Goal: Task Accomplishment & Management: Complete application form

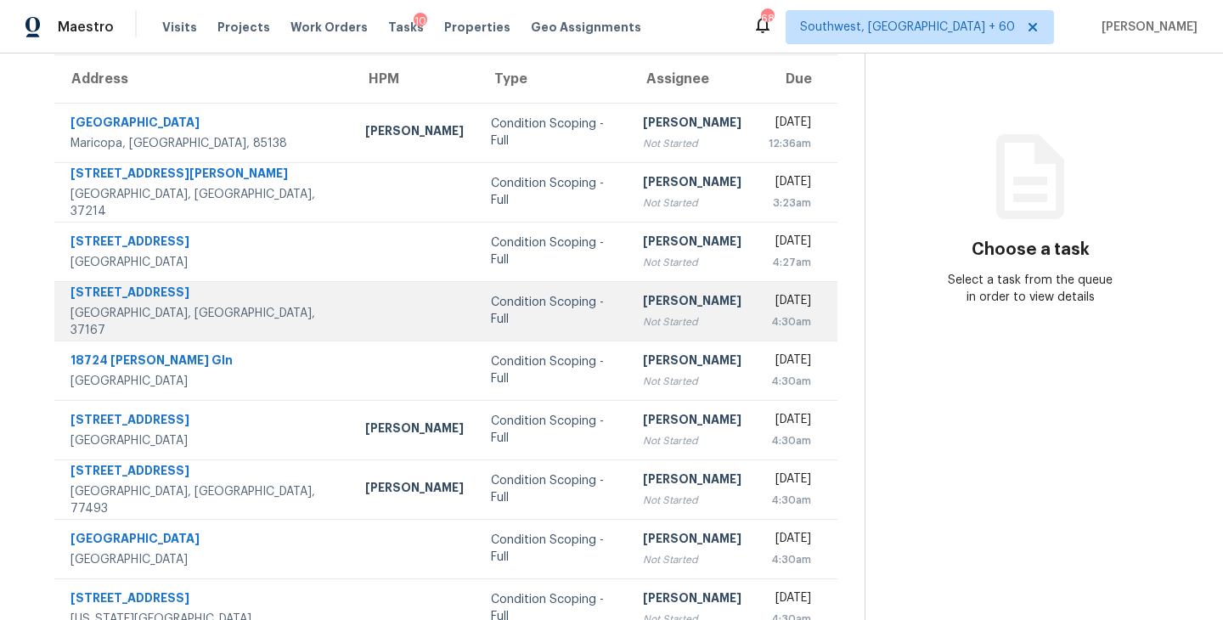
scroll to position [30, 0]
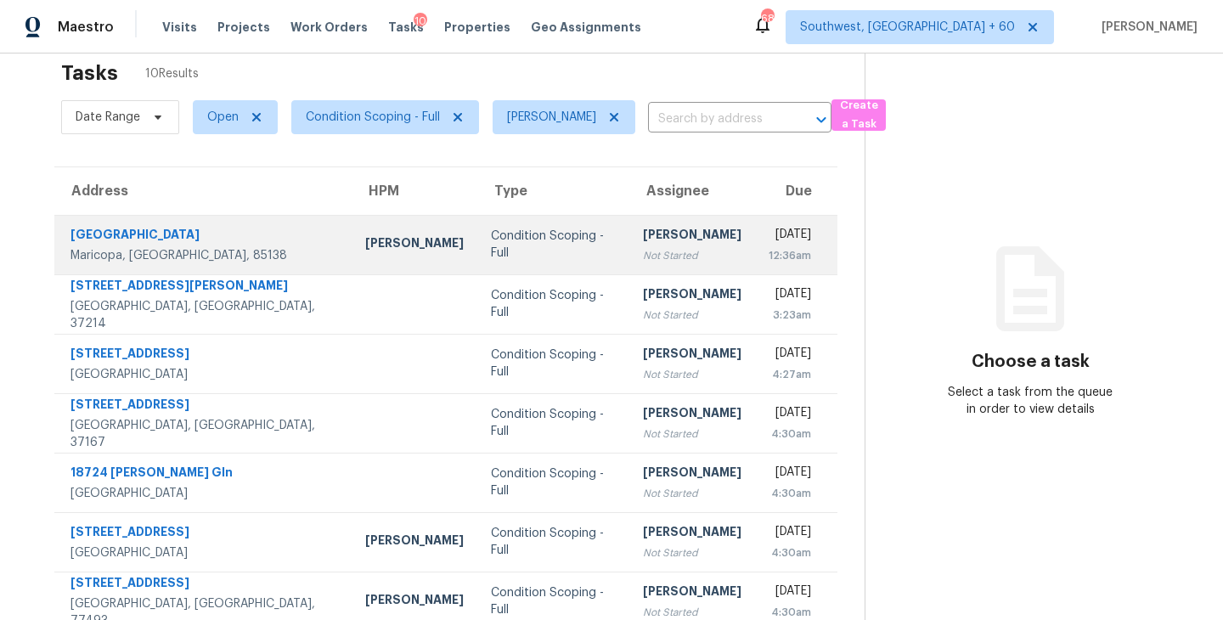
click at [629, 264] on td "[PERSON_NAME] Not Started" at bounding box center [692, 244] width 126 height 59
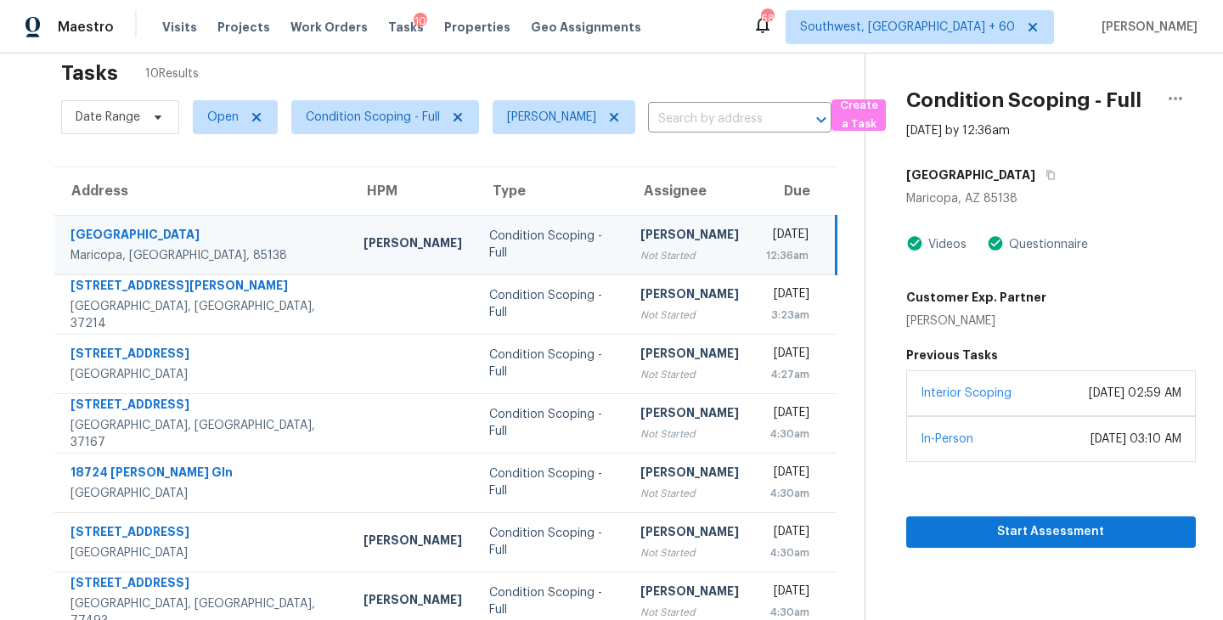
click at [640, 251] on div "Not Started" at bounding box center [689, 255] width 98 height 17
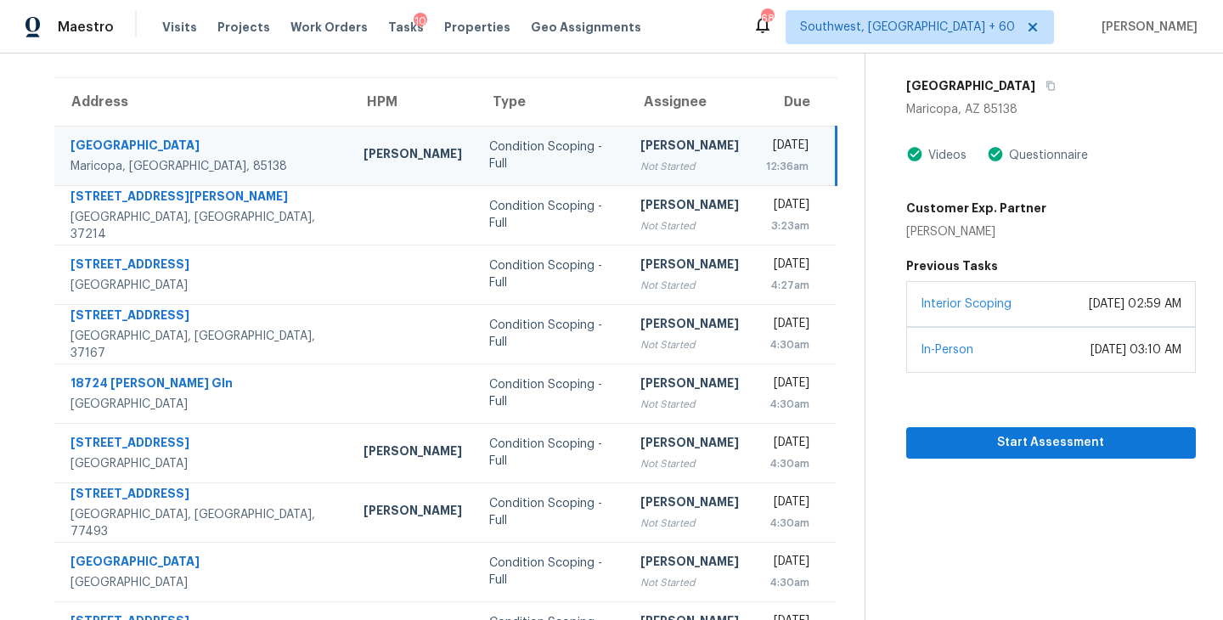
scroll to position [135, 0]
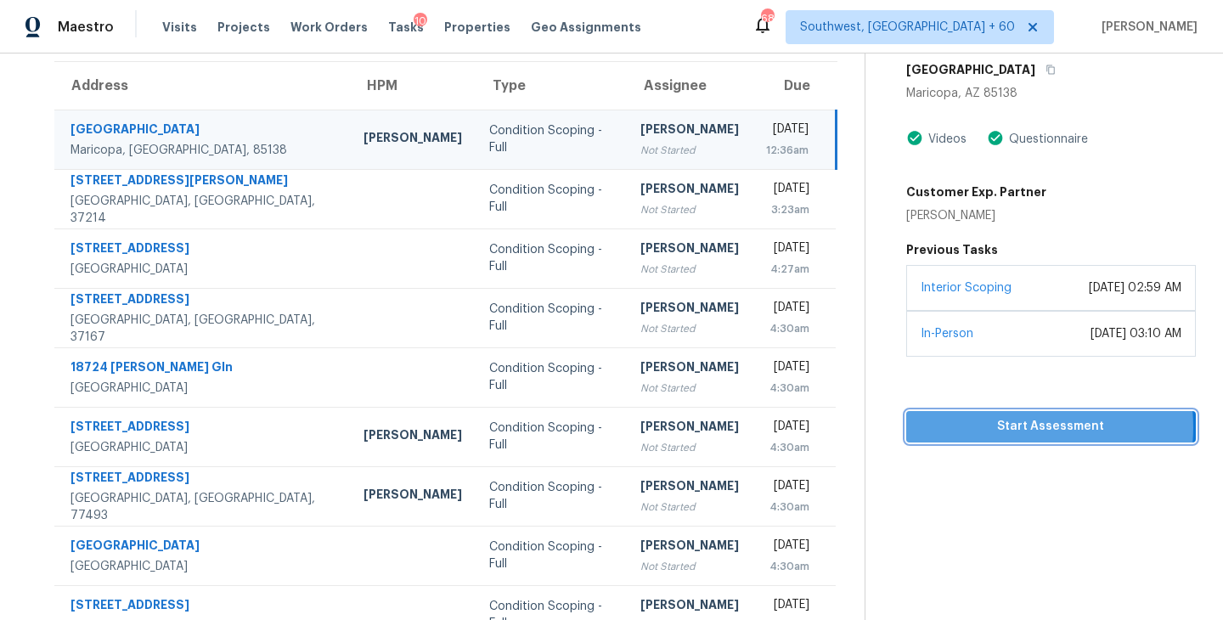
click at [1010, 426] on span "Start Assessment" at bounding box center [1051, 426] width 262 height 21
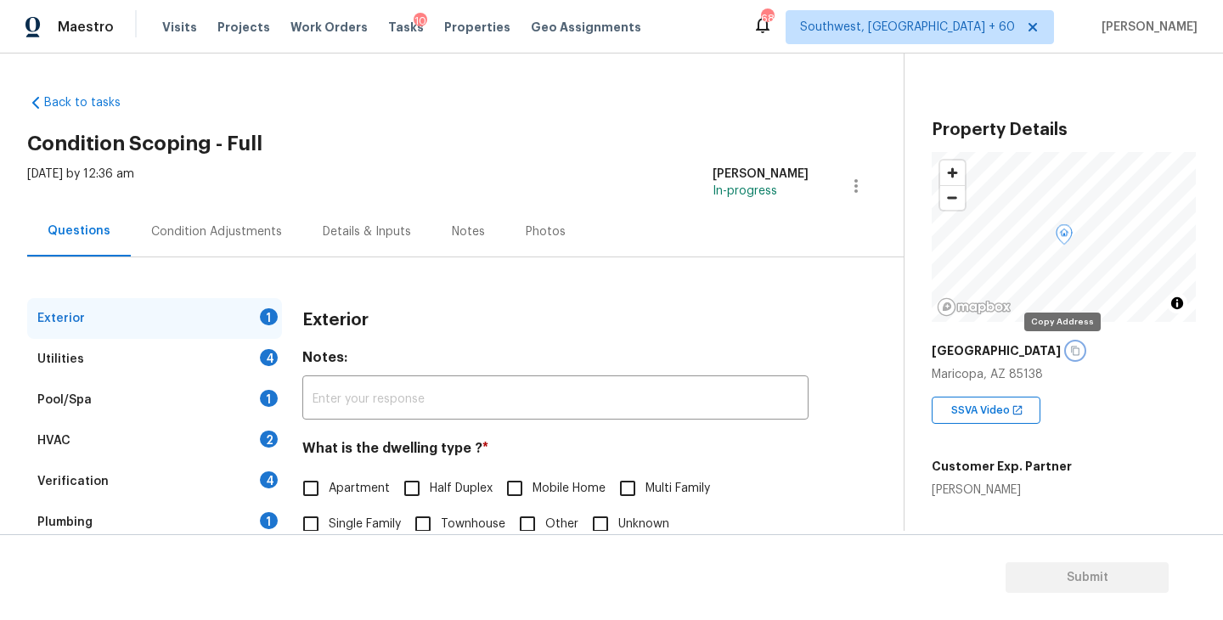
click at [1071, 349] on icon "button" at bounding box center [1075, 350] width 8 height 9
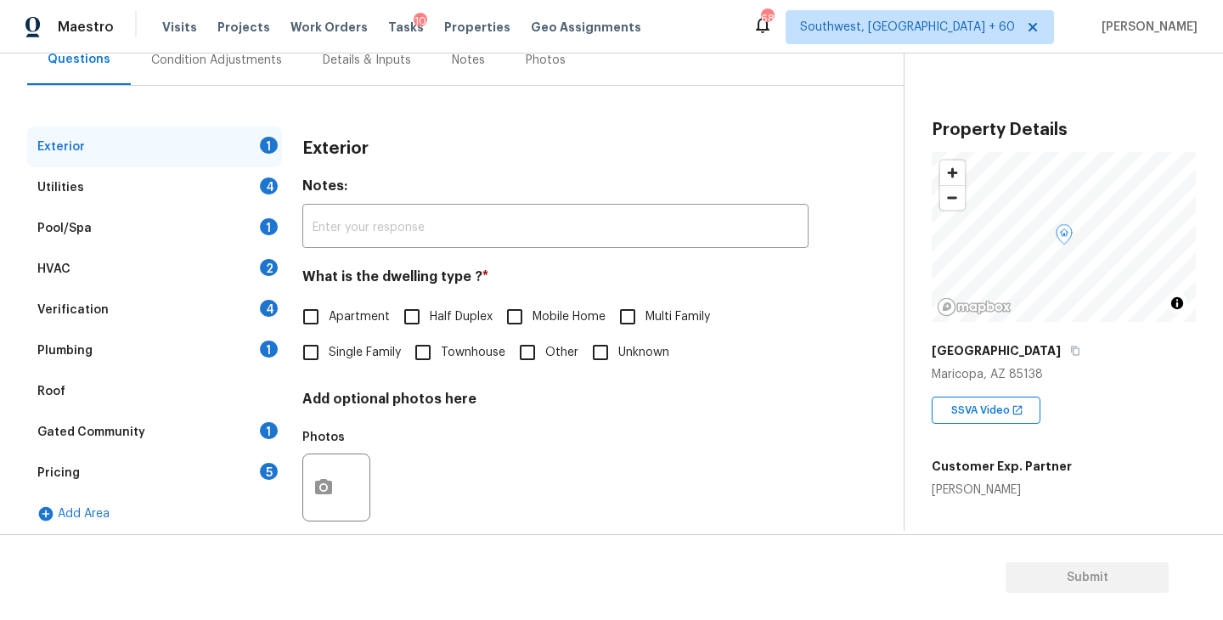
click at [379, 351] on span "Single Family" at bounding box center [365, 353] width 72 height 18
click at [329, 351] on input "Single Family" at bounding box center [311, 353] width 36 height 36
checkbox input "true"
click at [203, 187] on div "Utilities 4" at bounding box center [154, 187] width 255 height 41
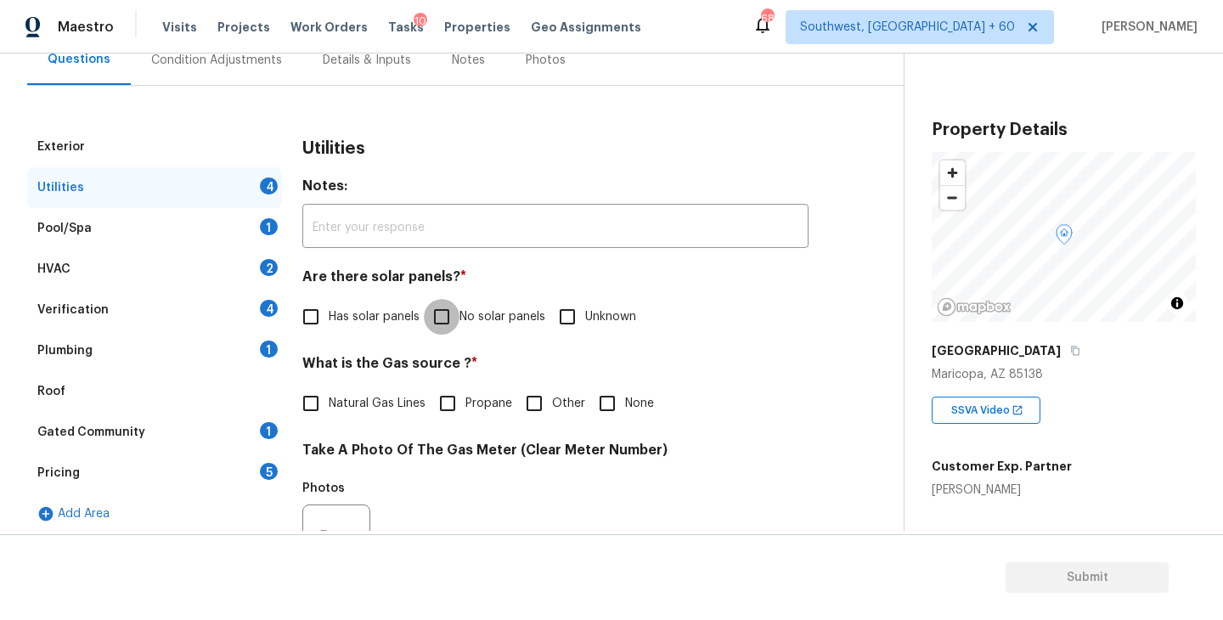
click at [445, 306] on input "No solar panels" at bounding box center [442, 317] width 36 height 36
checkbox input "true"
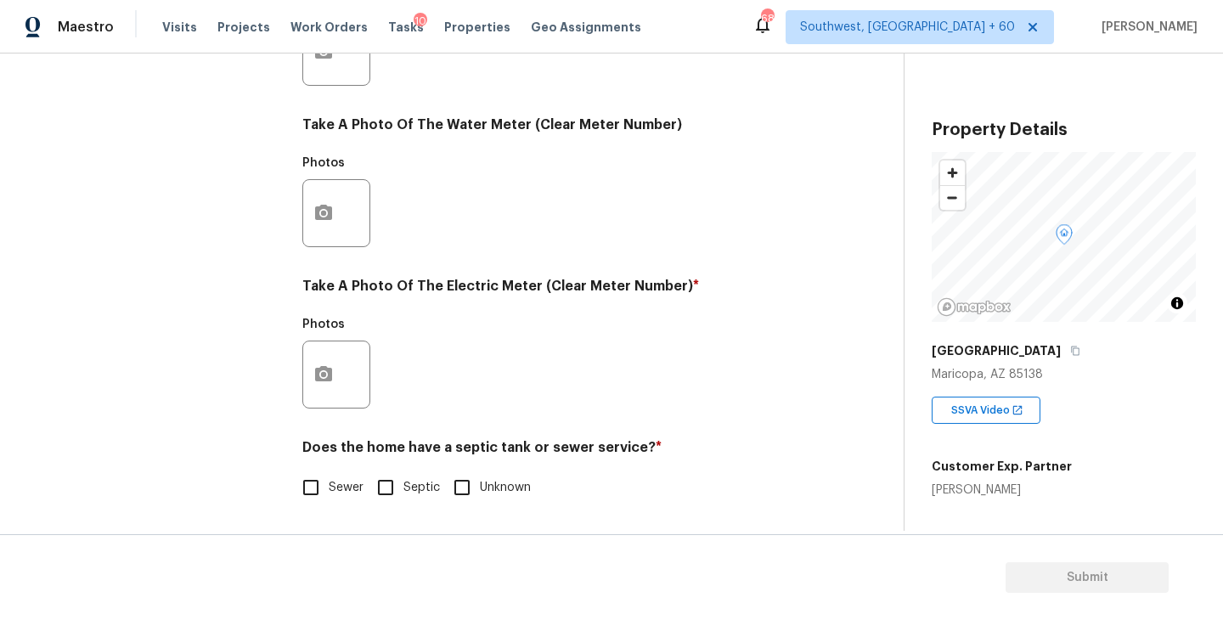
click at [340, 492] on span "Sewer" at bounding box center [346, 488] width 35 height 18
click at [329, 492] on input "Sewer" at bounding box center [311, 488] width 36 height 36
checkbox input "true"
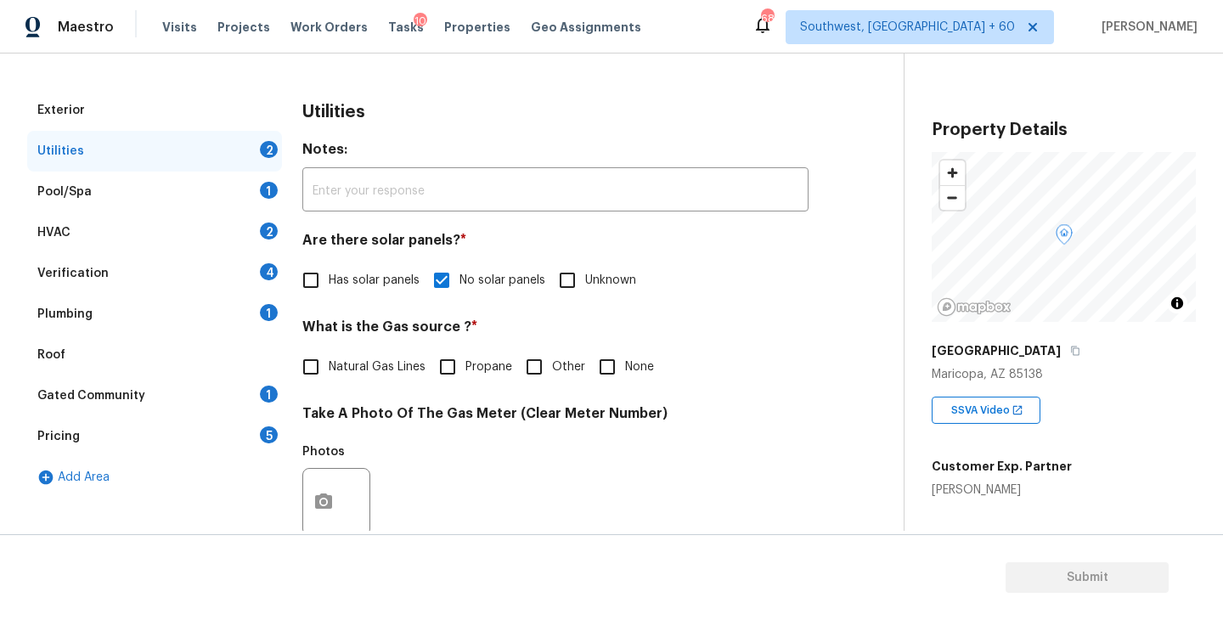
scroll to position [135, 0]
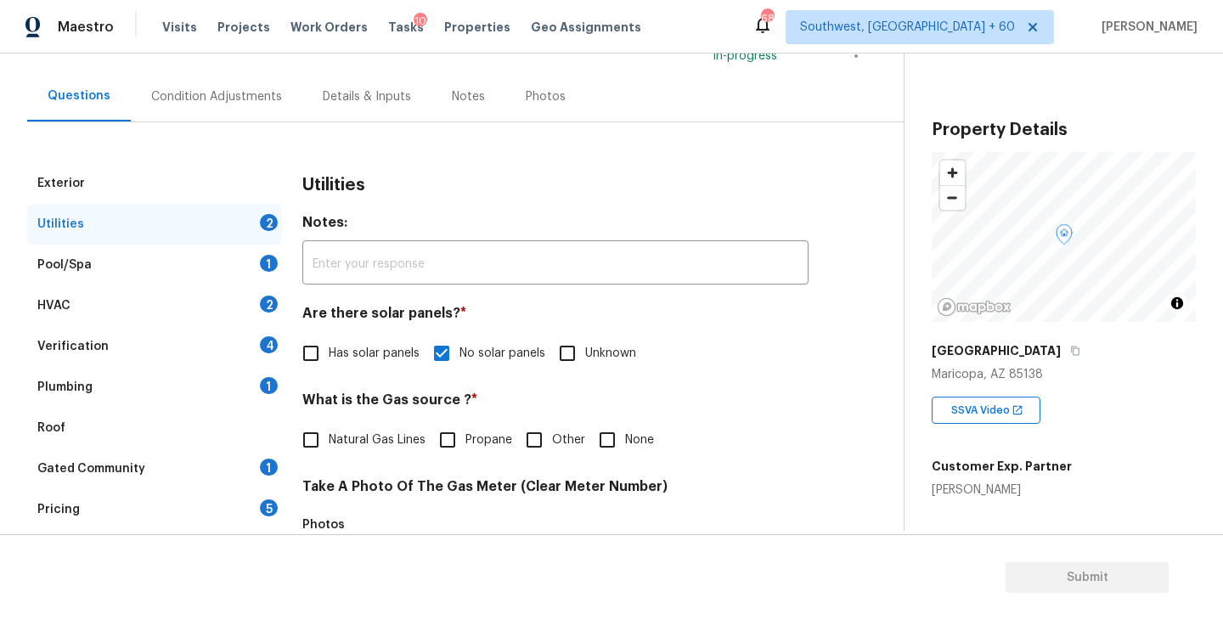
click at [195, 374] on div "Plumbing 1" at bounding box center [154, 387] width 255 height 41
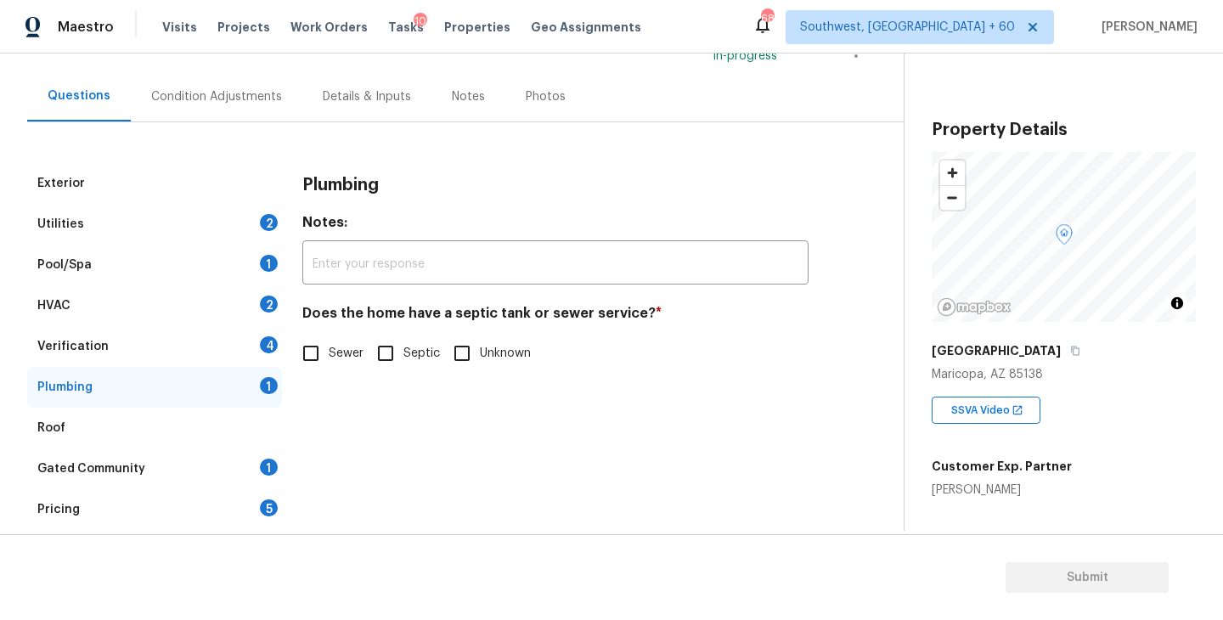
click at [318, 371] on div "Plumbing Notes: ​ Does the home have a septic tank or sewer service? * Sewer Se…" at bounding box center [555, 277] width 506 height 228
click at [327, 364] on input "Sewer" at bounding box center [311, 353] width 36 height 36
checkbox input "true"
click at [208, 468] on div "Gated Community 1" at bounding box center [154, 468] width 255 height 41
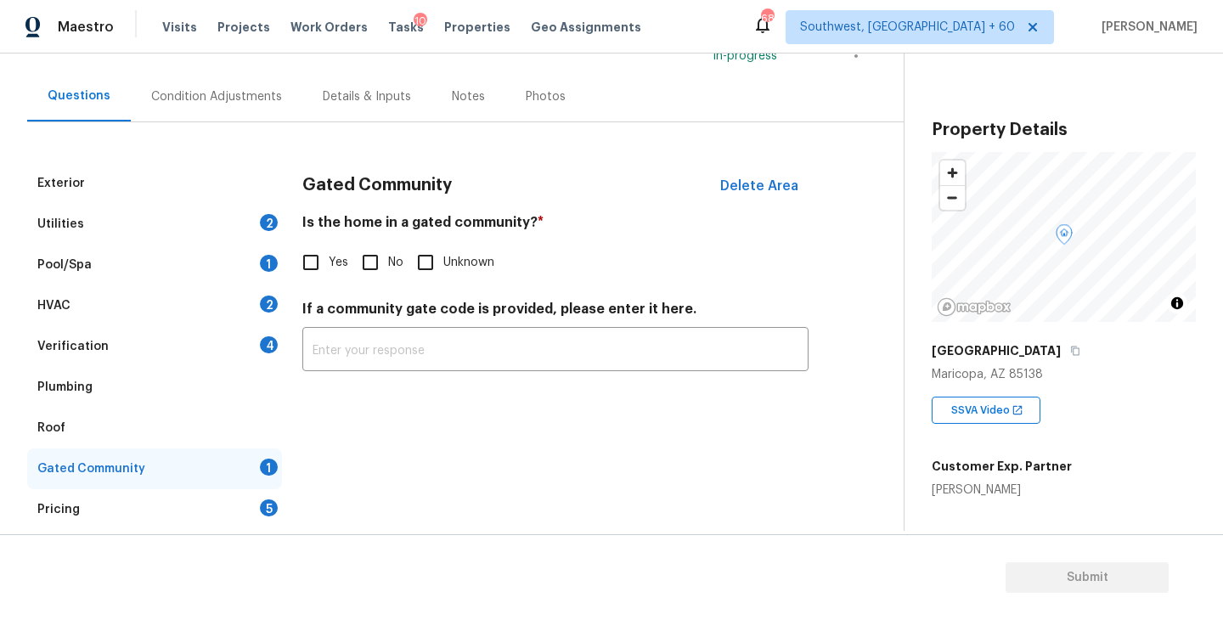
click at [371, 278] on input "No" at bounding box center [370, 263] width 36 height 36
checkbox input "true"
click at [256, 120] on div "Condition Adjustments" at bounding box center [217, 96] width 172 height 50
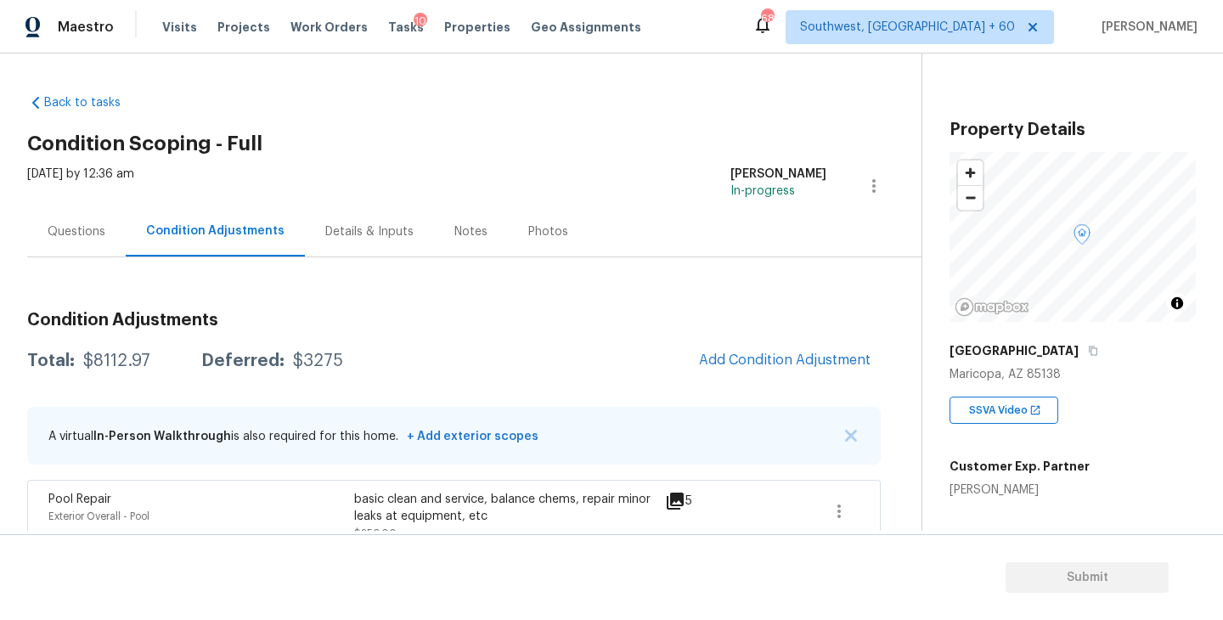
click at [647, 127] on div "Back to tasks Condition Scoping - Full [DATE] by 12:36 am [PERSON_NAME] In-prog…" at bounding box center [474, 549] width 894 height 937
click at [614, 118] on div "Back to tasks Condition Scoping - Full [DATE] by 12:36 am [PERSON_NAME] In-prog…" at bounding box center [474, 549] width 894 height 937
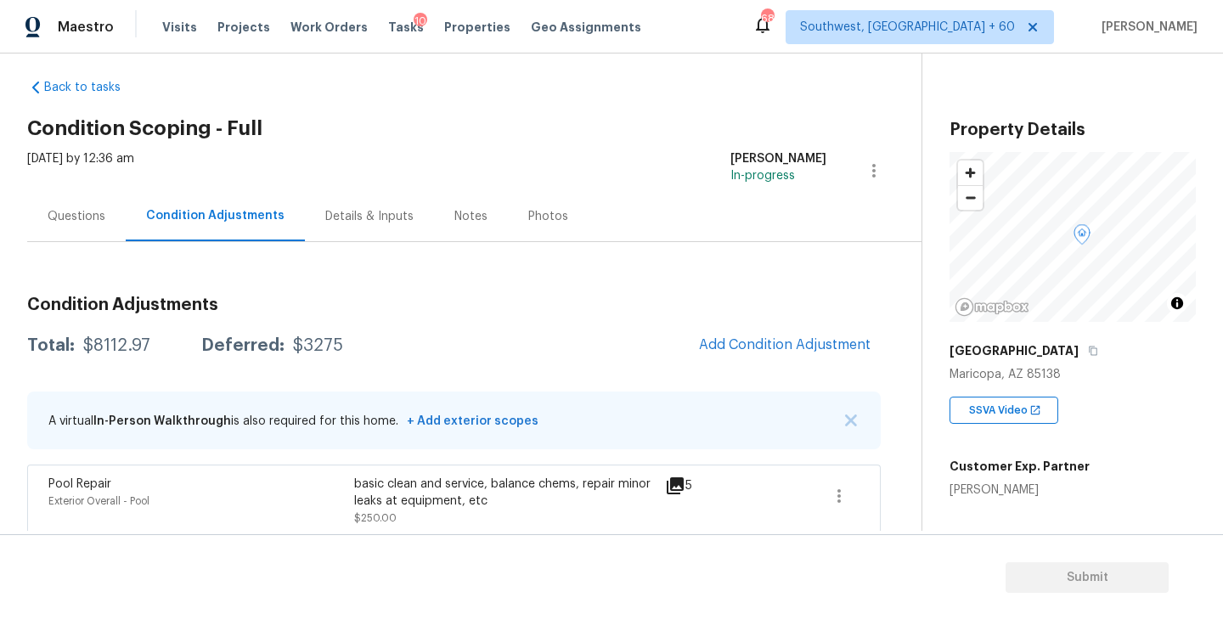
click at [77, 222] on div "Questions" at bounding box center [77, 216] width 58 height 17
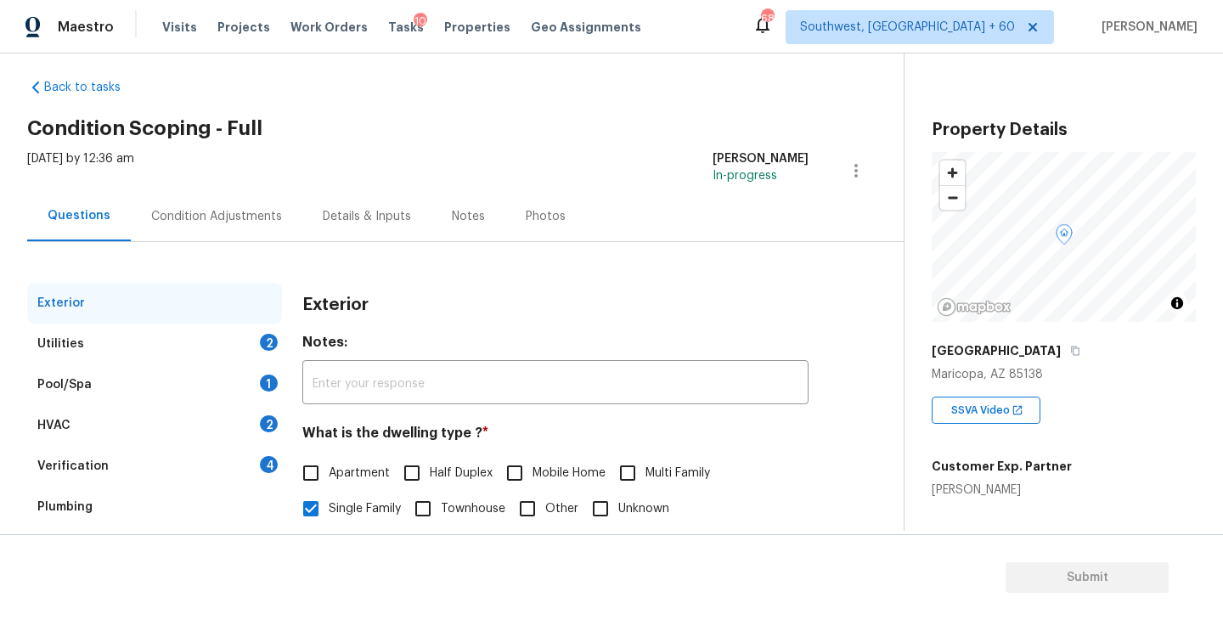
scroll to position [132, 0]
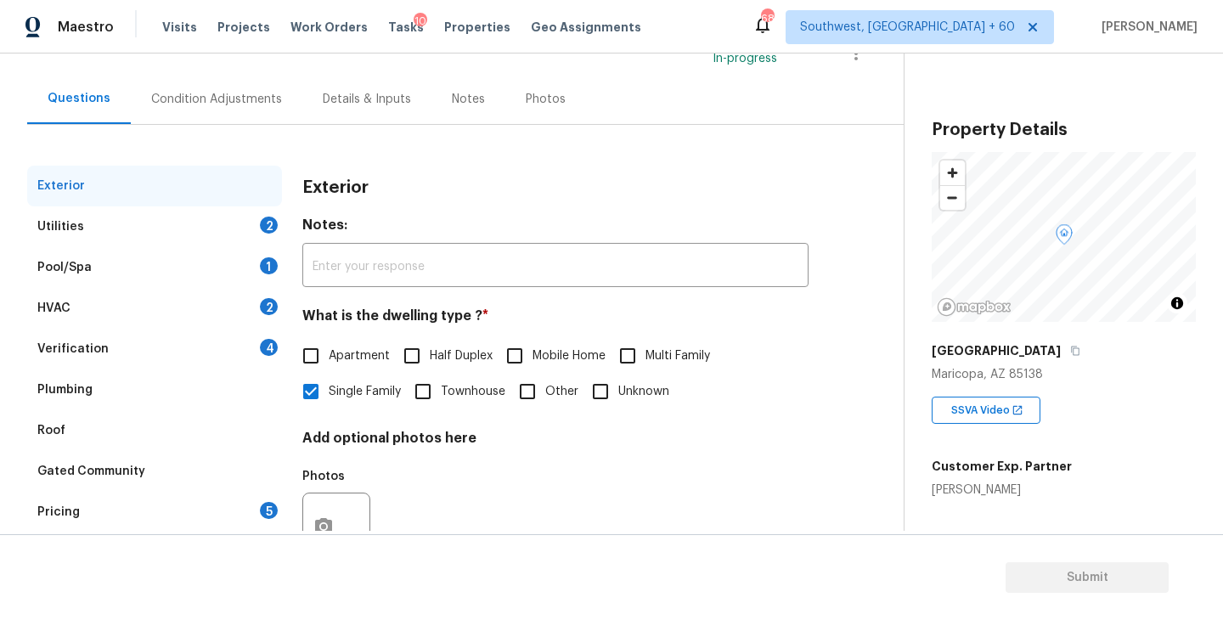
click at [152, 221] on div "Utilities 2" at bounding box center [154, 226] width 255 height 41
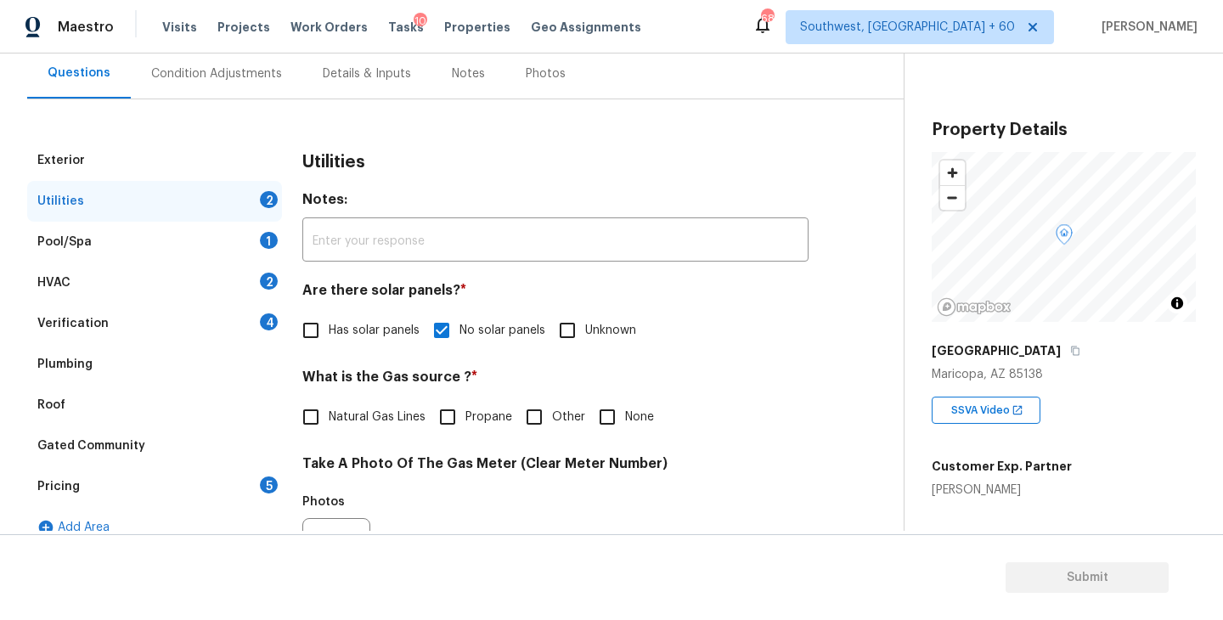
scroll to position [130, 0]
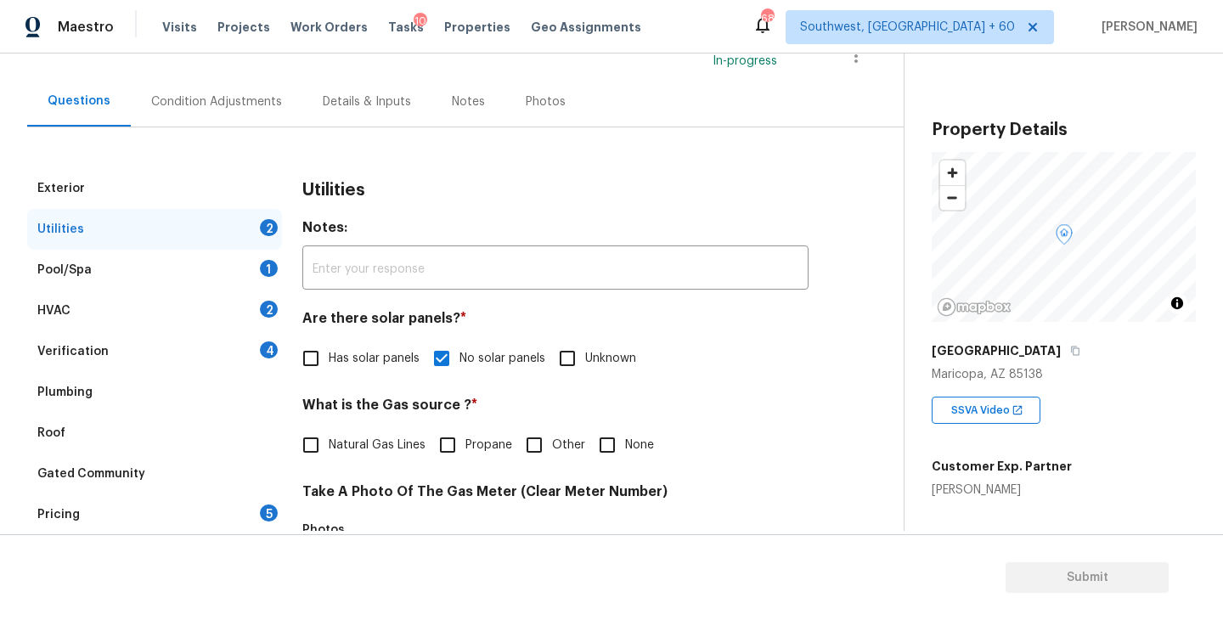
click at [233, 95] on div "Condition Adjustments" at bounding box center [216, 101] width 131 height 17
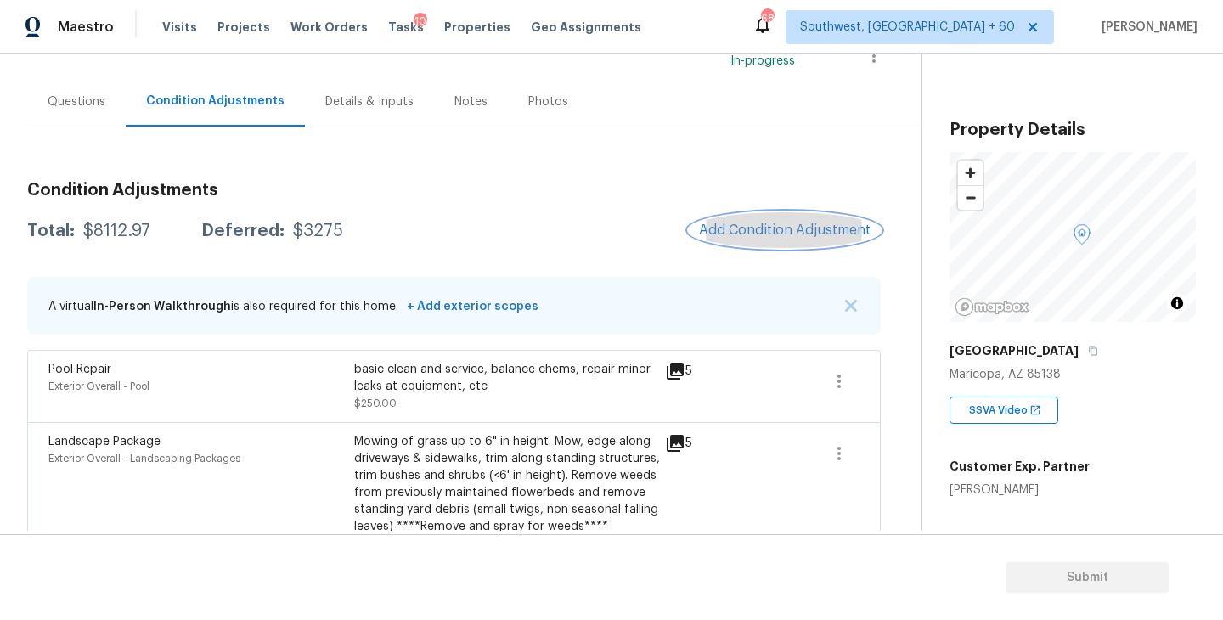
click at [813, 225] on span "Add Condition Adjustment" at bounding box center [785, 229] width 172 height 15
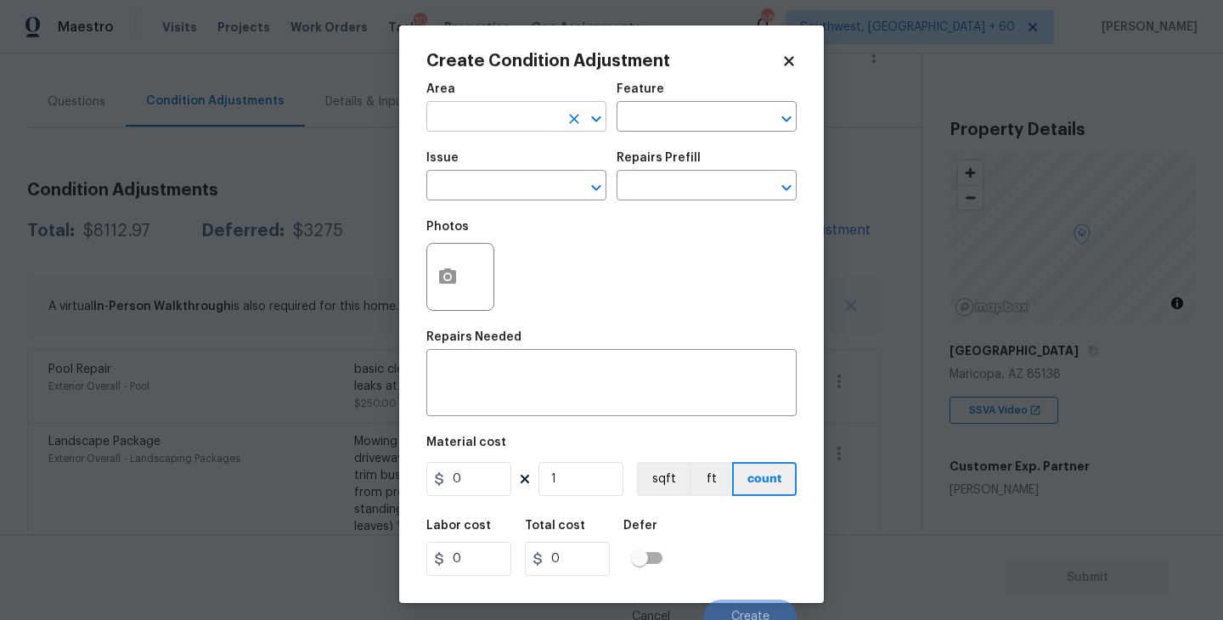
click at [476, 110] on input "text" at bounding box center [492, 118] width 132 height 26
click at [537, 193] on li "Exterior Overall" at bounding box center [516, 185] width 180 height 28
type input "Exterior Overall"
click at [677, 129] on input "text" at bounding box center [682, 118] width 132 height 26
click at [669, 189] on li "Pool" at bounding box center [706, 197] width 180 height 28
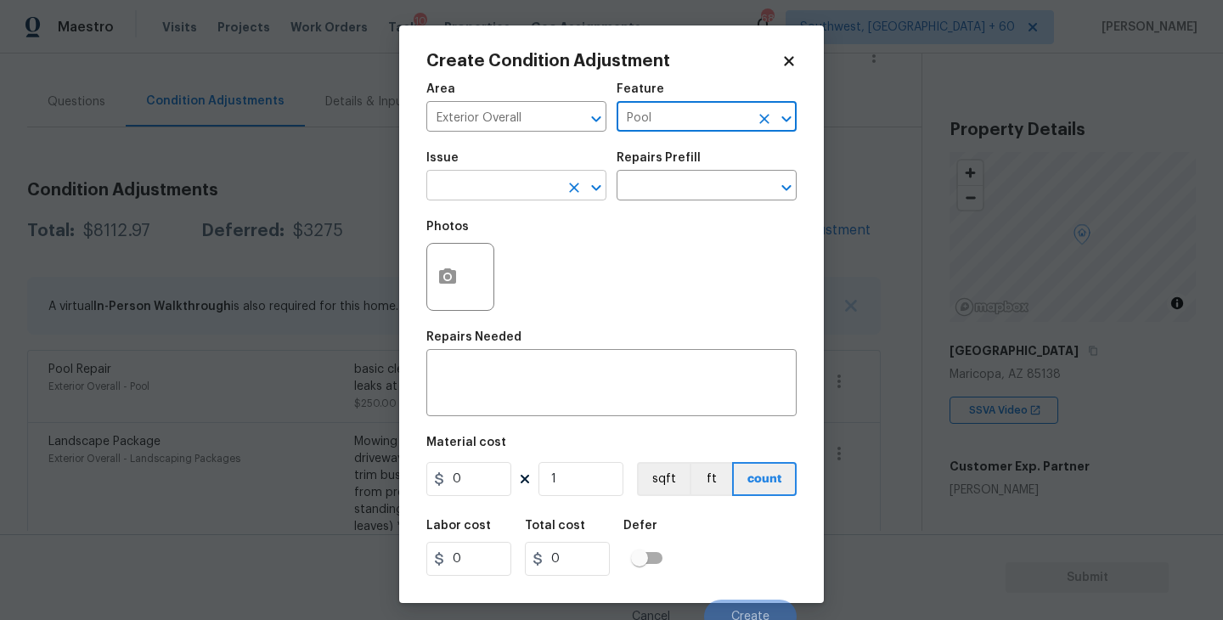
type input "Pool"
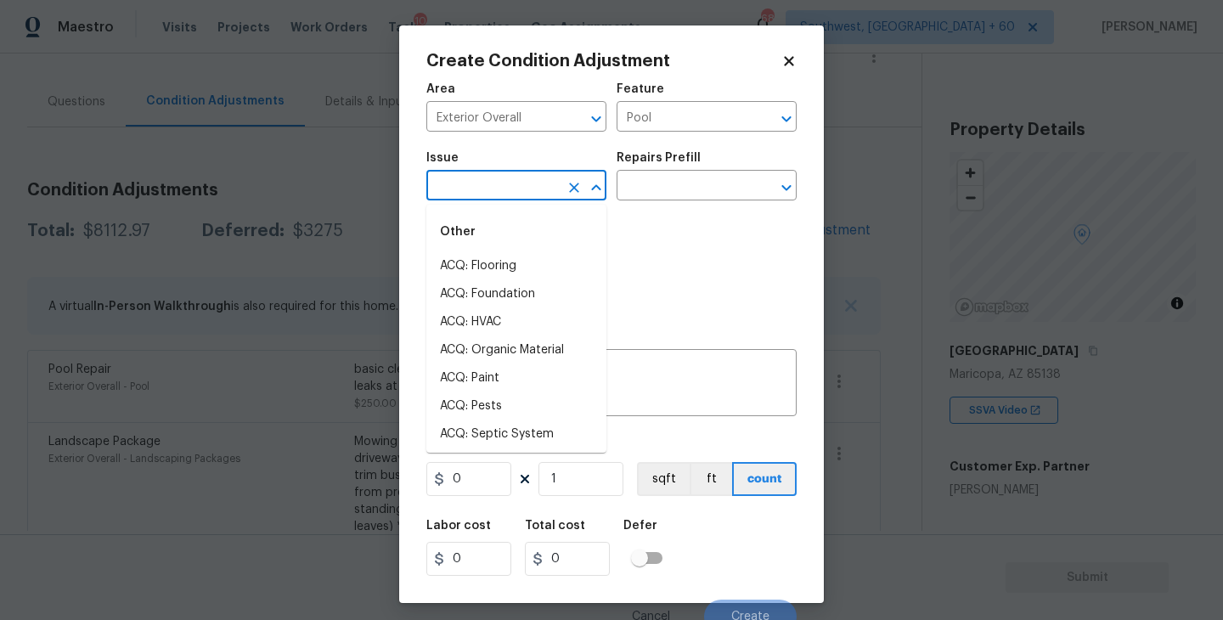
click at [503, 186] on input "text" at bounding box center [492, 187] width 132 height 26
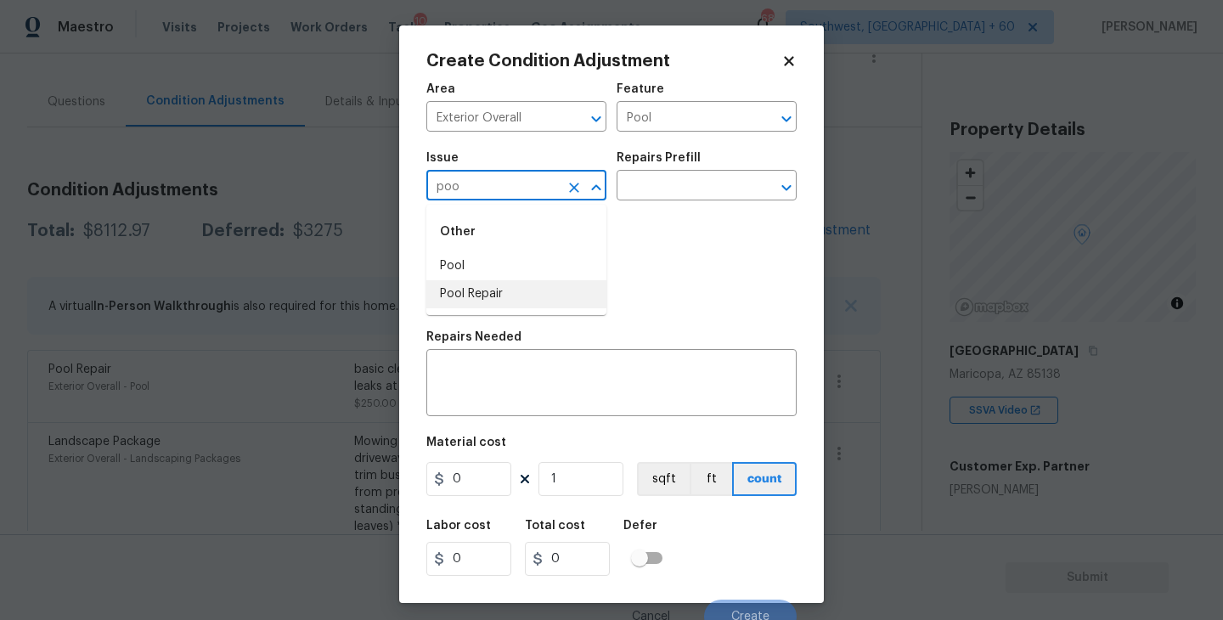
click at [495, 293] on li "Pool Repair" at bounding box center [516, 294] width 180 height 28
type input "Pool Repair"
click at [685, 194] on input "text" at bounding box center [682, 187] width 132 height 26
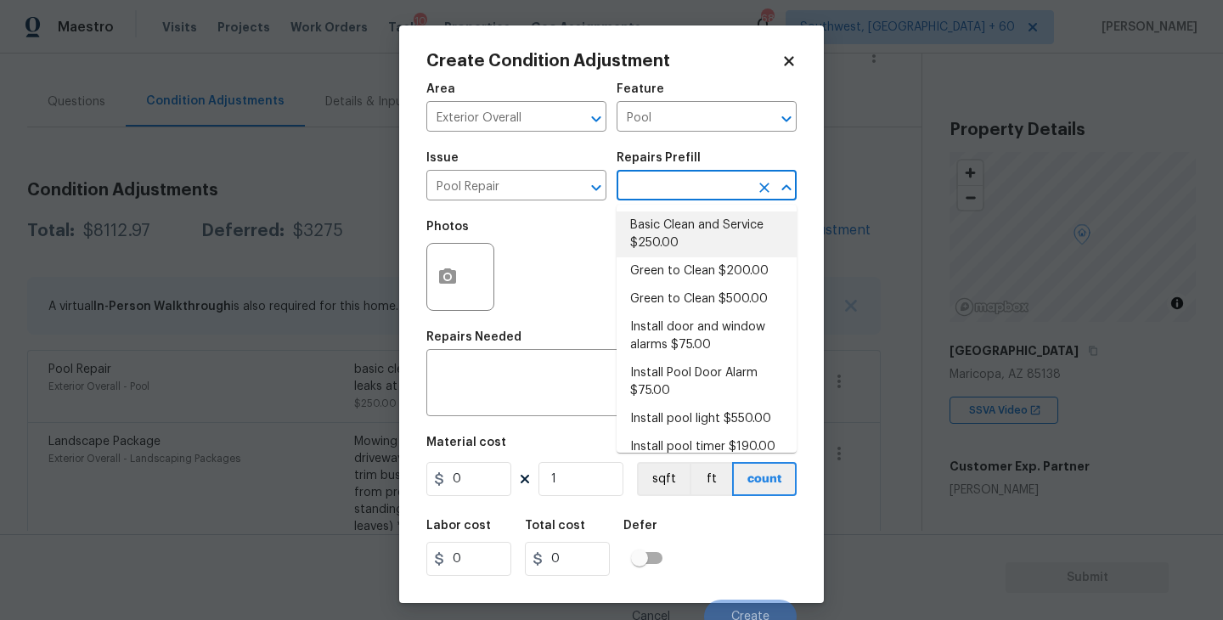
click at [672, 234] on li "Basic Clean and Service $250.00" at bounding box center [706, 234] width 180 height 46
type textarea "basic clean and service, balance chems, repair minor leaks at equipment, etc"
type input "250"
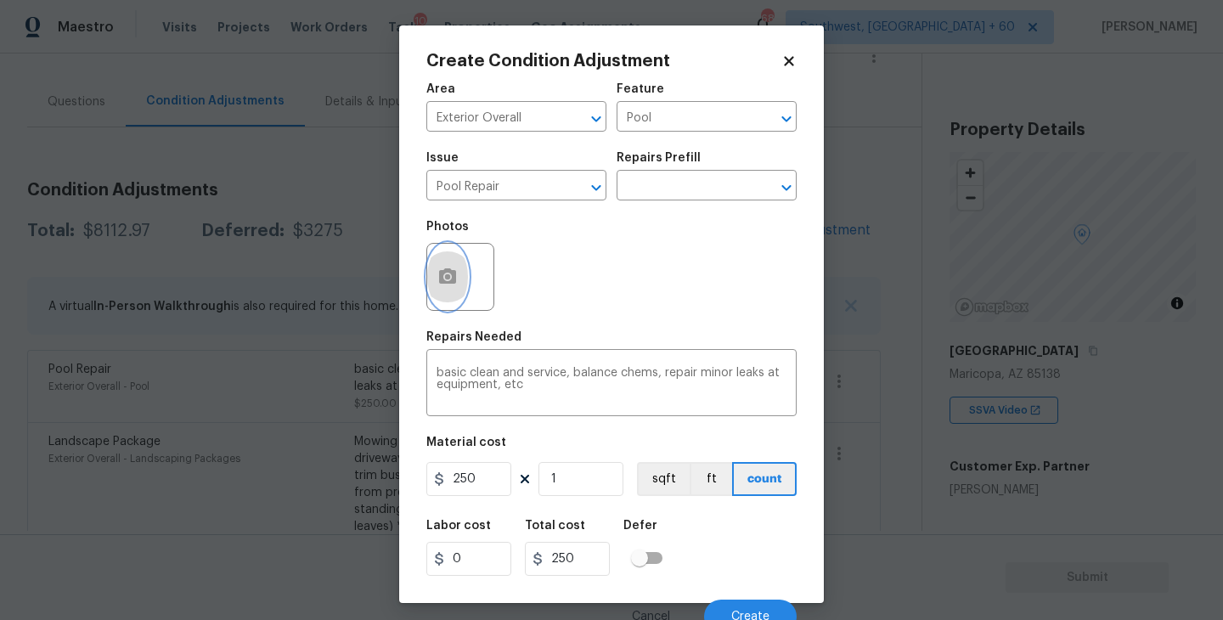
click at [447, 281] on icon "button" at bounding box center [447, 277] width 20 height 20
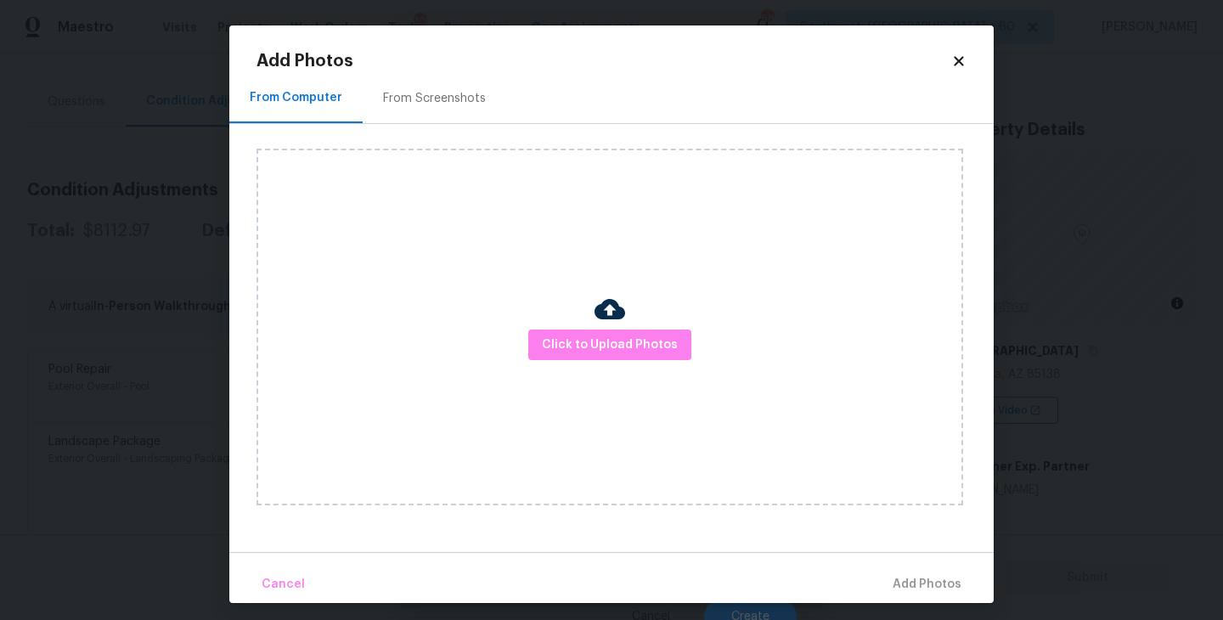
click at [653, 363] on div "Click to Upload Photos" at bounding box center [609, 327] width 706 height 357
click at [653, 346] on span "Click to Upload Photos" at bounding box center [610, 345] width 136 height 21
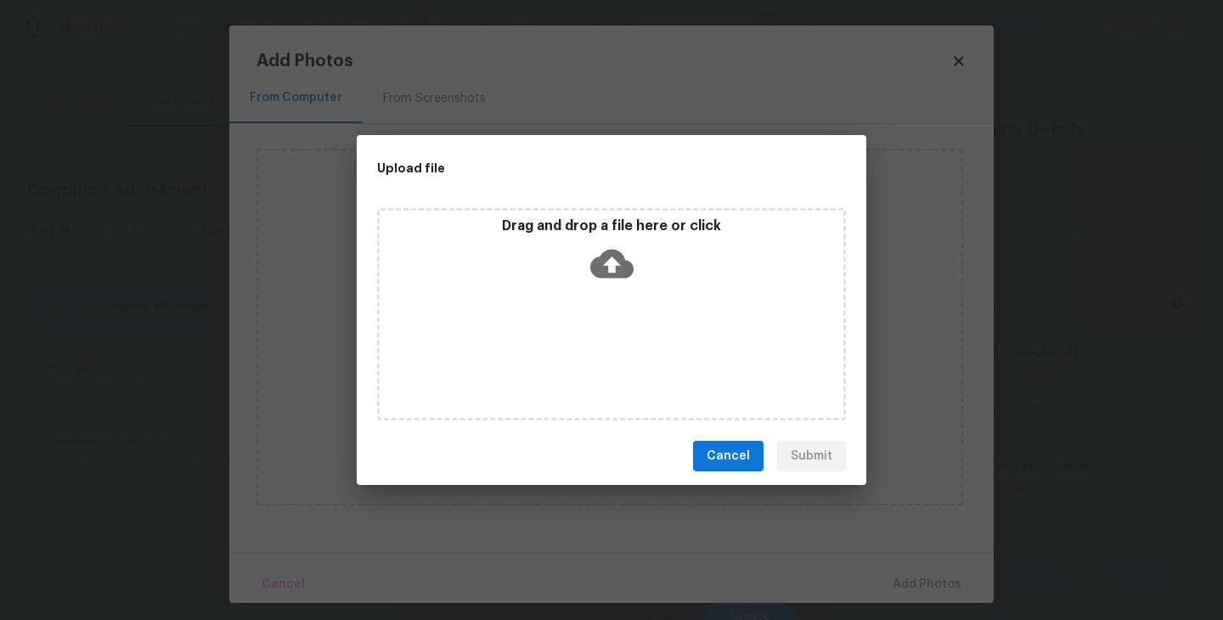
drag, startPoint x: 653, startPoint y: 346, endPoint x: 622, endPoint y: 262, distance: 89.7
click at [622, 262] on icon at bounding box center [611, 264] width 43 height 29
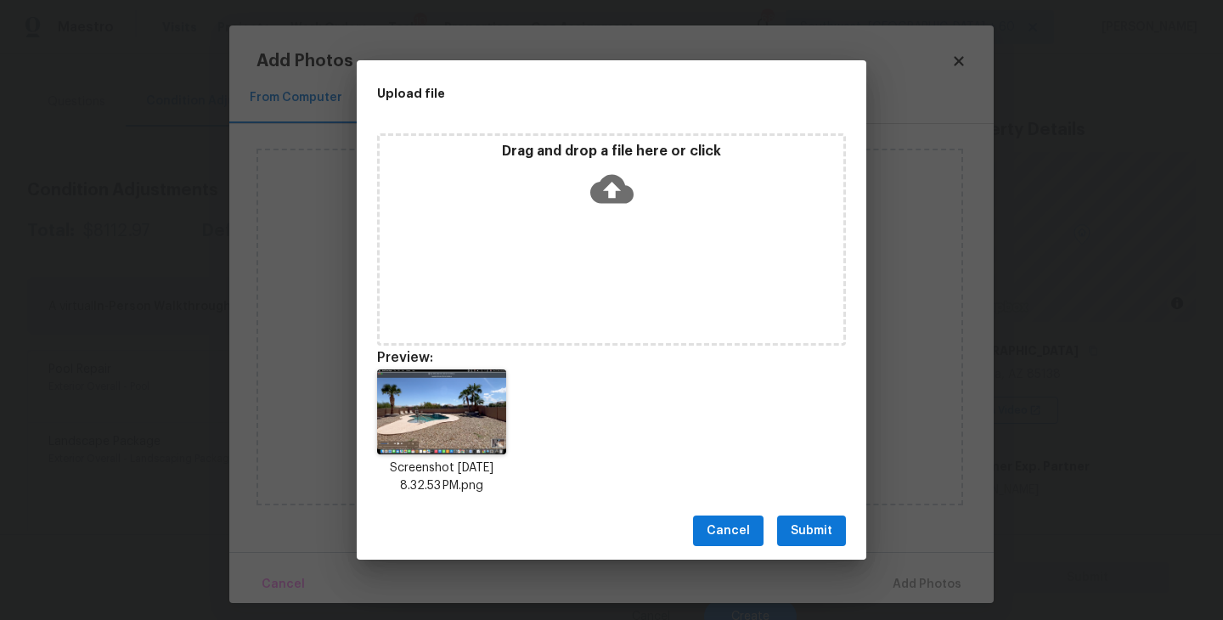
click at [819, 532] on span "Submit" at bounding box center [812, 531] width 42 height 21
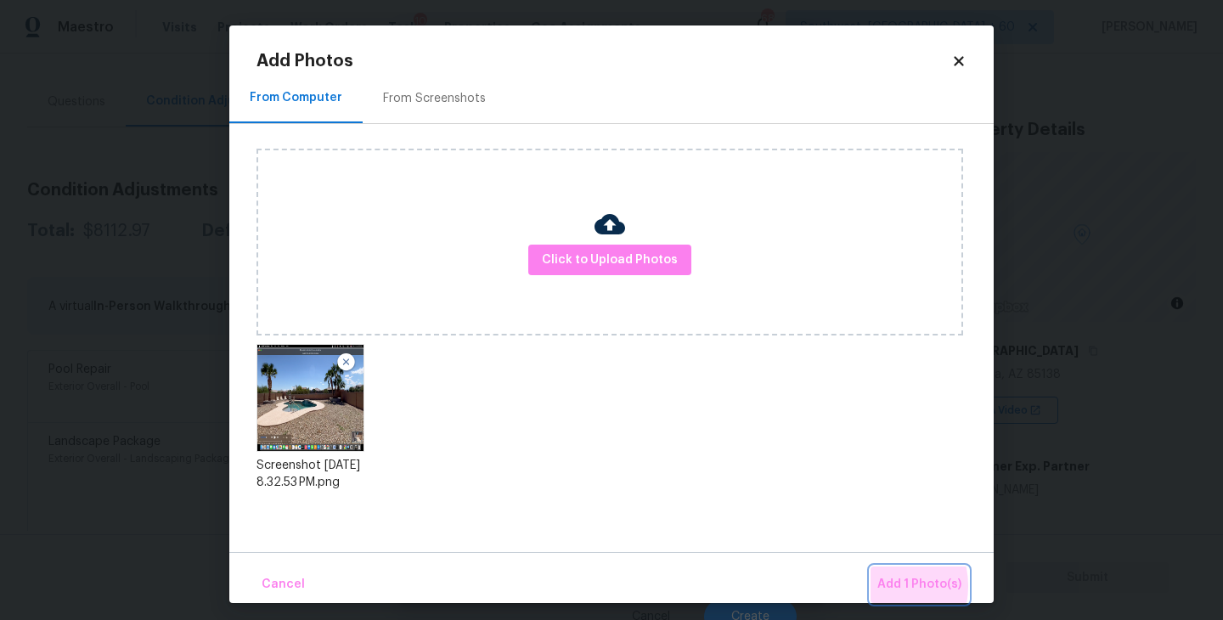
click at [880, 586] on span "Add 1 Photo(s)" at bounding box center [919, 584] width 84 height 21
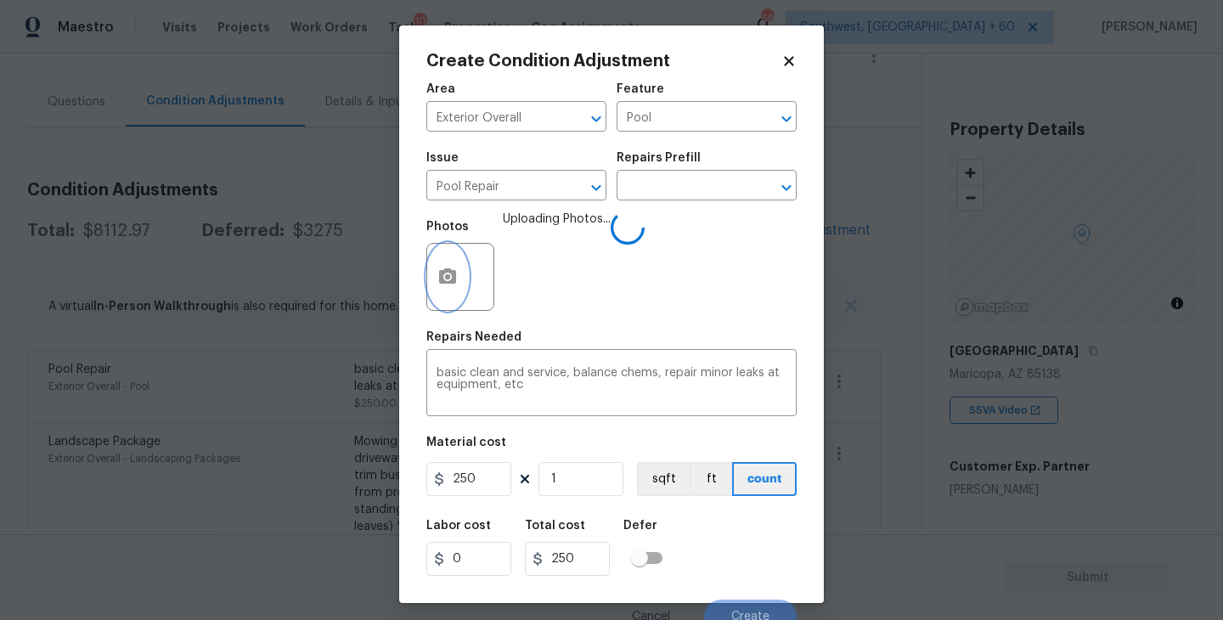
scroll to position [14, 0]
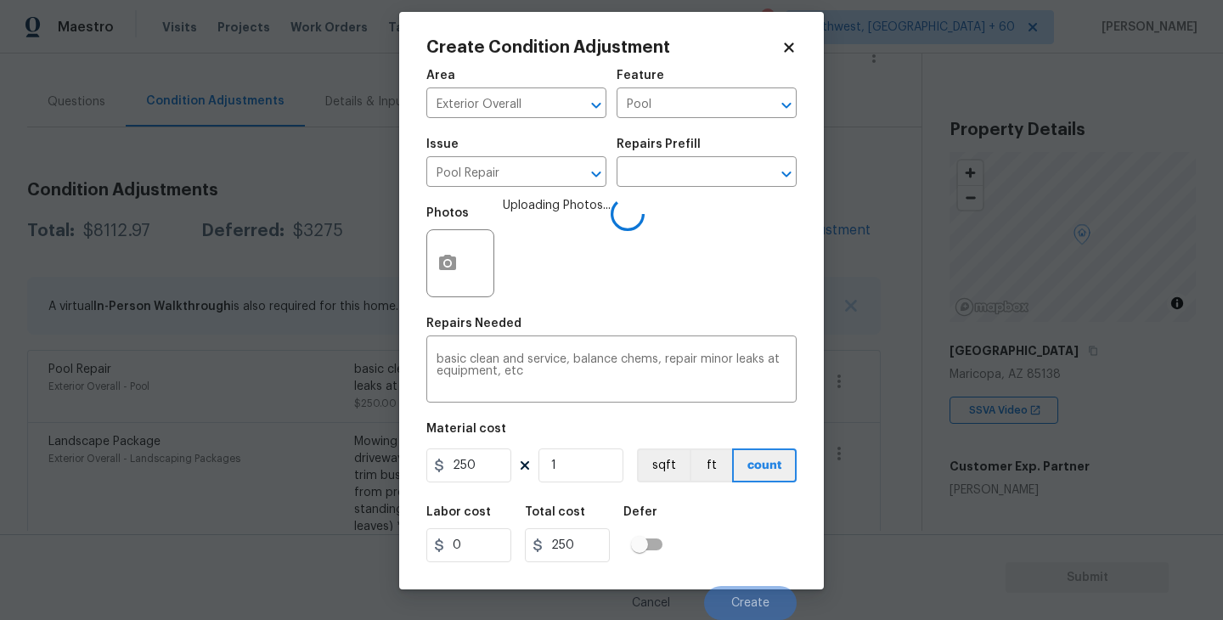
click at [761, 533] on div "Labor cost 0 Total cost 250 Defer" at bounding box center [611, 534] width 370 height 76
click at [755, 550] on div "Labor cost 0 Total cost 250 Defer" at bounding box center [611, 534] width 370 height 76
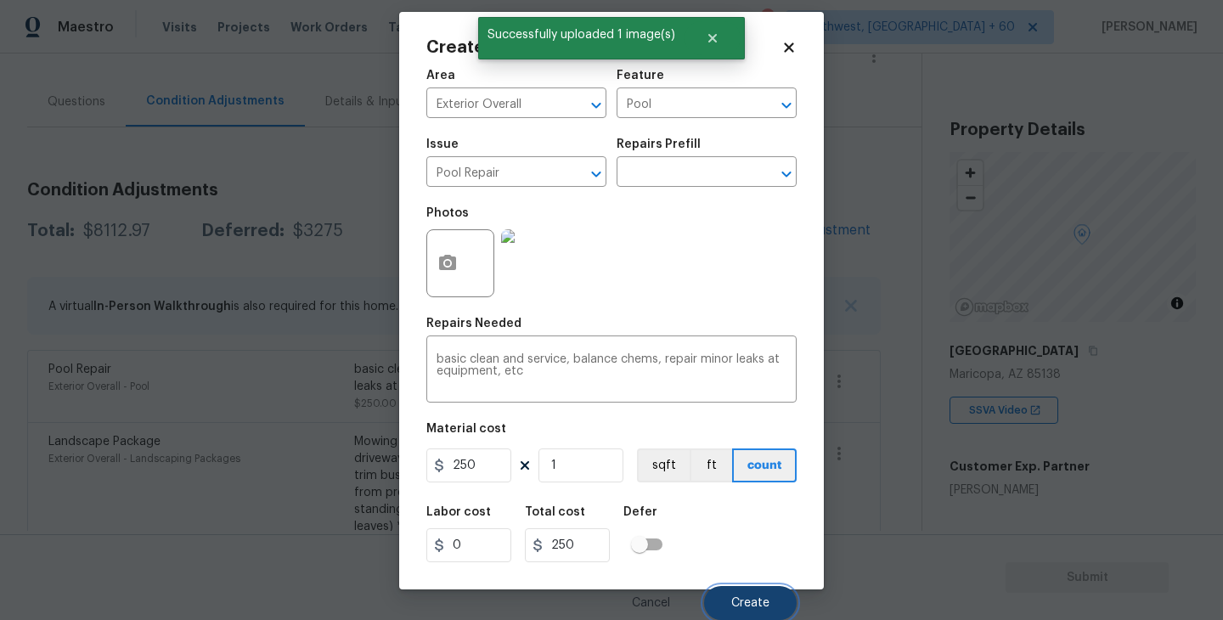
click at [752, 591] on button "Create" at bounding box center [750, 603] width 93 height 34
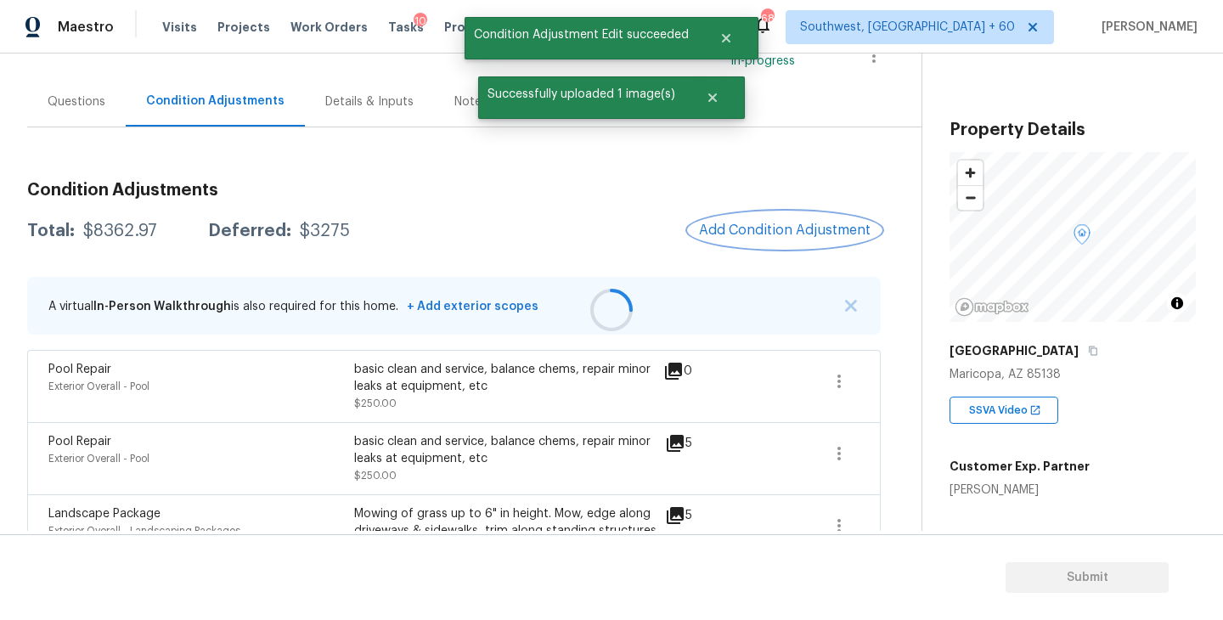
scroll to position [0, 0]
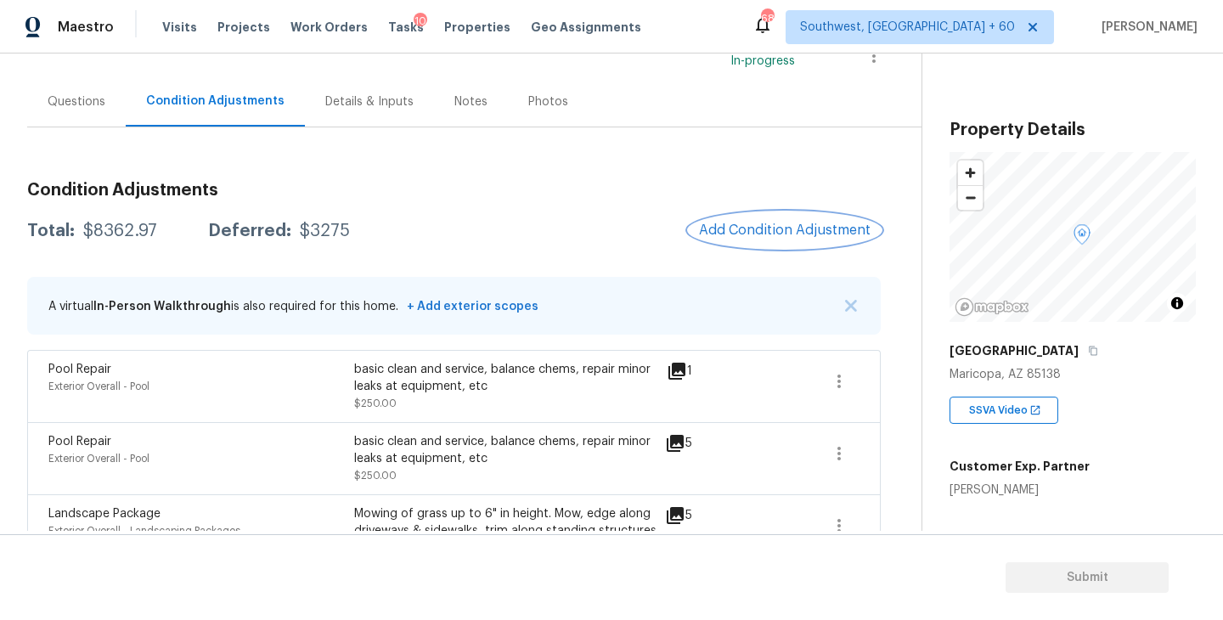
click at [765, 239] on button "Add Condition Adjustment" at bounding box center [785, 230] width 192 height 36
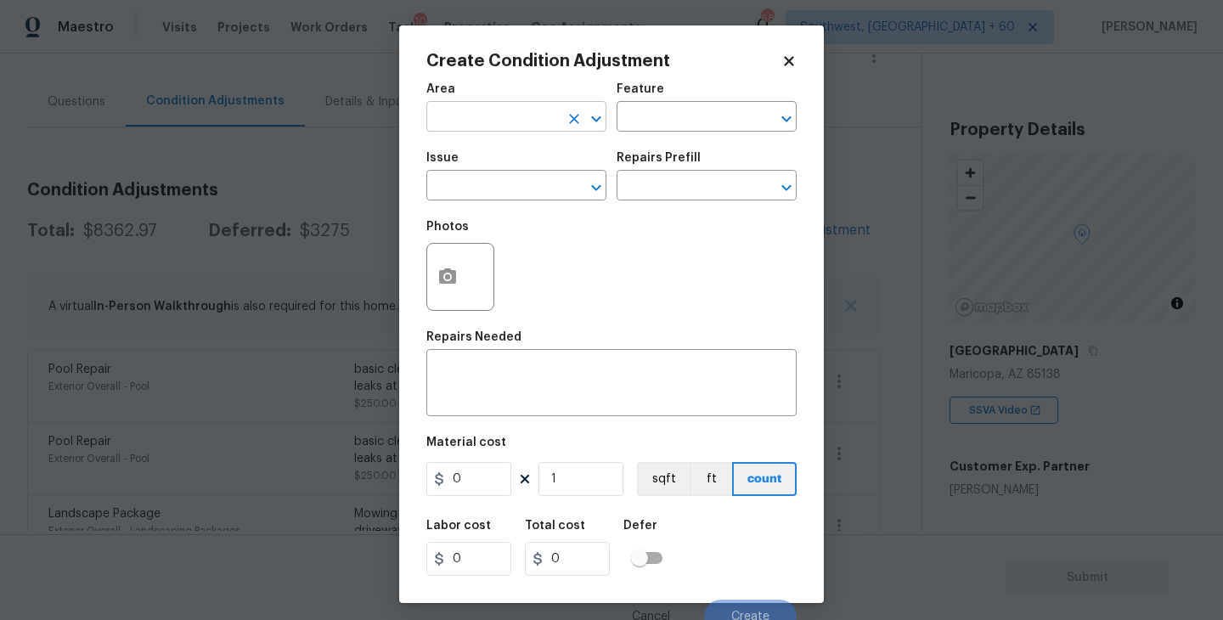
click at [507, 121] on input "text" at bounding box center [492, 118] width 132 height 26
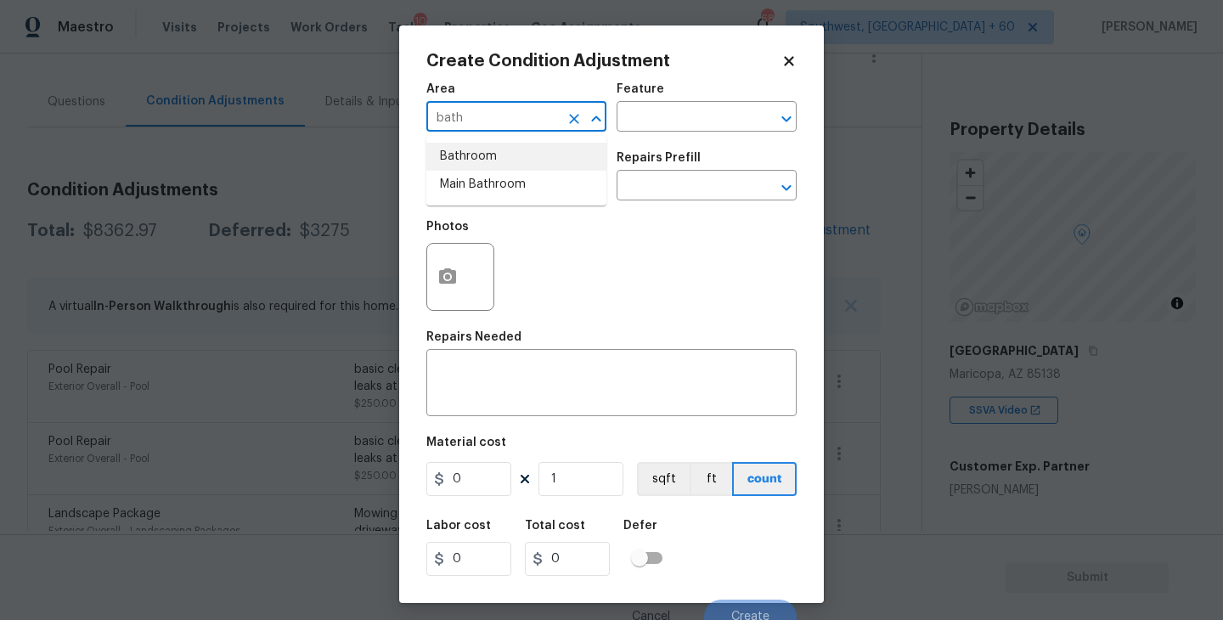
click at [546, 148] on li "Bathroom" at bounding box center [516, 157] width 180 height 28
type input "Bathroom"
click at [667, 122] on input "text" at bounding box center [682, 118] width 132 height 26
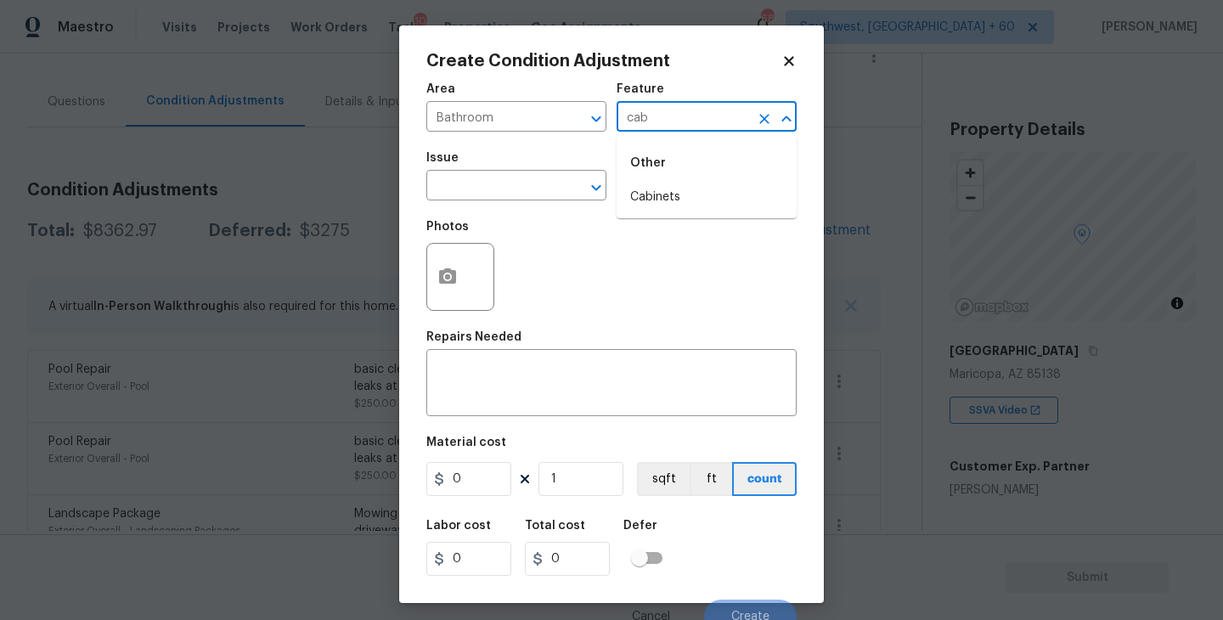
click at [668, 192] on li "Cabinets" at bounding box center [706, 197] width 180 height 28
type input "Cabinets"
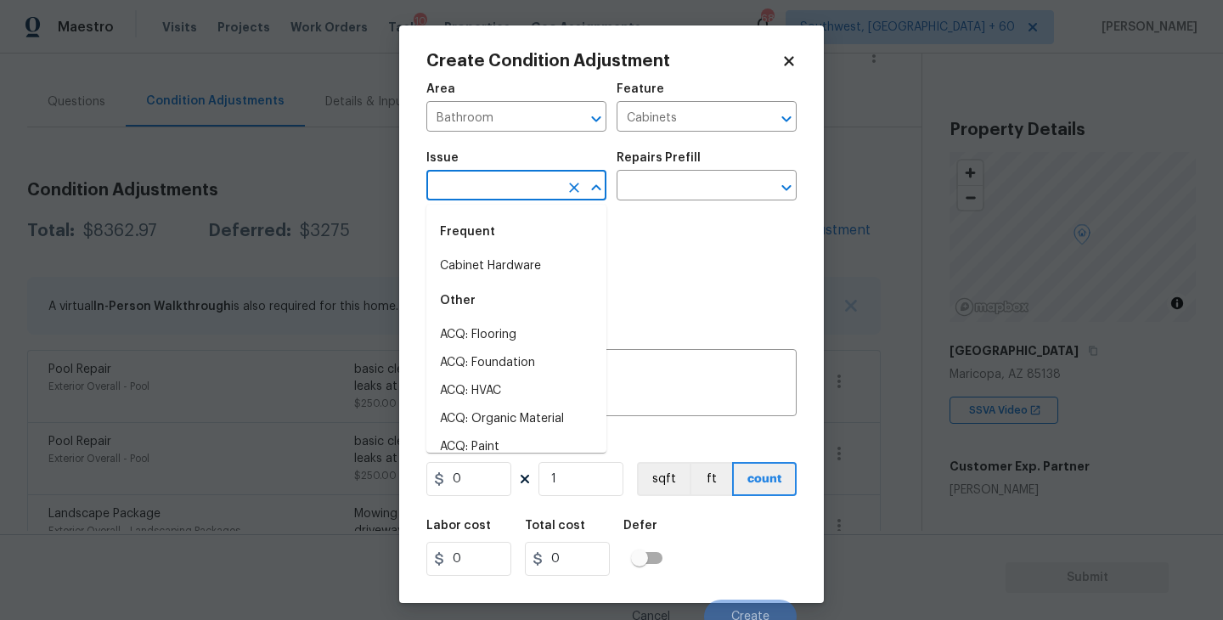
drag, startPoint x: 543, startPoint y: 181, endPoint x: 526, endPoint y: 181, distance: 17.8
click at [526, 181] on input "text" at bounding box center [492, 187] width 132 height 26
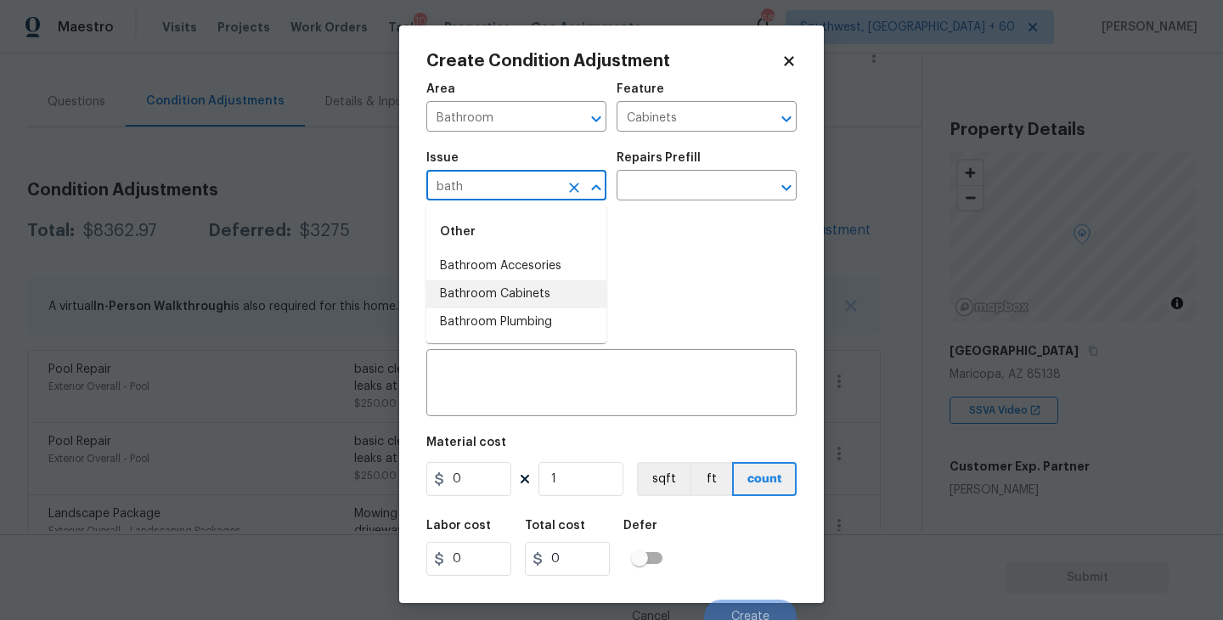
click at [516, 289] on li "Bathroom Cabinets" at bounding box center [516, 294] width 180 height 28
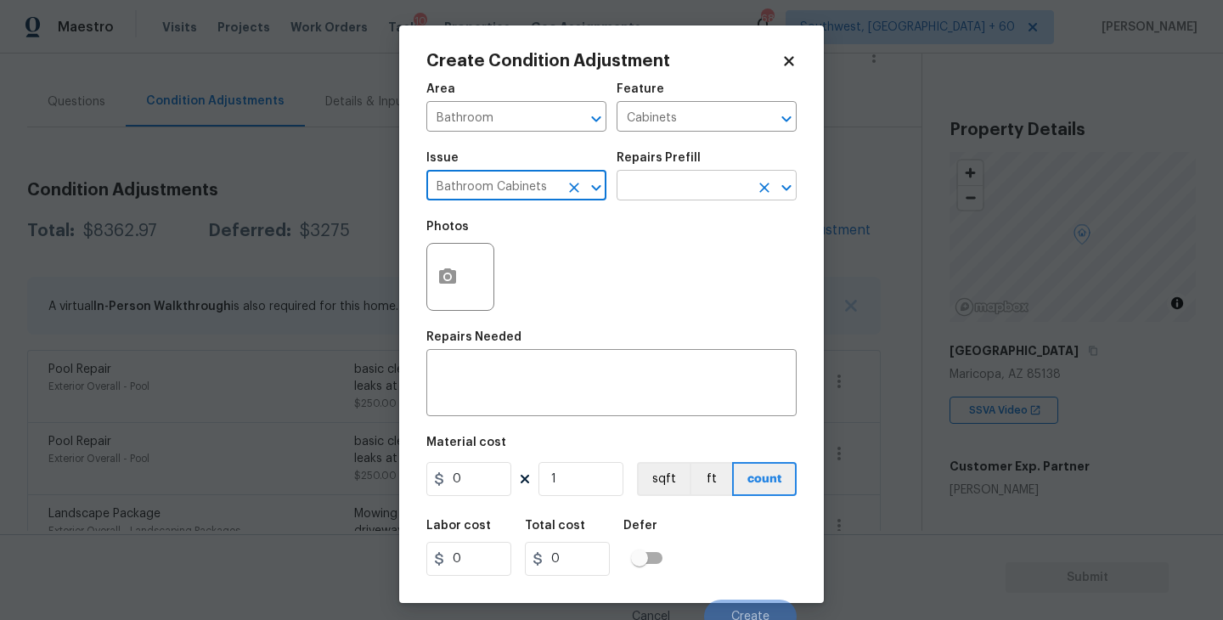
type input "Bathroom Cabinets"
click at [644, 194] on input "text" at bounding box center [682, 187] width 132 height 26
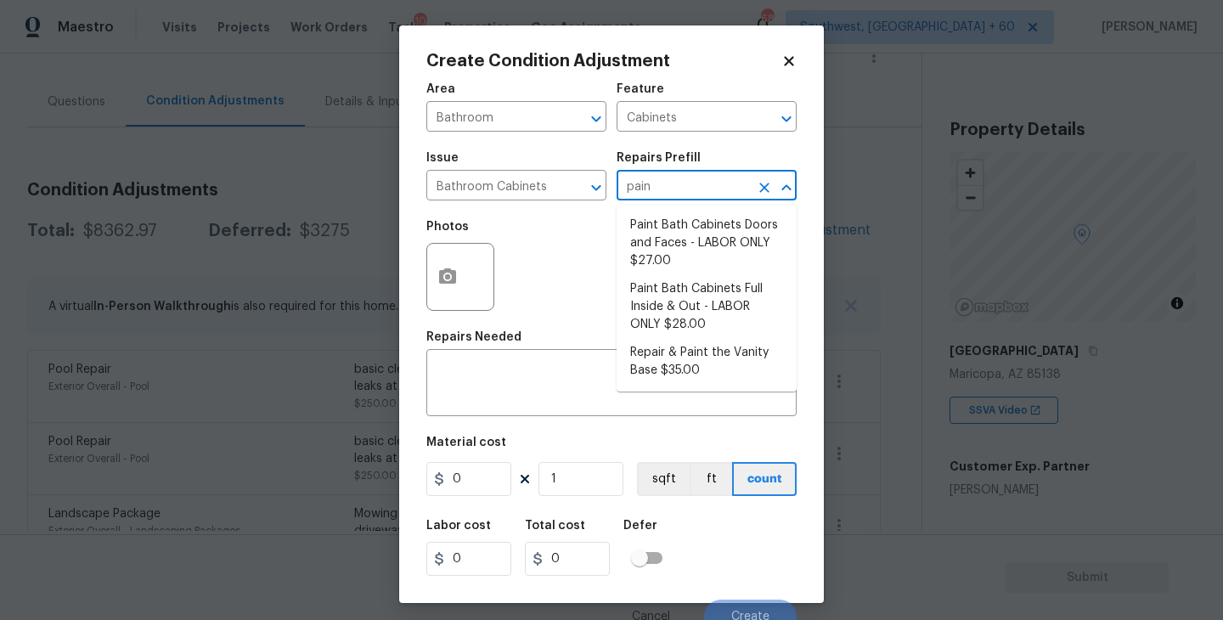
type input "paint"
click at [678, 316] on li "Paint Bath Cabinets Full Inside & Out - LABOR ONLY $28.00" at bounding box center [706, 307] width 180 height 64
type textarea "Prep, sand, mask and apply 2 coats of paint to the bathroom cabinet doors, inte…"
type input "28"
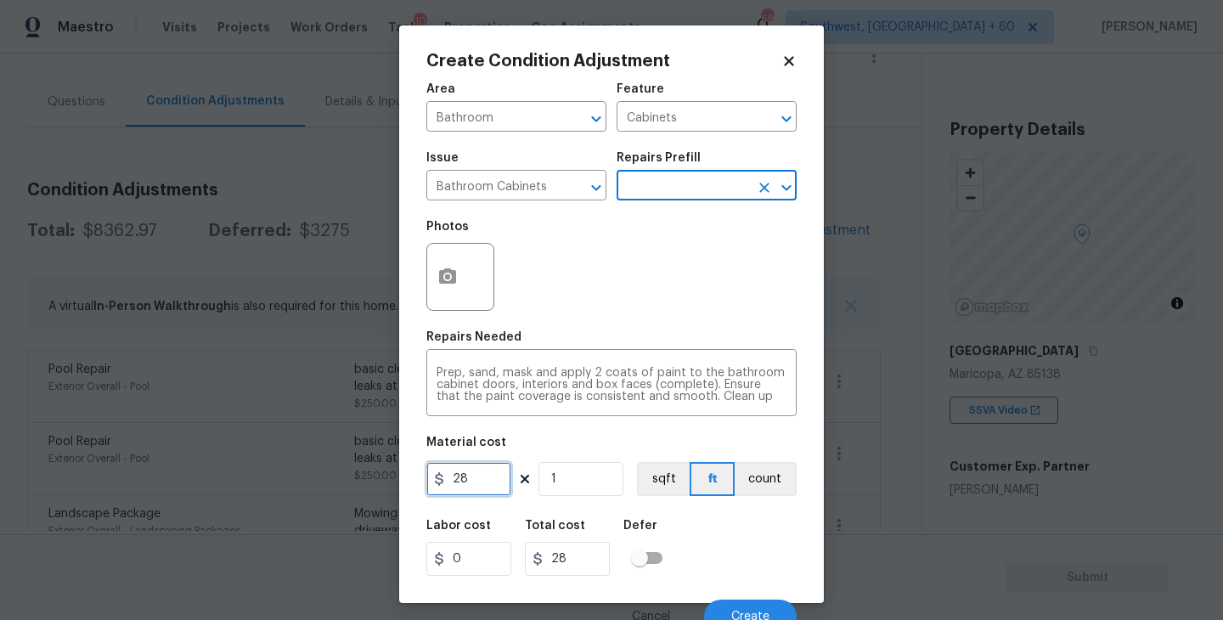
drag, startPoint x: 481, startPoint y: 483, endPoint x: 326, endPoint y: 489, distance: 154.7
click at [326, 489] on div "Create Condition Adjustment Area Bathroom ​ Feature Cabinets ​ Issue Bathroom C…" at bounding box center [611, 310] width 1223 height 620
type input "1000"
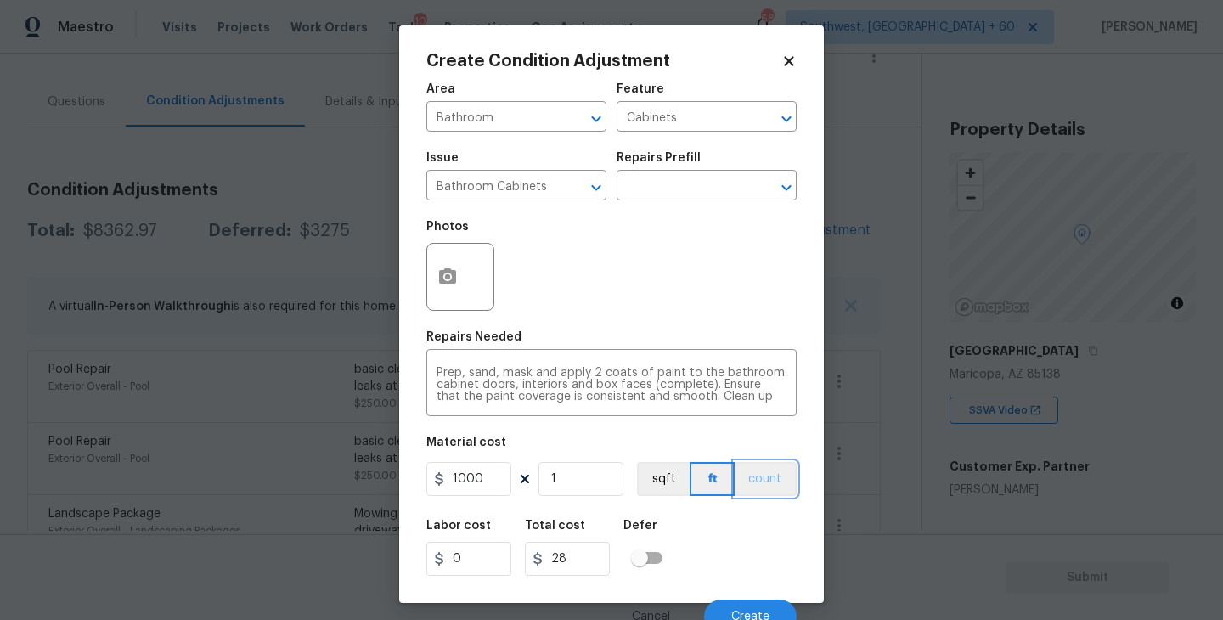
type input "1000"
click at [758, 477] on button "count" at bounding box center [765, 479] width 62 height 34
click at [442, 267] on icon "button" at bounding box center [447, 277] width 20 height 20
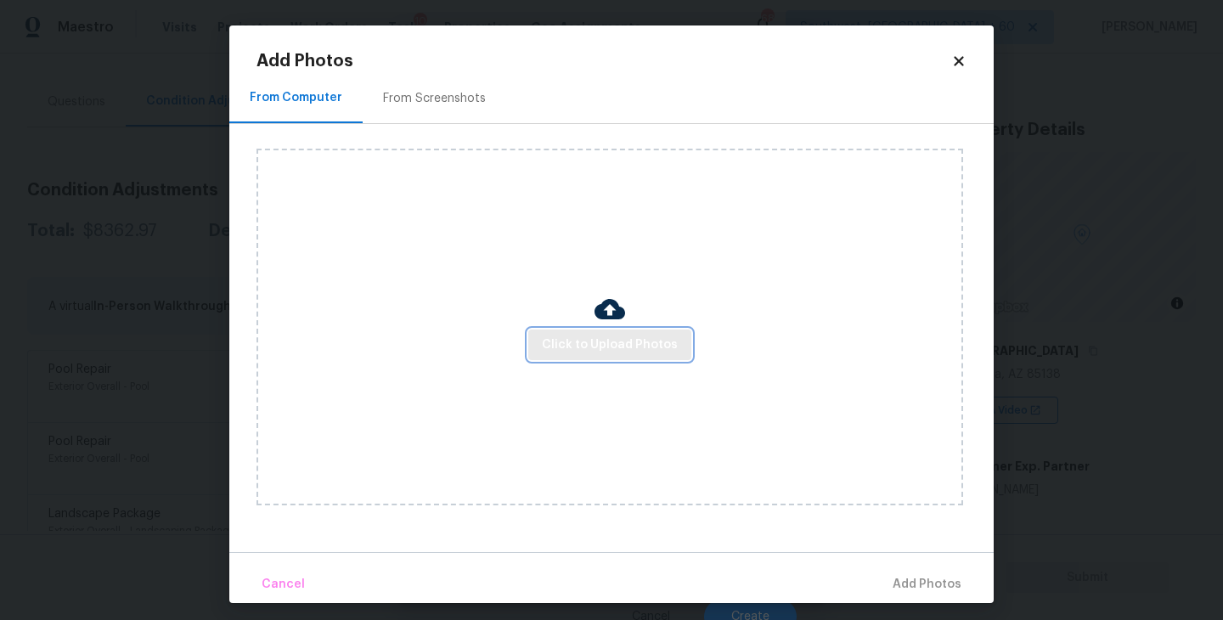
click at [568, 335] on span "Click to Upload Photos" at bounding box center [610, 345] width 136 height 21
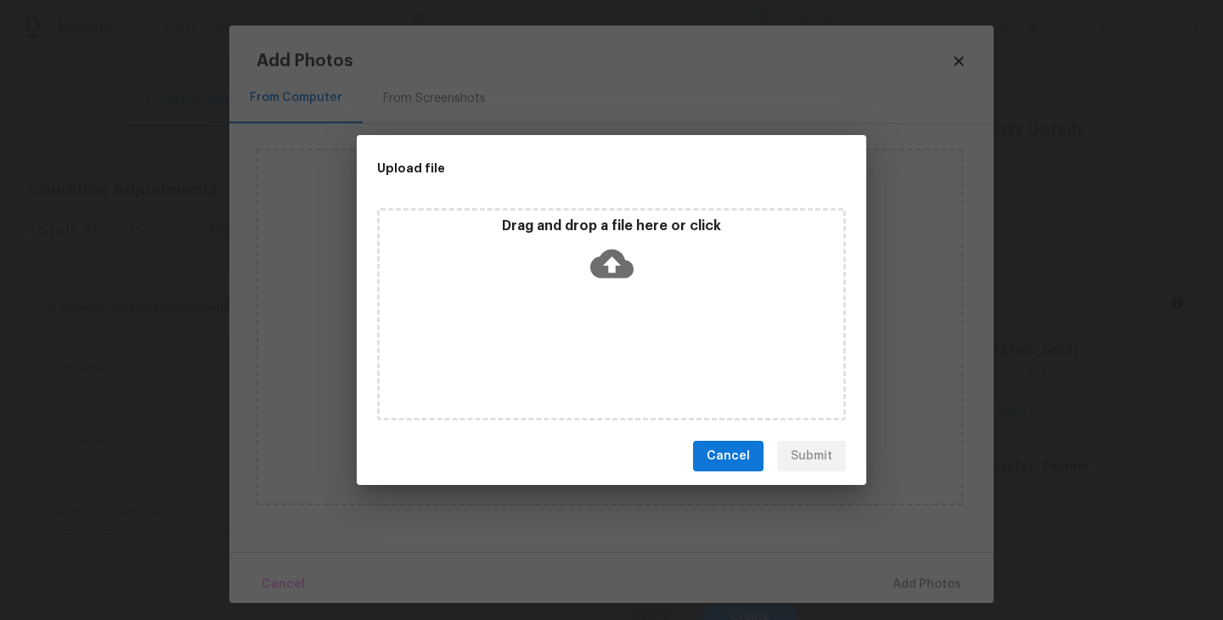
click at [616, 289] on div "Drag and drop a file here or click" at bounding box center [611, 314] width 469 height 212
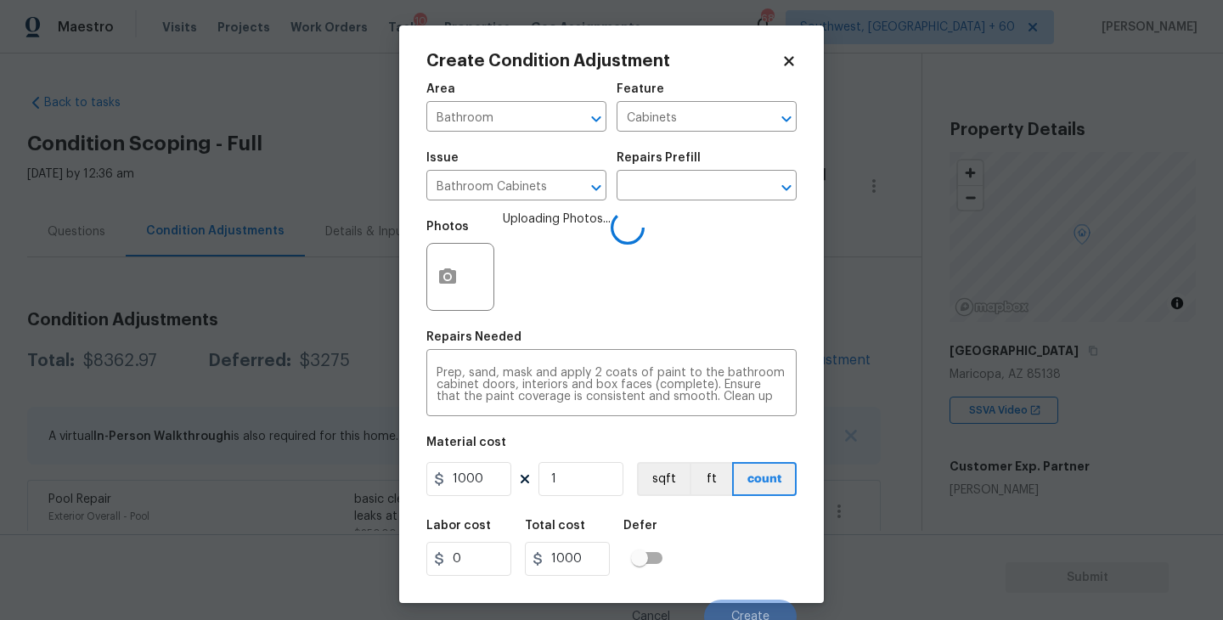
scroll to position [14, 0]
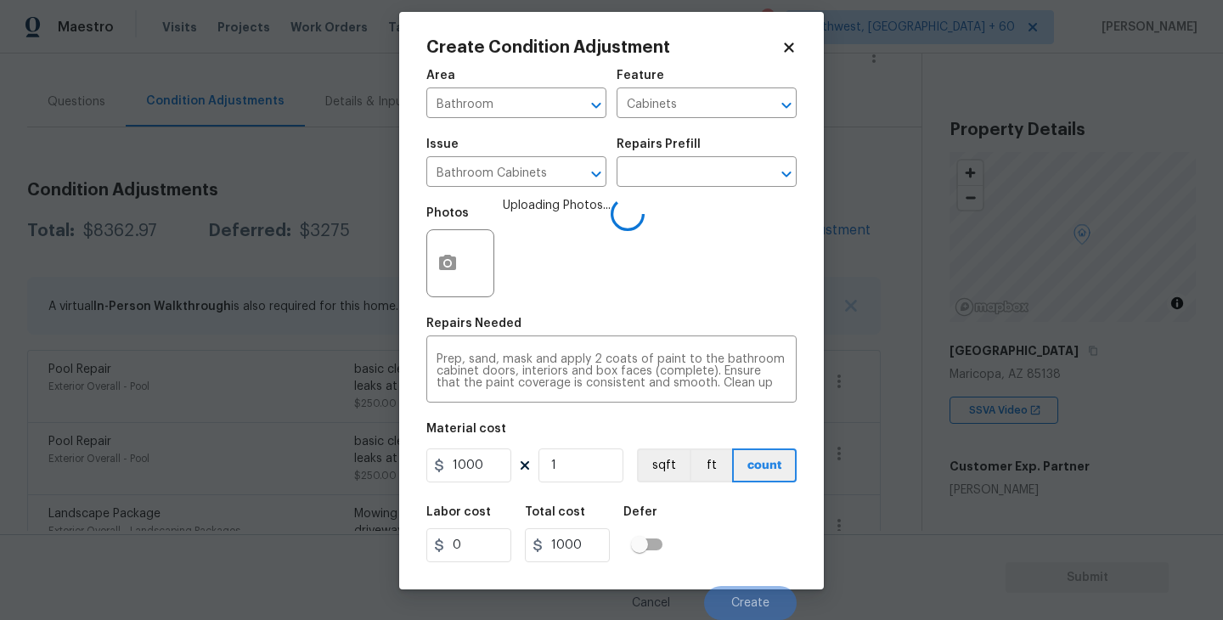
click at [757, 533] on div "Labor cost 0 Total cost 1000 Defer" at bounding box center [611, 534] width 370 height 76
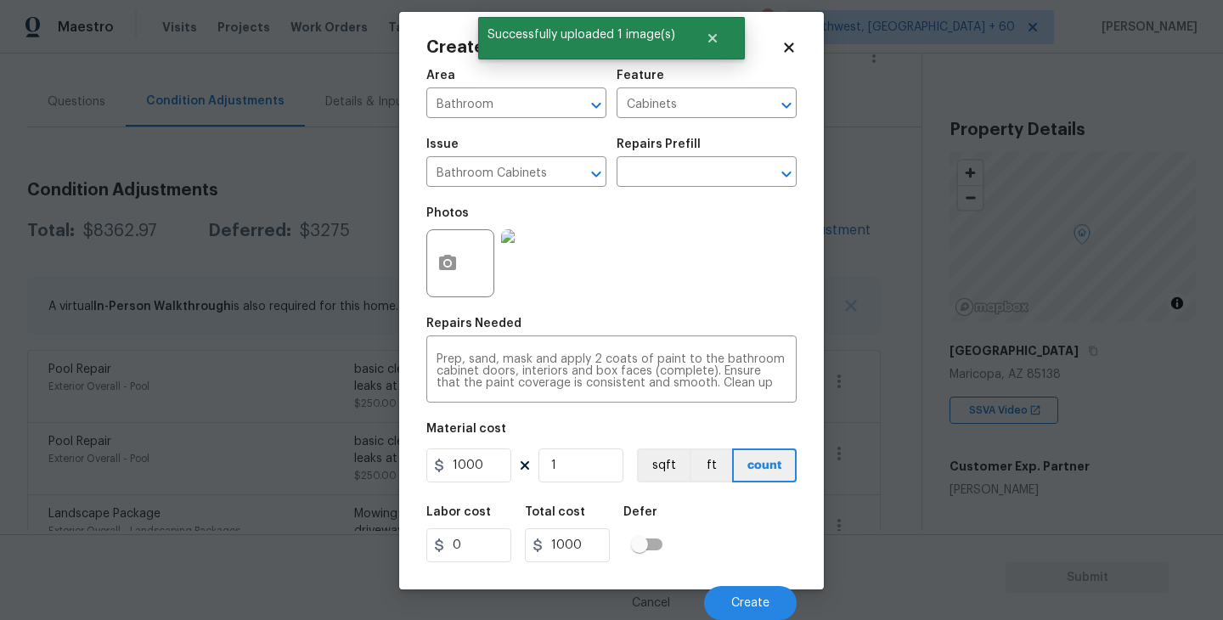
click at [757, 548] on div "Labor cost 0 Total cost 1000 Defer" at bounding box center [611, 534] width 370 height 76
click at [750, 599] on span "Create" at bounding box center [750, 603] width 38 height 13
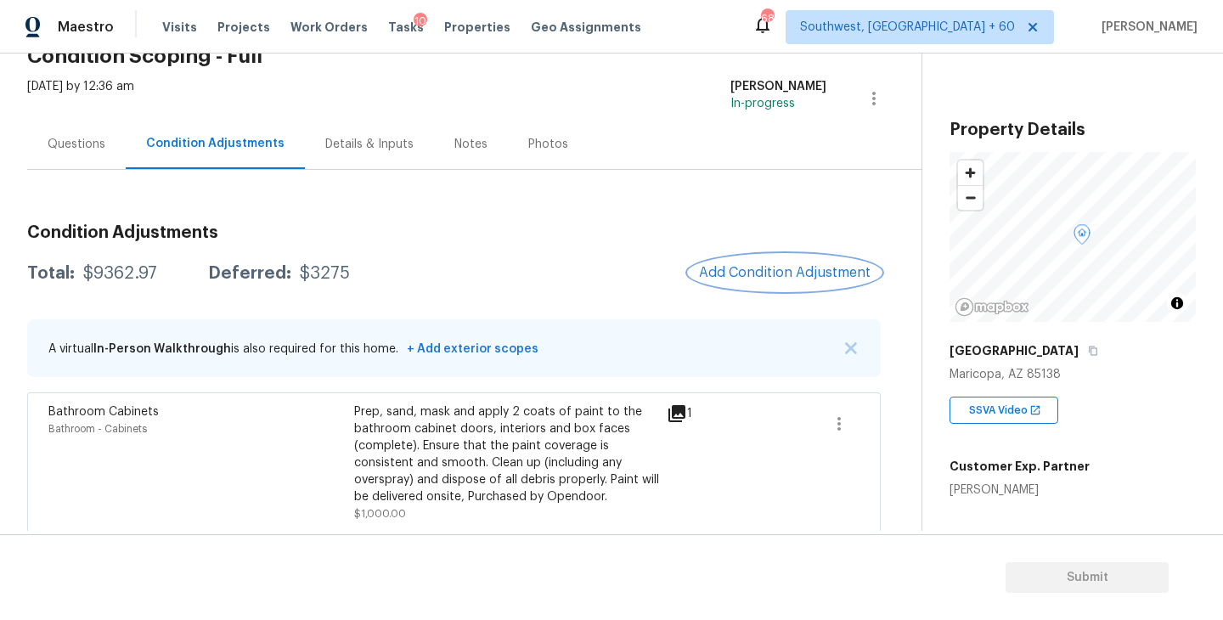
scroll to position [46, 0]
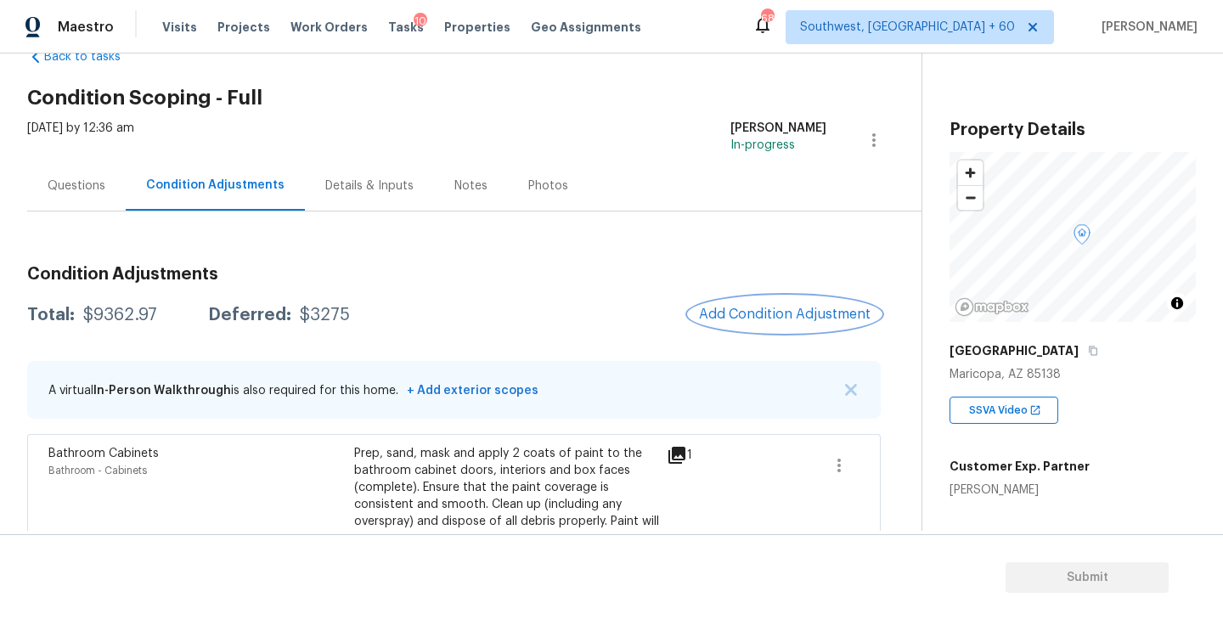
click at [728, 306] on button "Add Condition Adjustment" at bounding box center [785, 314] width 192 height 36
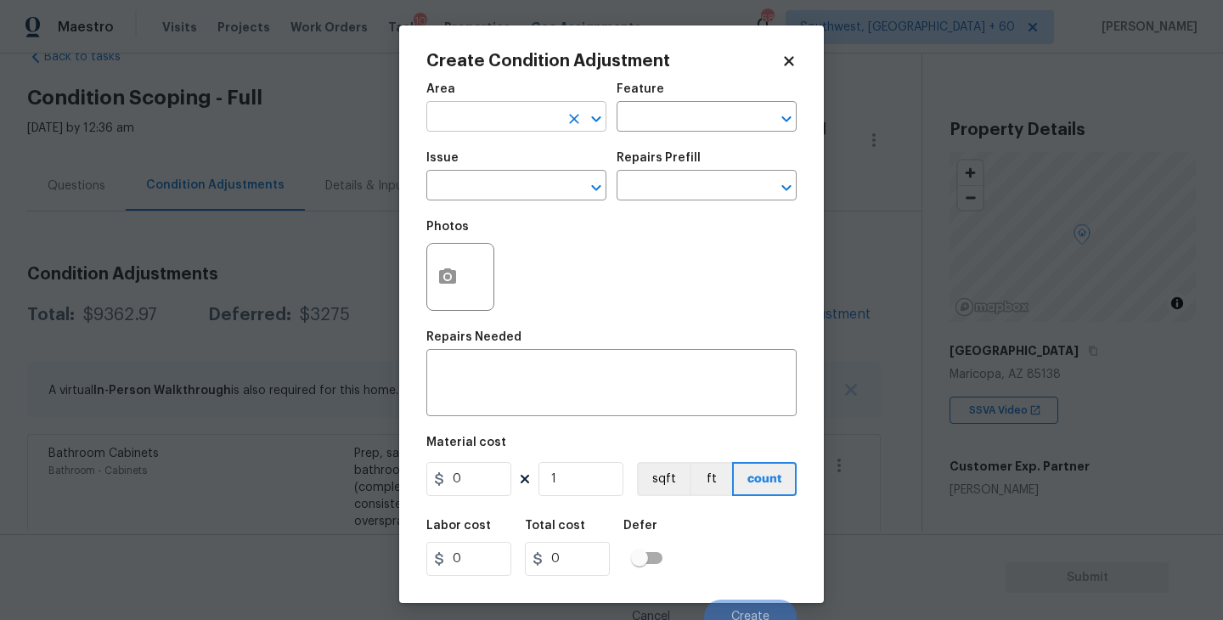
click at [465, 121] on input "text" at bounding box center [492, 118] width 132 height 26
click at [487, 162] on li "Roof" at bounding box center [516, 157] width 180 height 28
type input "Roof"
click at [610, 131] on div "Area Roof ​ Feature ​" at bounding box center [611, 107] width 370 height 69
click at [644, 119] on input "text" at bounding box center [682, 118] width 132 height 26
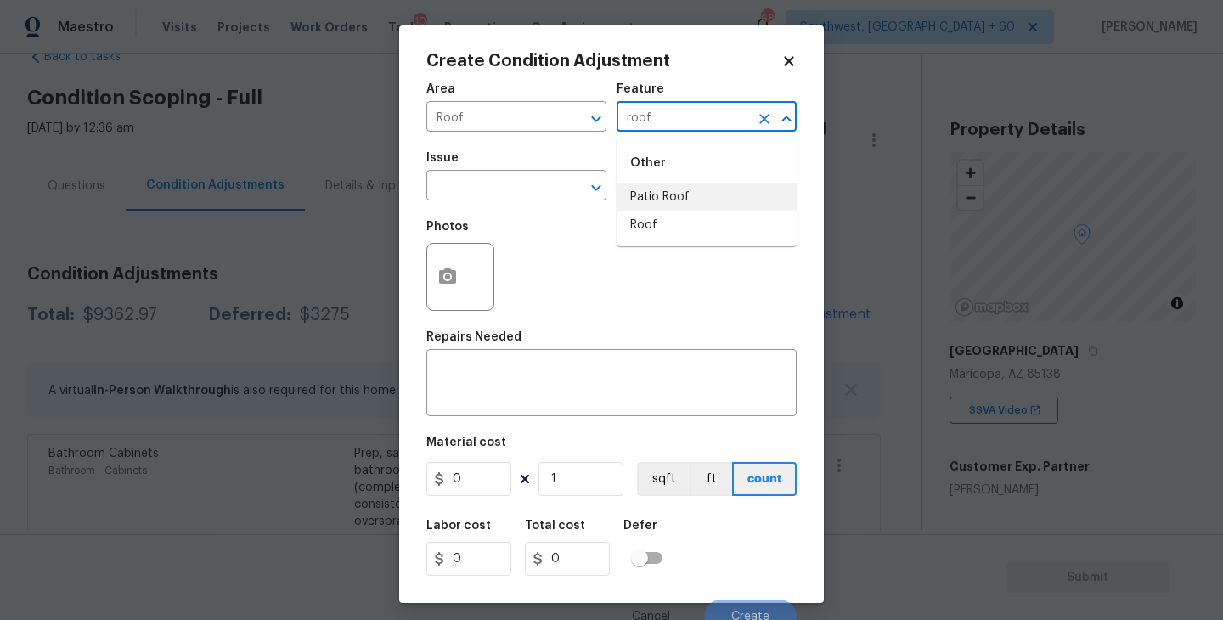
click at [669, 222] on li "Roof" at bounding box center [706, 225] width 180 height 28
type input "Roof"
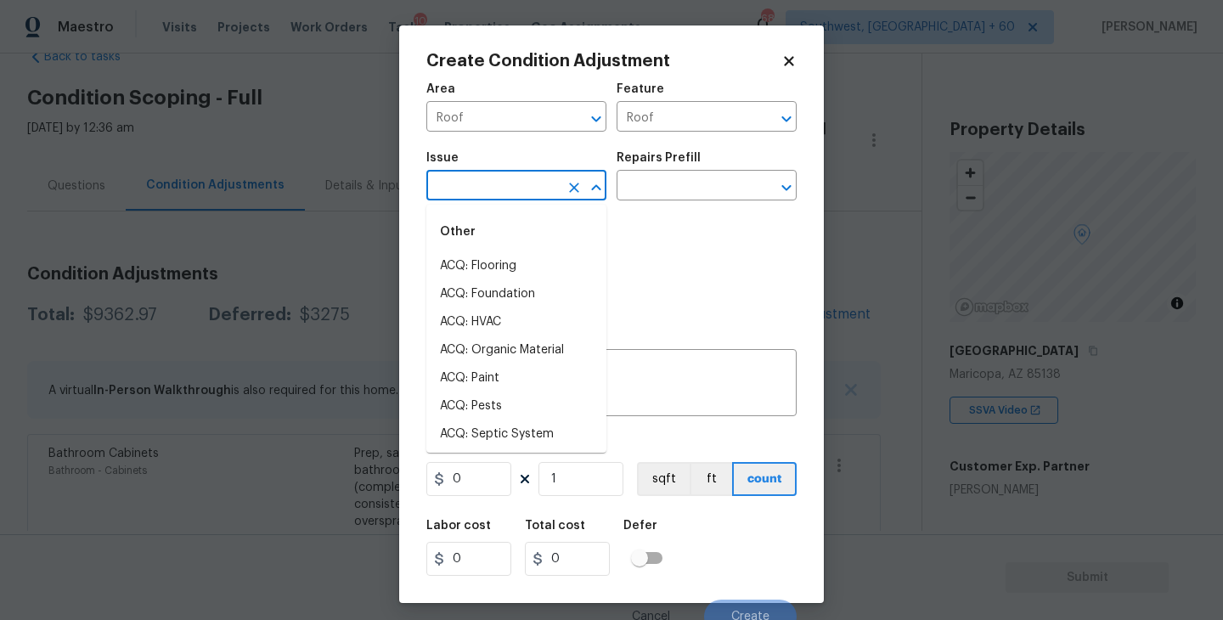
click at [515, 186] on input "text" at bounding box center [492, 187] width 132 height 26
click at [525, 295] on li "ACQ: Tile Roof" at bounding box center [516, 294] width 180 height 28
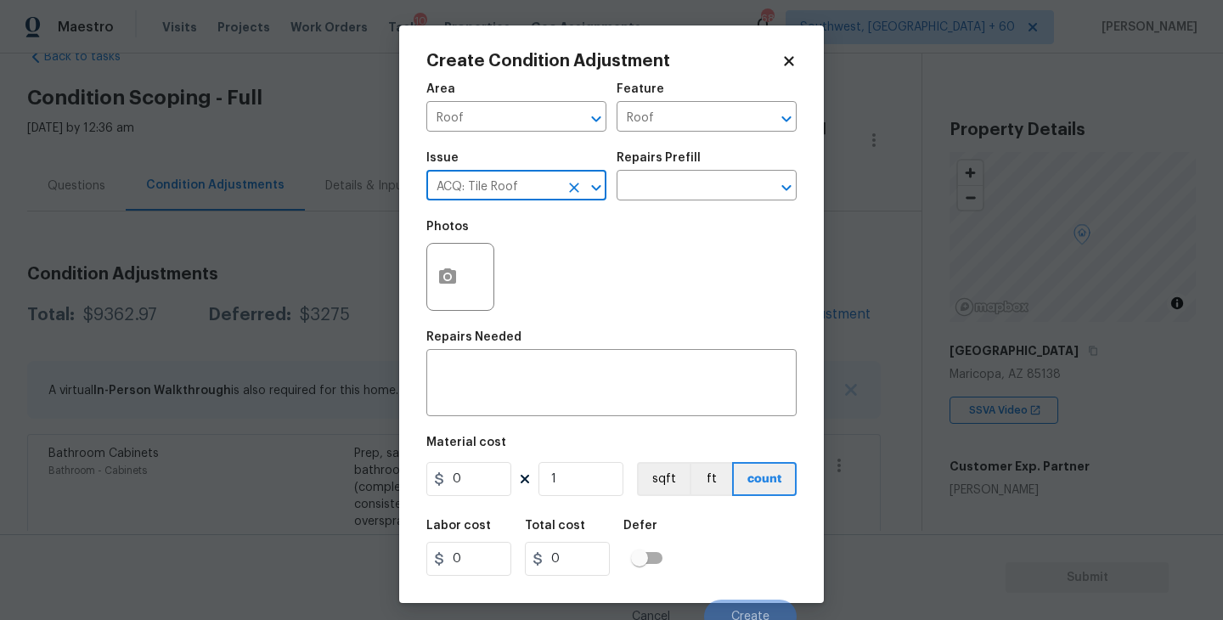
type input "ACQ: Tile Roof"
click at [659, 173] on div "Repairs Prefill" at bounding box center [706, 163] width 180 height 22
click at [659, 187] on input "text" at bounding box center [682, 187] width 132 height 26
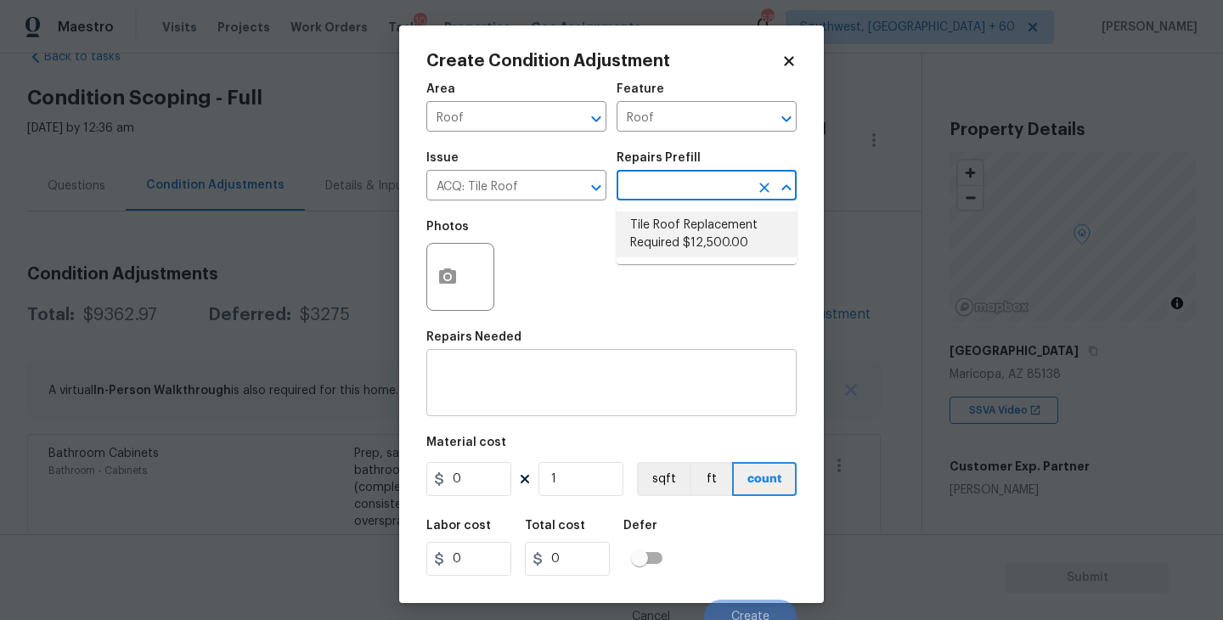
click at [584, 374] on textarea at bounding box center [611, 385] width 350 height 36
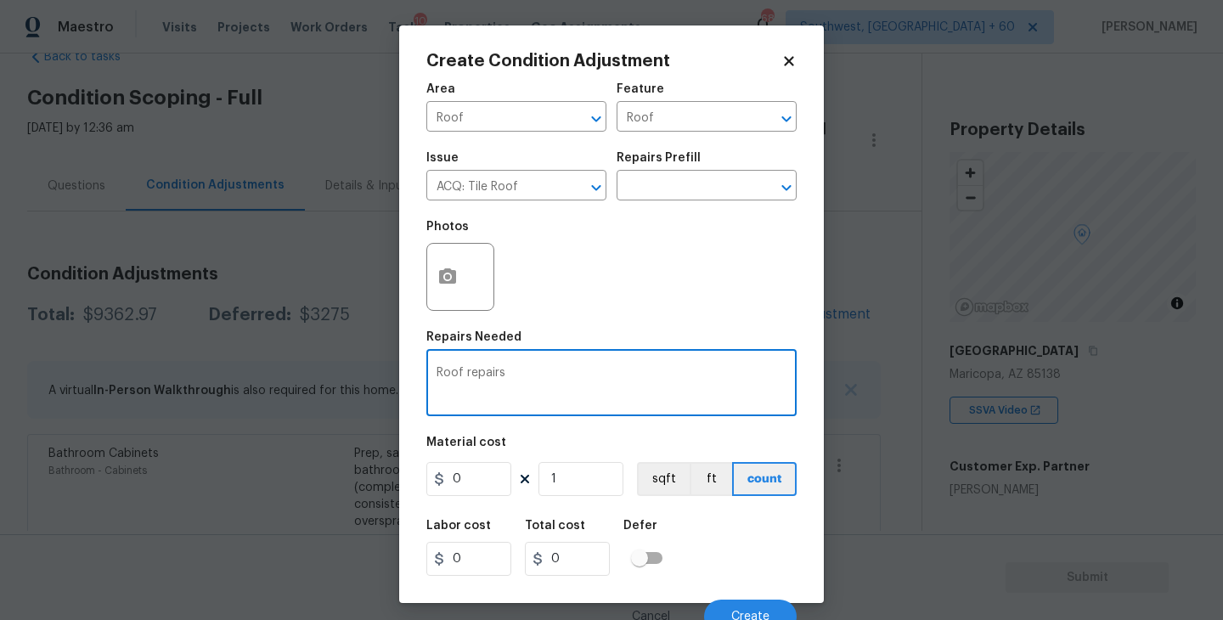
type textarea "Roof repairs"
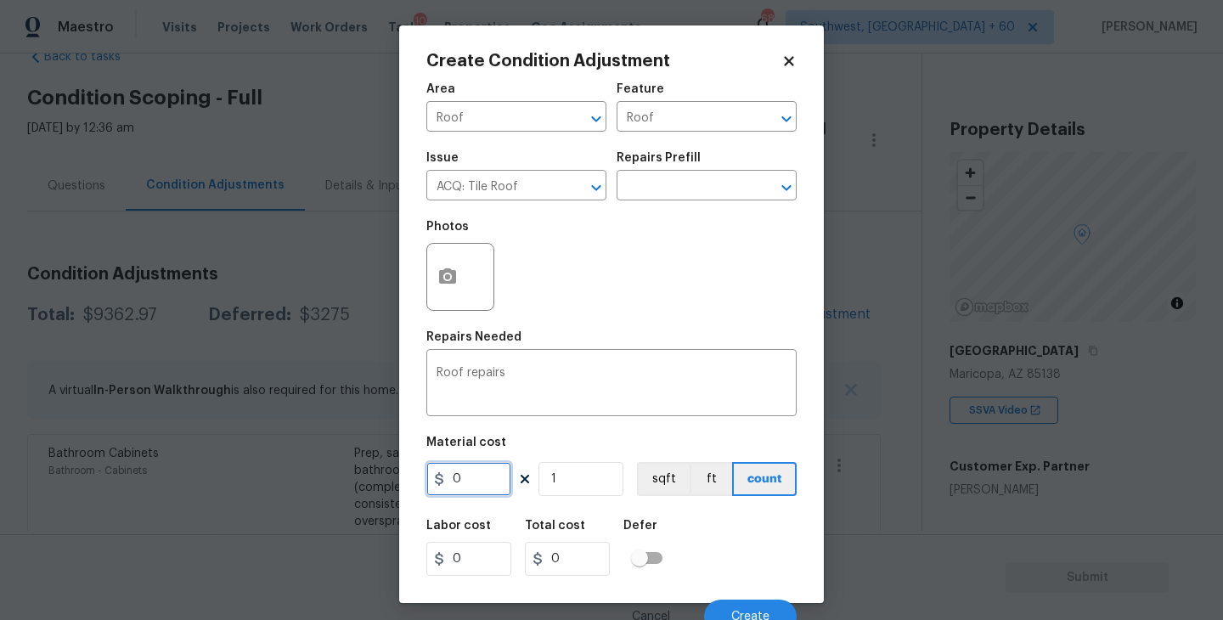
drag, startPoint x: 505, startPoint y: 470, endPoint x: 396, endPoint y: 481, distance: 110.0
click at [396, 481] on div "Create Condition Adjustment Area Roof ​ Feature Roof ​ Issue ACQ: Tile Roof ​ R…" at bounding box center [611, 310] width 1223 height 620
type input "500"
click at [455, 288] on button "button" at bounding box center [447, 277] width 41 height 66
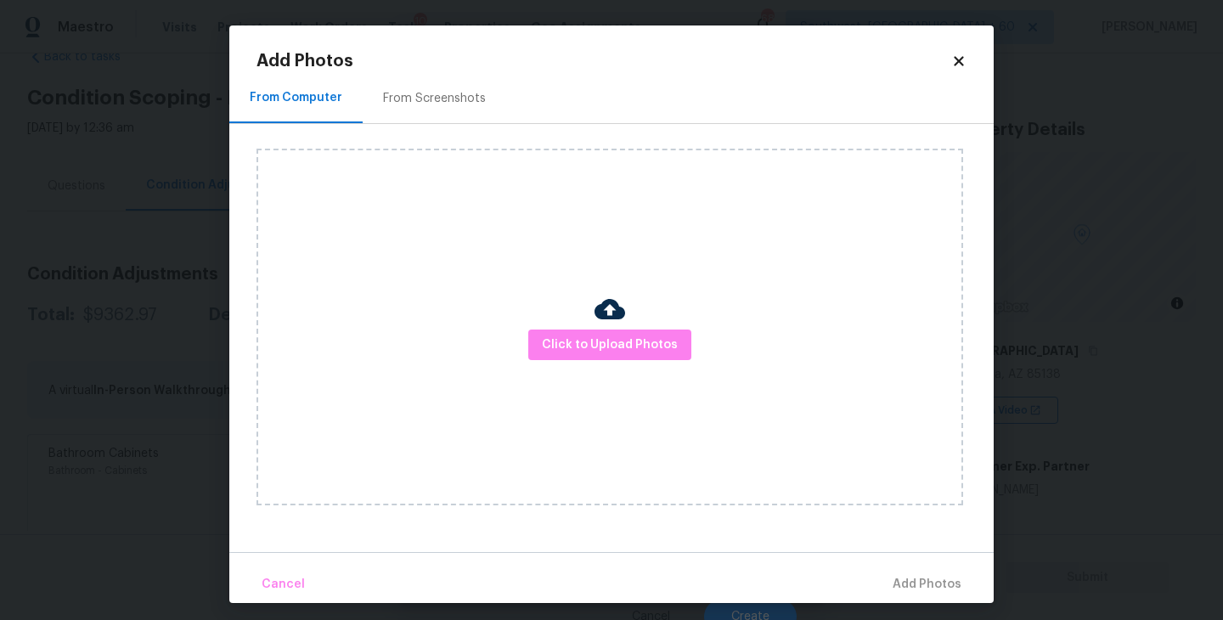
click at [645, 368] on div "Click to Upload Photos" at bounding box center [609, 327] width 706 height 357
click at [641, 352] on span "Click to Upload Photos" at bounding box center [610, 345] width 136 height 21
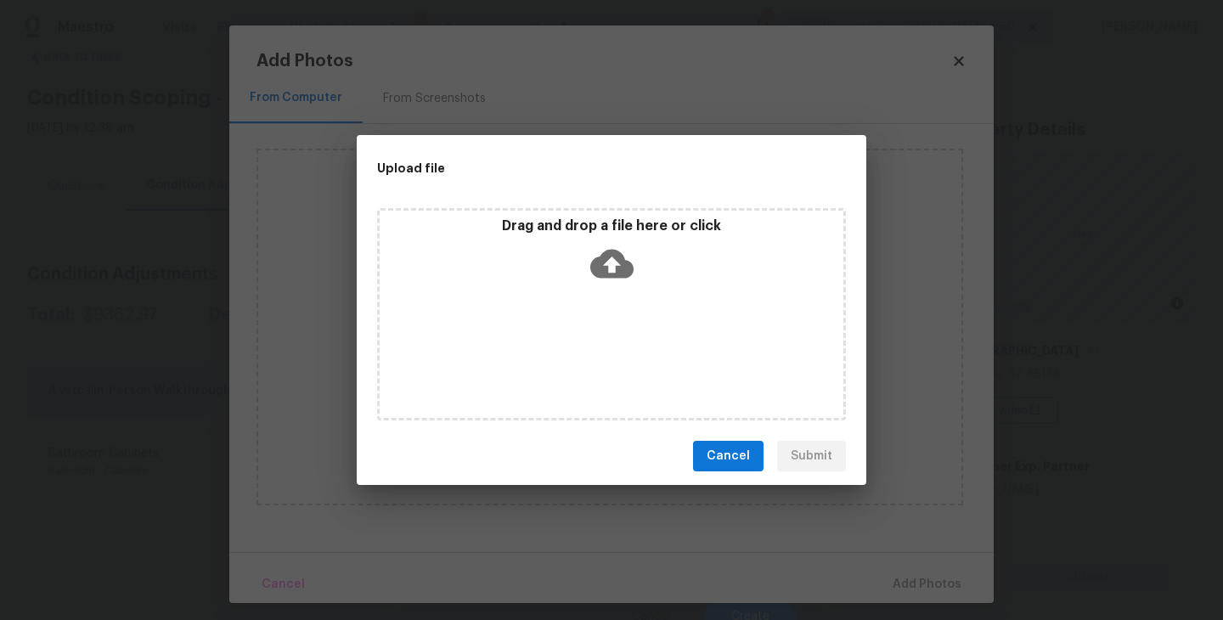
click at [619, 256] on icon at bounding box center [611, 264] width 43 height 29
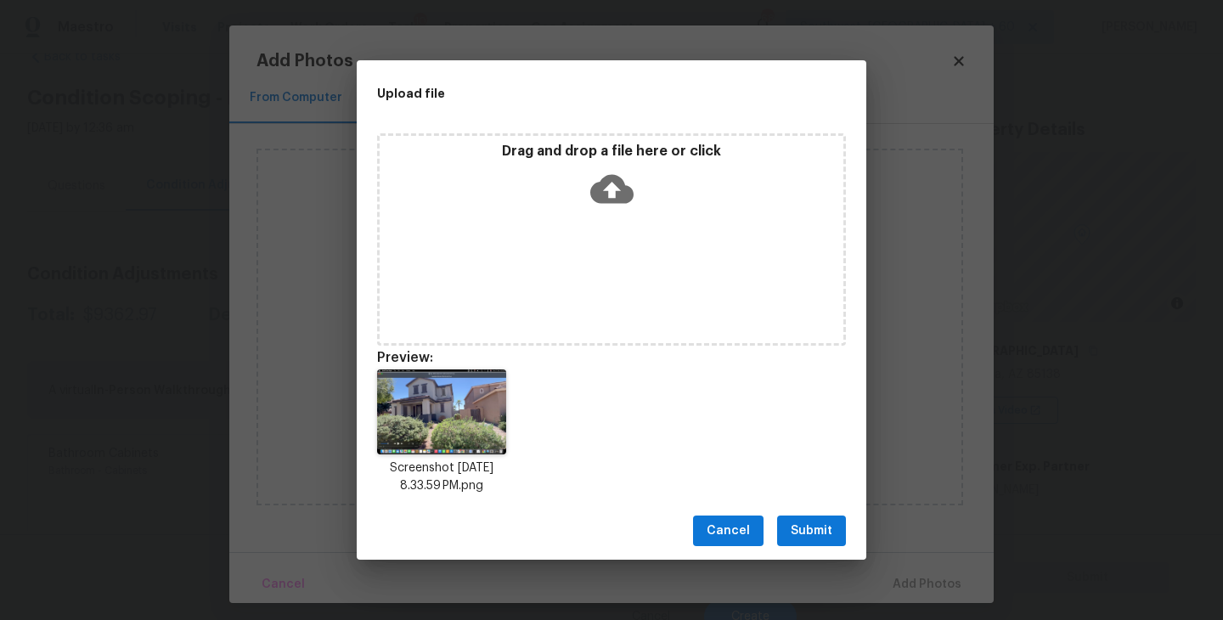
click at [821, 531] on span "Submit" at bounding box center [812, 531] width 42 height 21
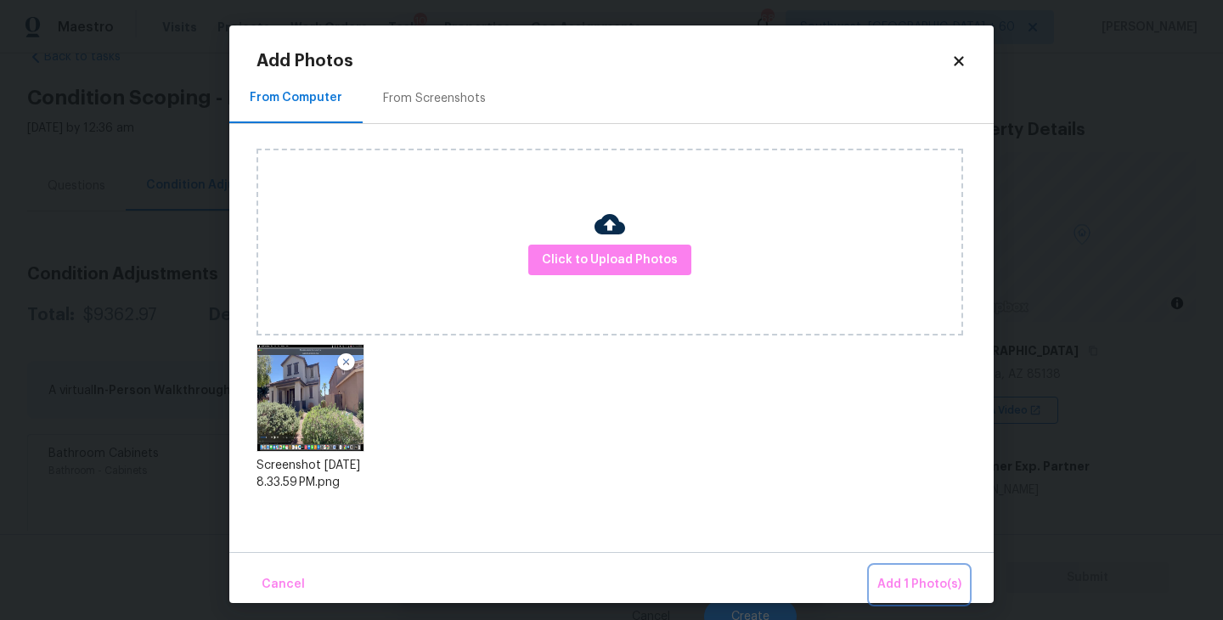
click at [903, 571] on button "Add 1 Photo(s)" at bounding box center [919, 584] width 98 height 37
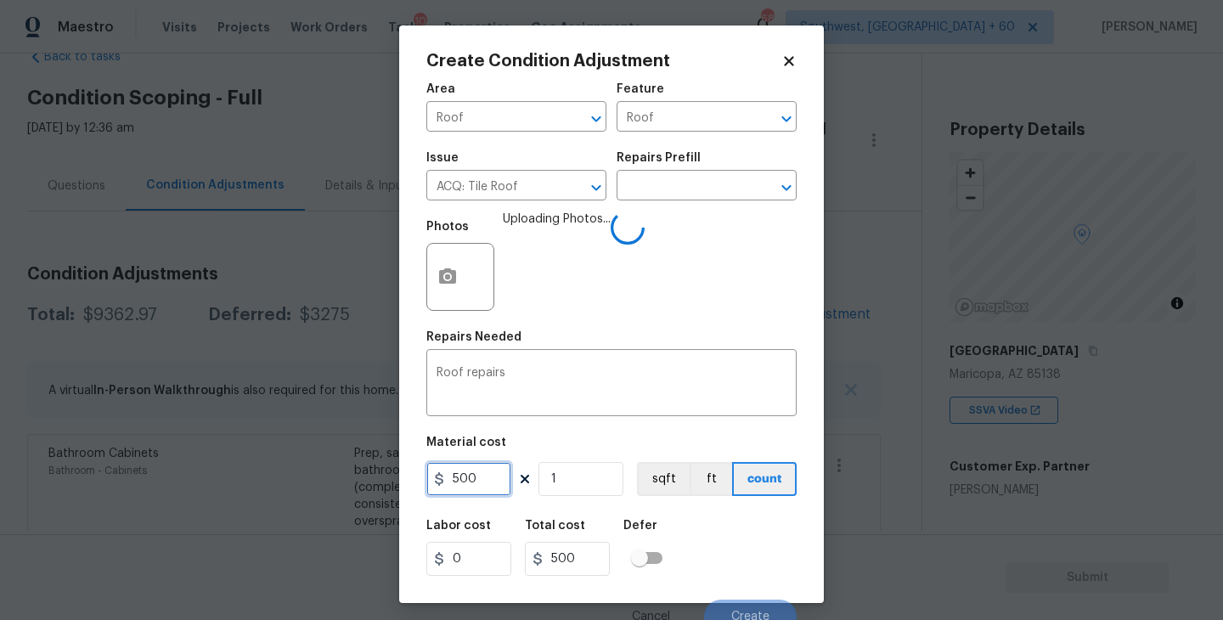
drag, startPoint x: 478, startPoint y: 478, endPoint x: 345, endPoint y: 478, distance: 133.3
click at [345, 478] on div "Create Condition Adjustment Area Roof ​ Feature Roof ​ Issue ACQ: Tile Roof ​ R…" at bounding box center [611, 310] width 1223 height 620
type input "1000"
click at [712, 537] on div "Labor cost 0 Total cost 1000 Defer" at bounding box center [611, 547] width 370 height 76
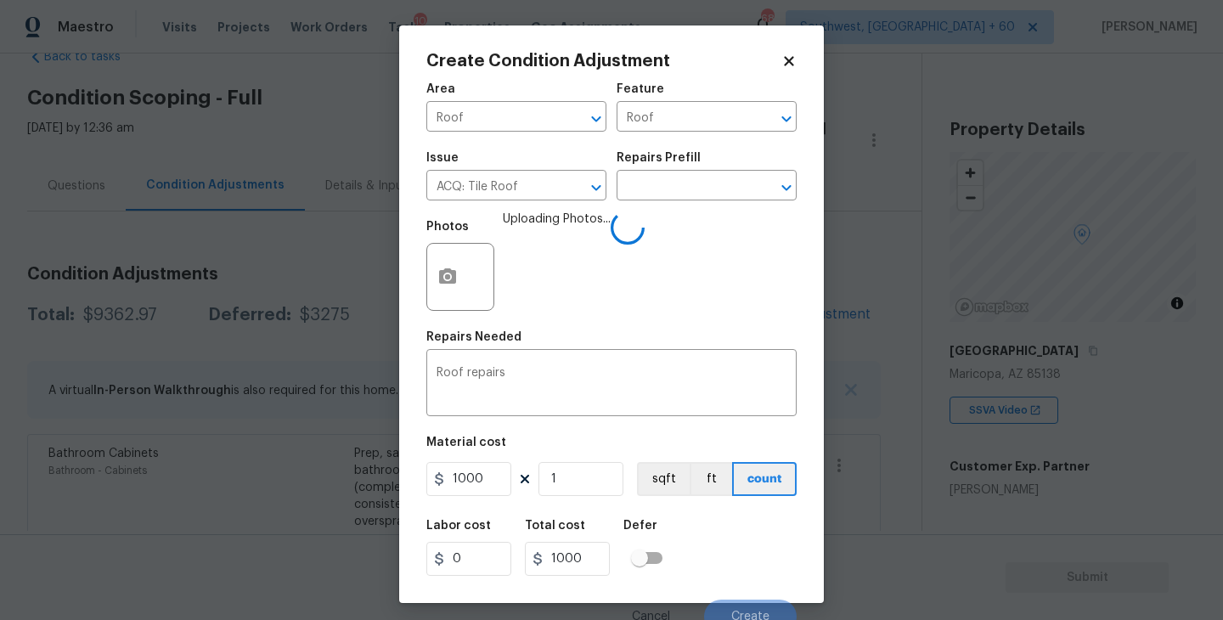
scroll to position [14, 0]
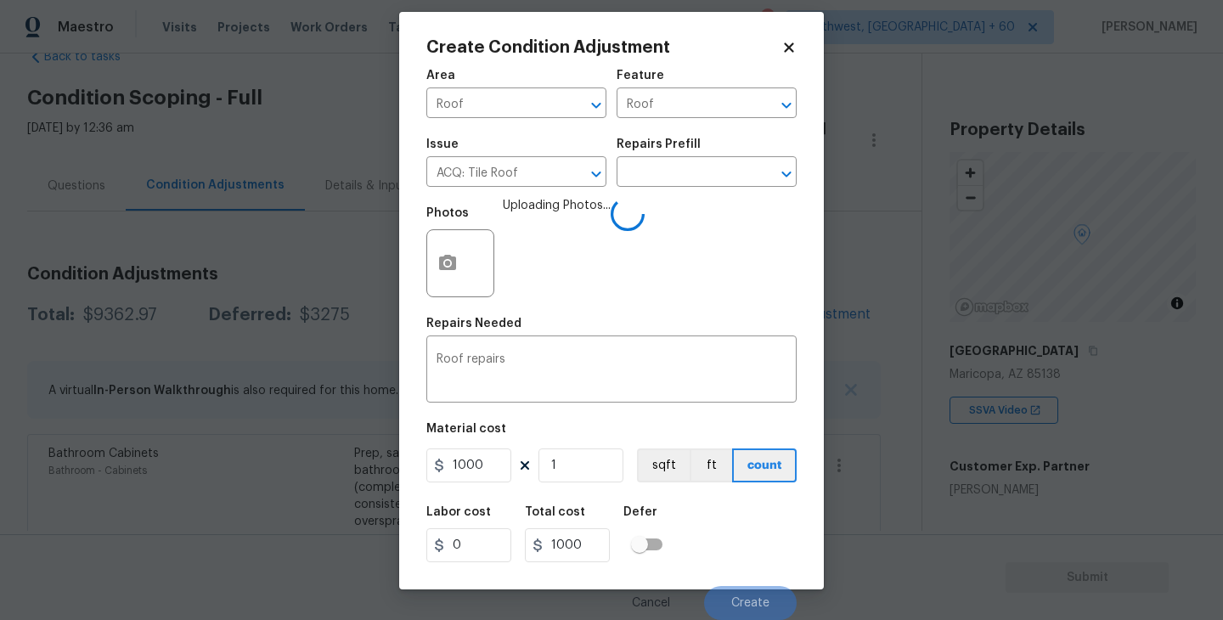
click at [744, 543] on div "Labor cost 0 Total cost 1000 Defer" at bounding box center [611, 534] width 370 height 76
click at [744, 547] on div "Labor cost 0 Total cost 1000 Defer" at bounding box center [611, 534] width 370 height 76
click at [745, 548] on div "Labor cost 0 Total cost 1000 Defer" at bounding box center [611, 534] width 370 height 76
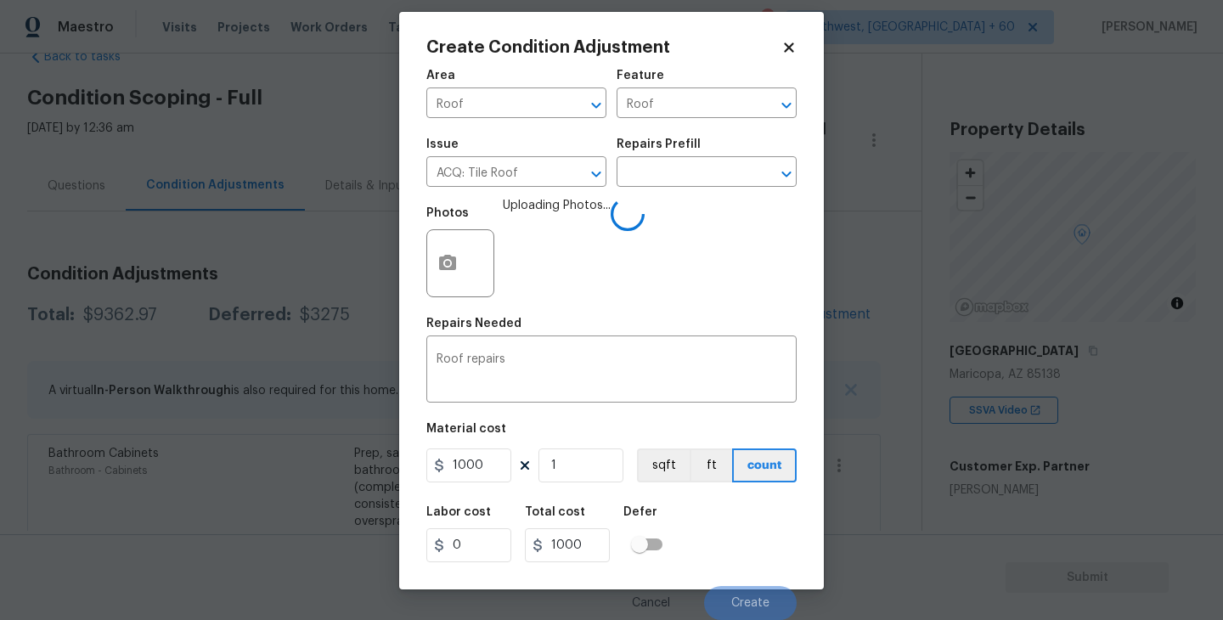
click at [745, 548] on div "Labor cost 0 Total cost 1000 Defer" at bounding box center [611, 534] width 370 height 76
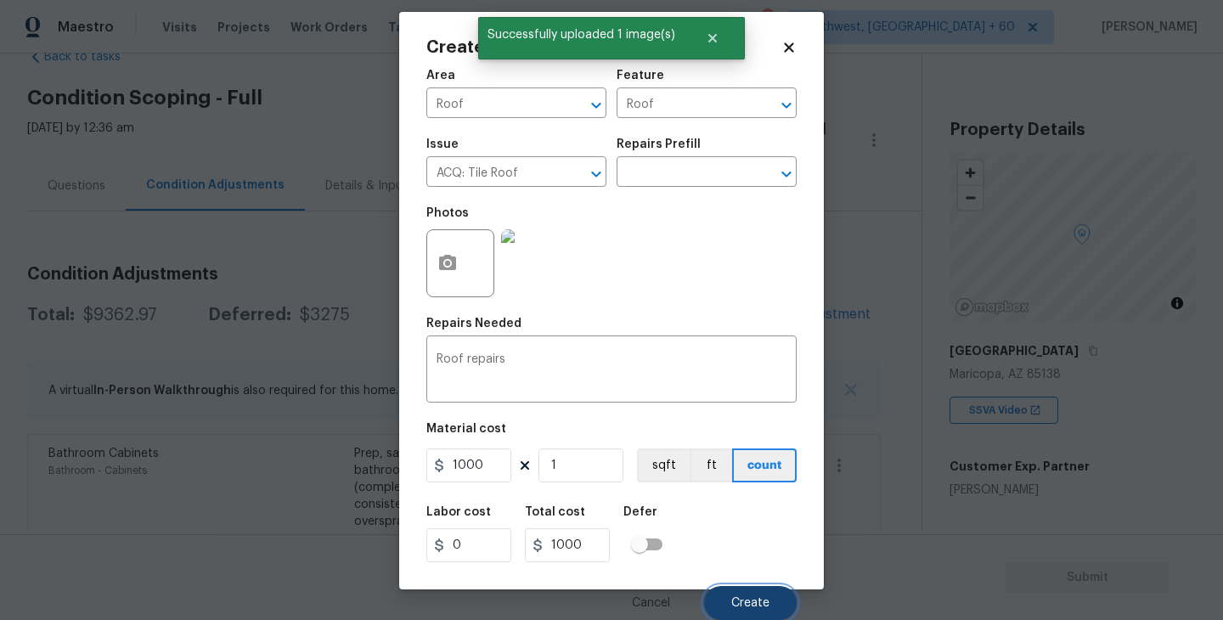
click at [755, 589] on button "Create" at bounding box center [750, 603] width 93 height 34
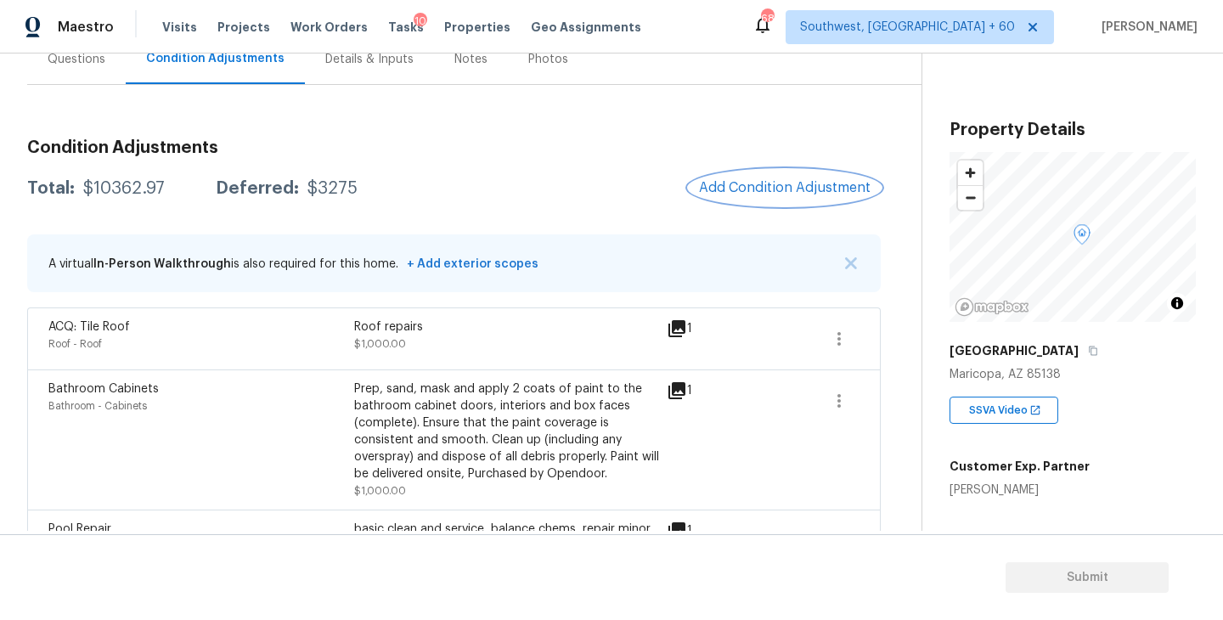
scroll to position [180, 0]
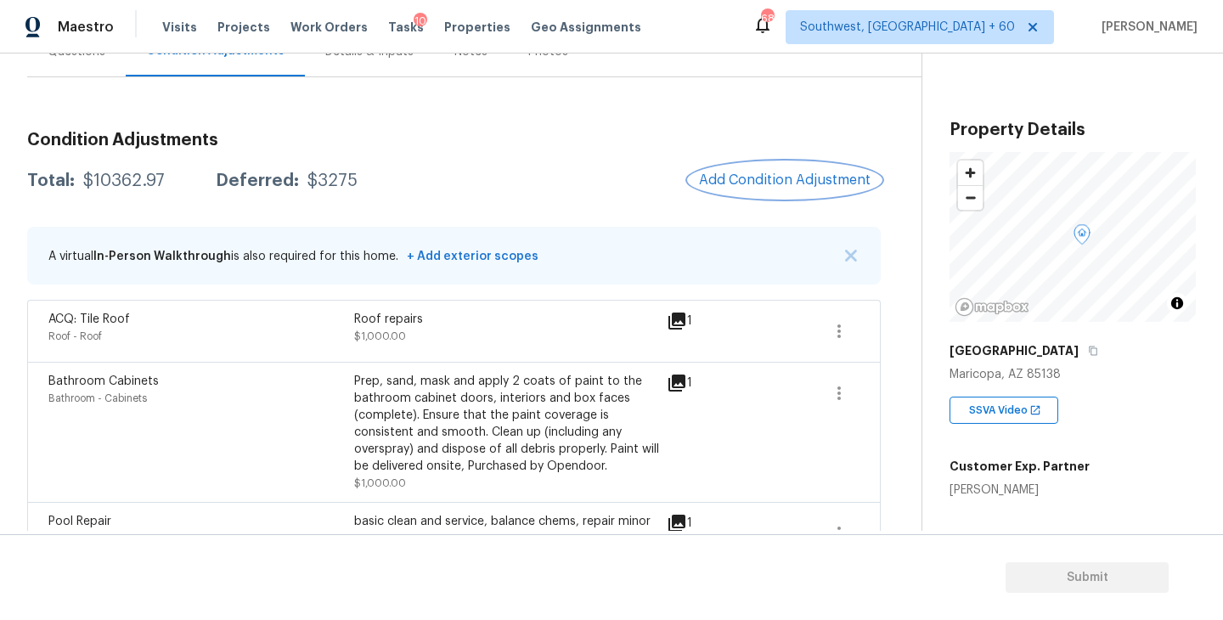
click at [791, 185] on span "Add Condition Adjustment" at bounding box center [785, 179] width 172 height 15
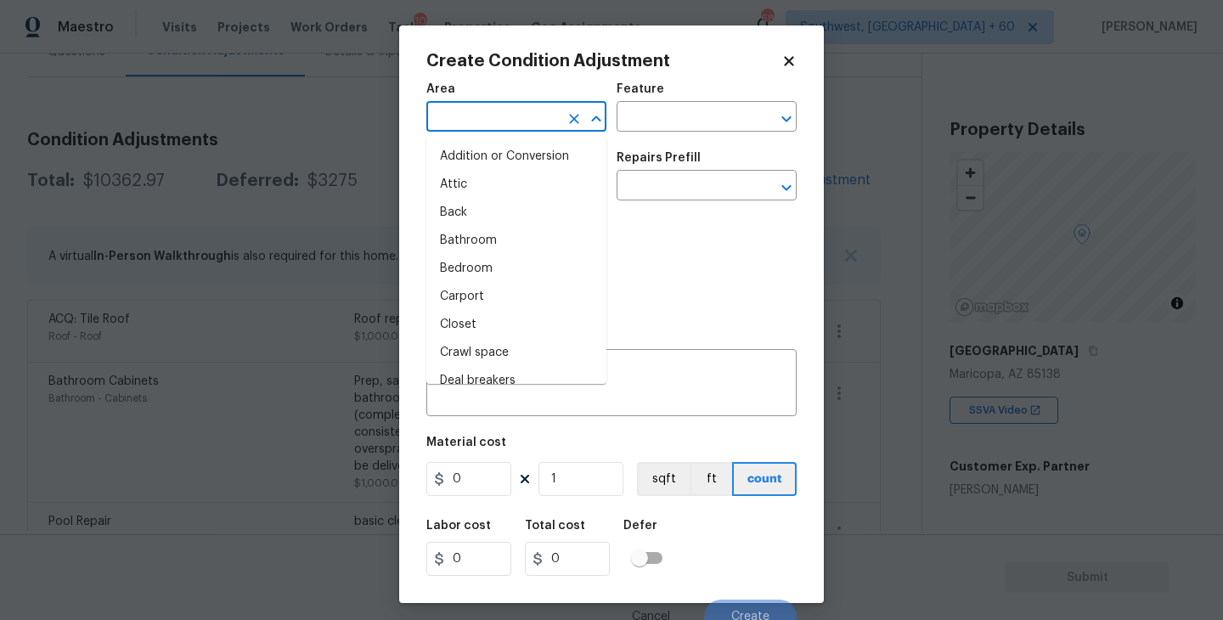
click at [499, 119] on input "text" at bounding box center [492, 118] width 132 height 26
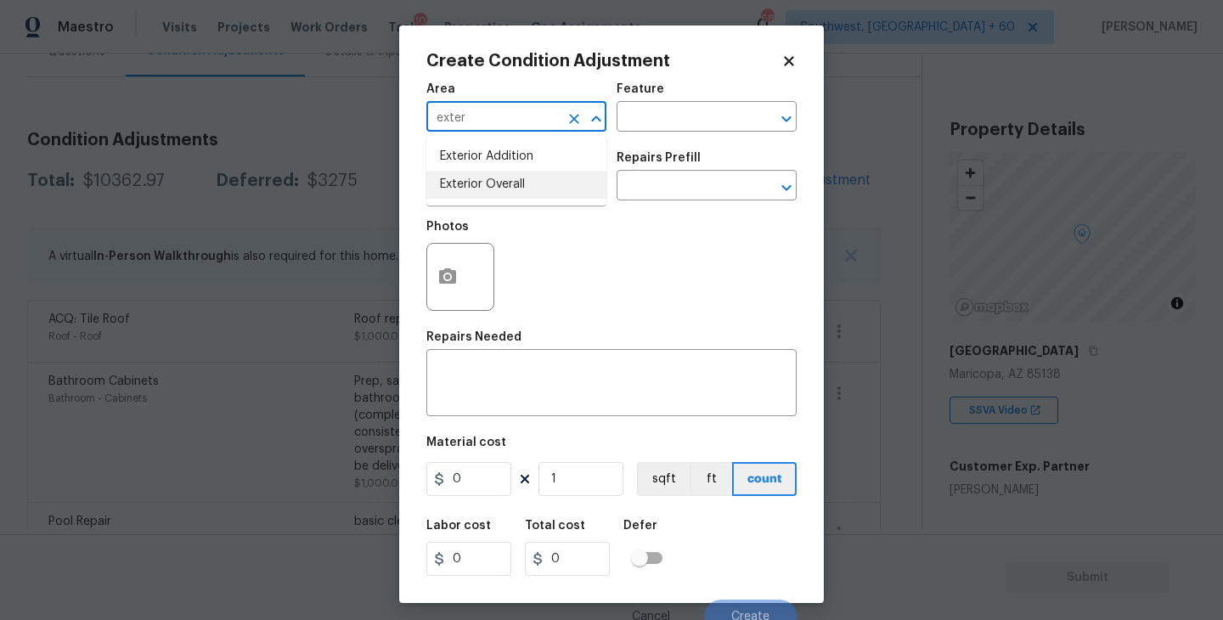
click at [526, 189] on li "Exterior Overall" at bounding box center [516, 185] width 180 height 28
type input "Exterior Overall"
click at [703, 110] on input "text" at bounding box center [682, 118] width 132 height 26
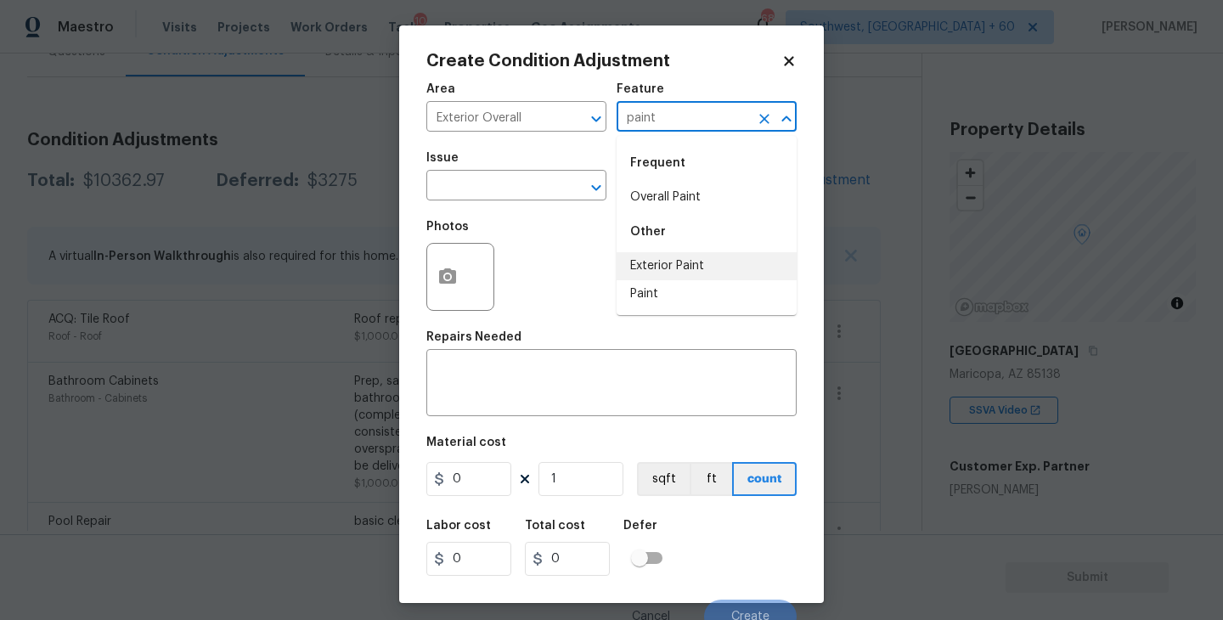
click at [688, 262] on li "Exterior Paint" at bounding box center [706, 266] width 180 height 28
type input "Exterior Paint"
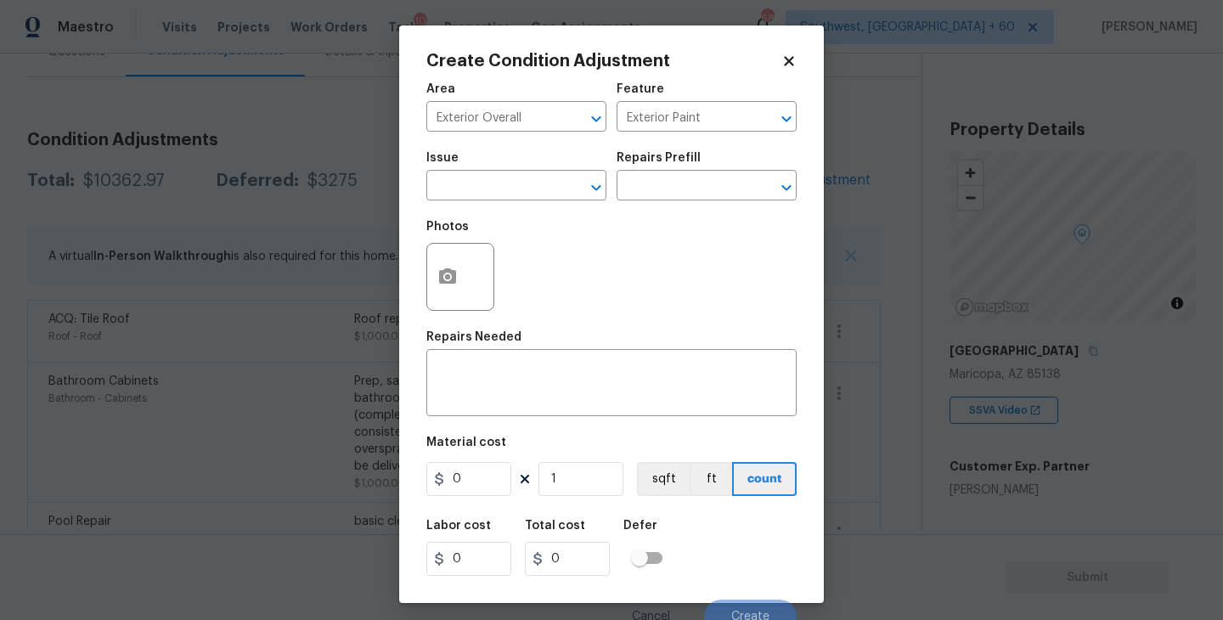
click at [539, 207] on span "Issue ​" at bounding box center [516, 176] width 180 height 69
click at [517, 199] on input "text" at bounding box center [492, 187] width 132 height 26
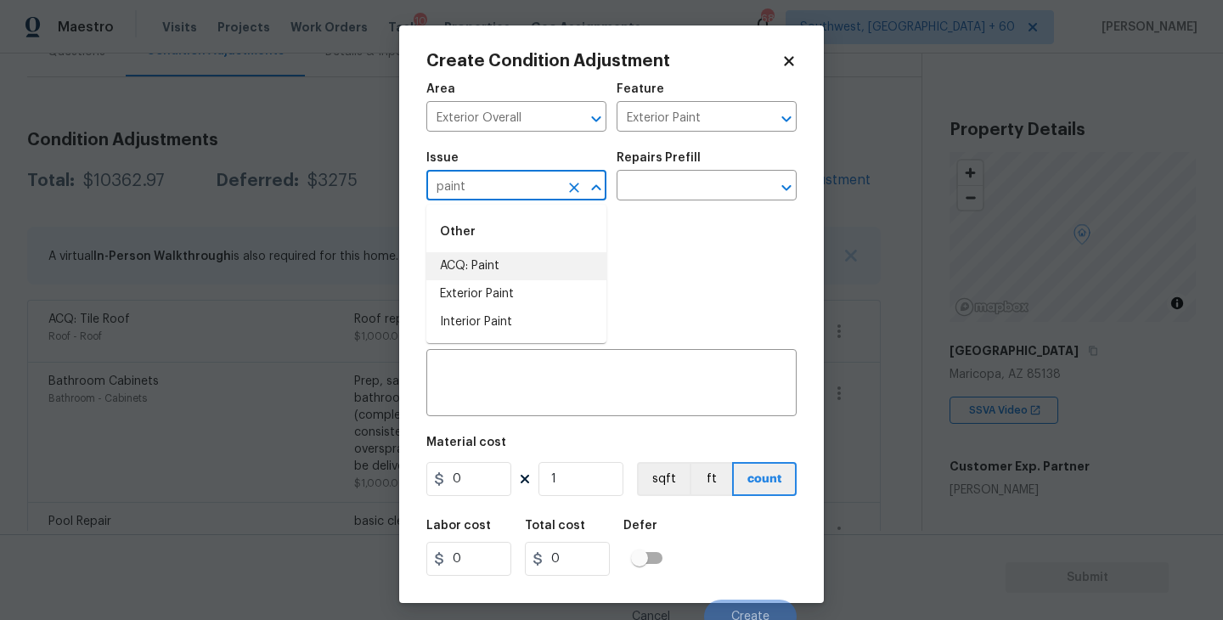
click at [537, 260] on li "ACQ: Paint" at bounding box center [516, 266] width 180 height 28
type input "ACQ: Paint"
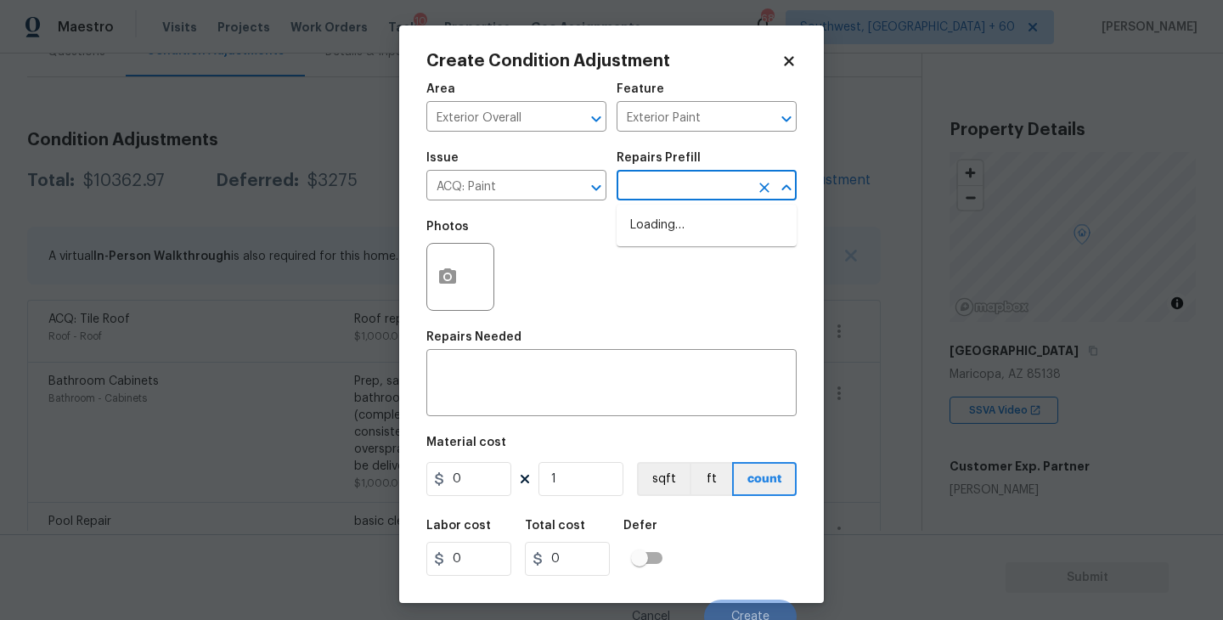
click at [646, 200] on input "text" at bounding box center [682, 187] width 132 height 26
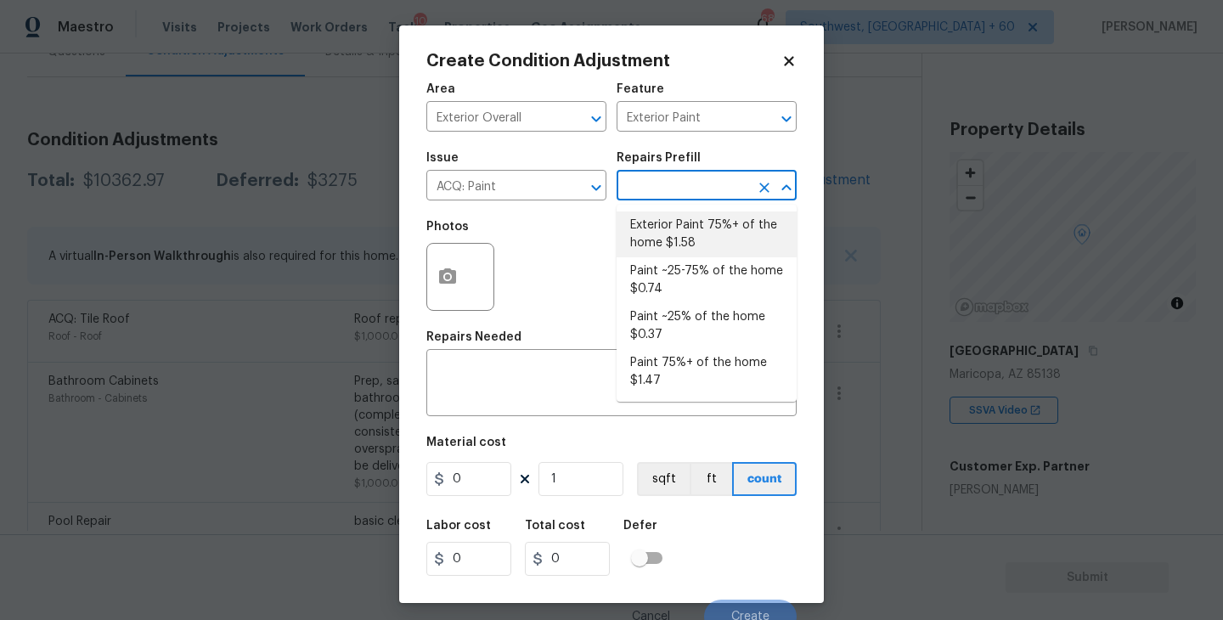
click at [666, 229] on li "Exterior Paint 75%+ of the home $1.58" at bounding box center [706, 234] width 180 height 46
type input "Acquisition"
type textarea "Acquisition Scope: 75%+ of the home exterior will likely require paint"
type input "1.58"
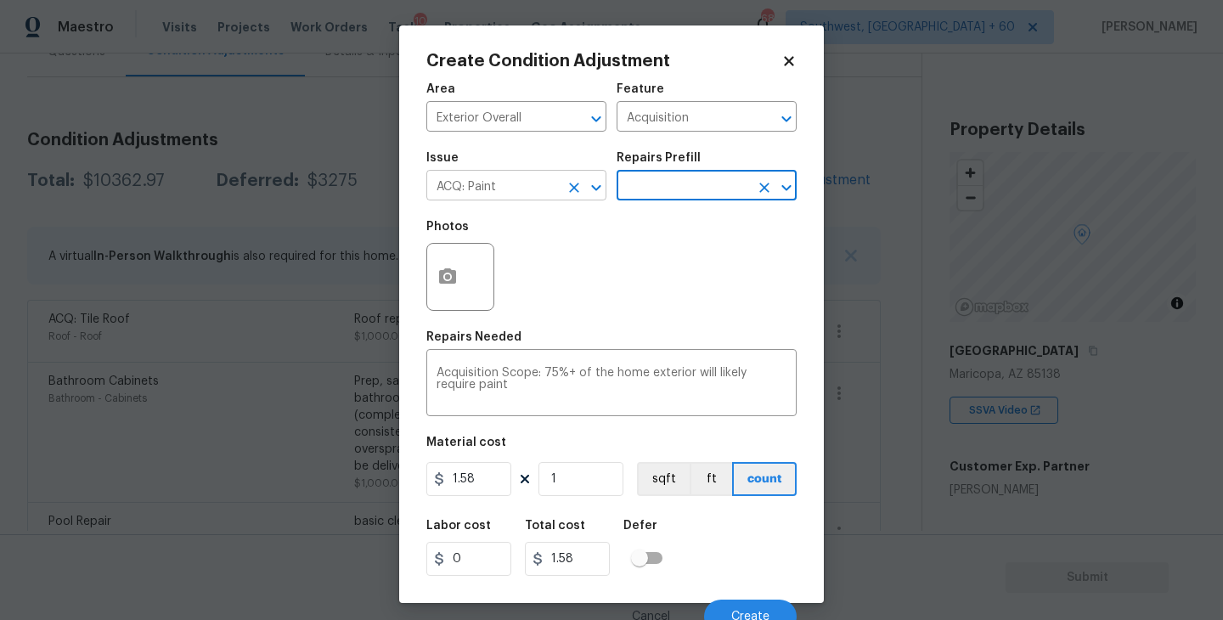
click at [570, 184] on icon "Clear" at bounding box center [574, 188] width 10 height 10
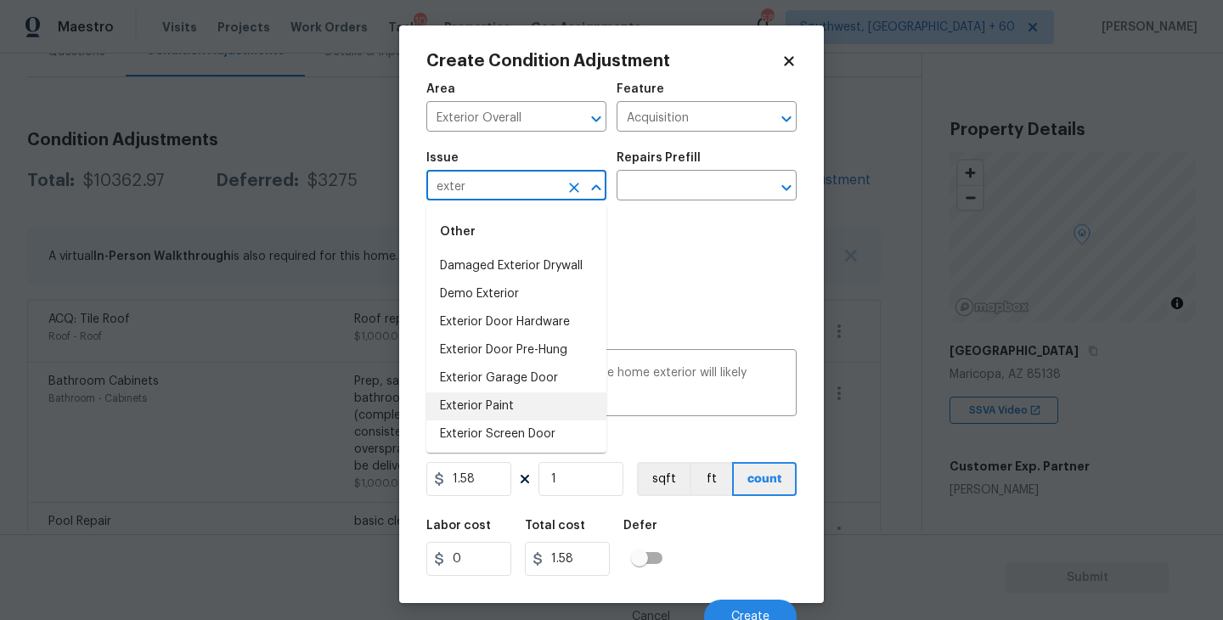
click at [513, 399] on li "Exterior Paint" at bounding box center [516, 406] width 180 height 28
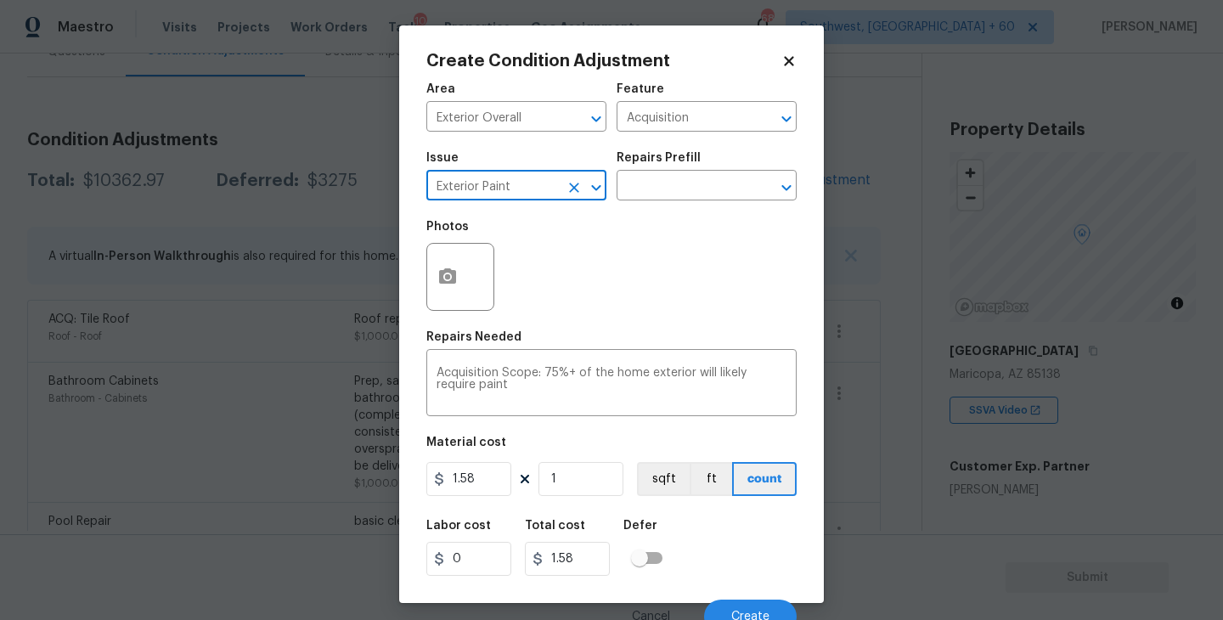
type input "Exterior Paint"
click at [456, 286] on icon "button" at bounding box center [447, 277] width 20 height 20
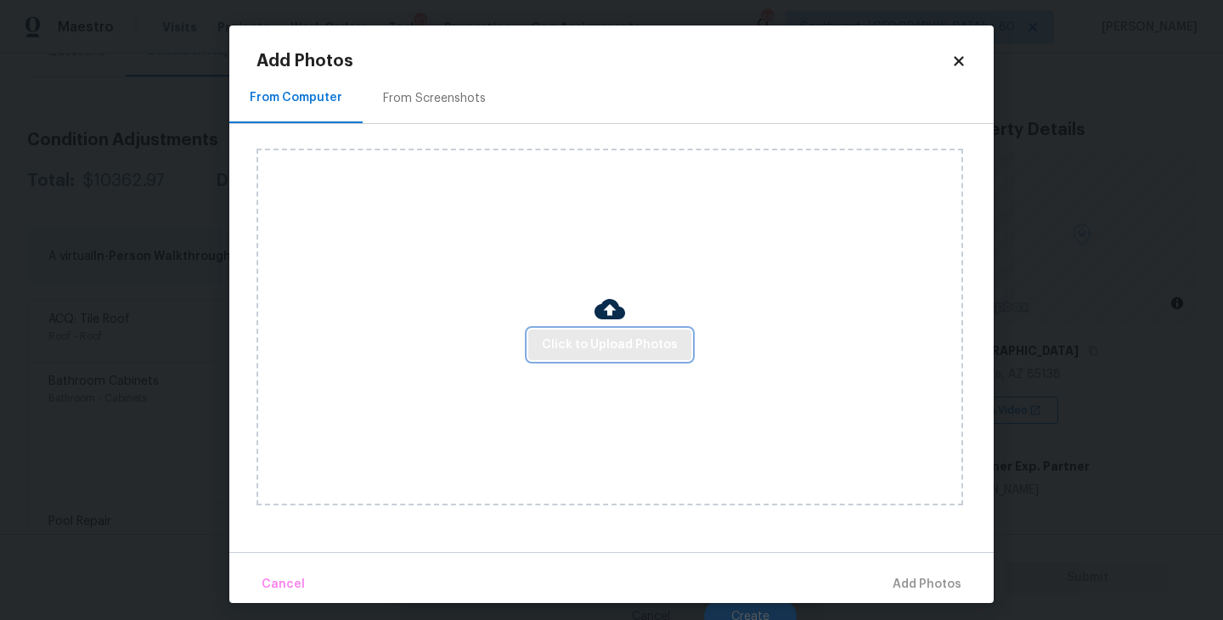
click at [586, 333] on button "Click to Upload Photos" at bounding box center [609, 344] width 163 height 31
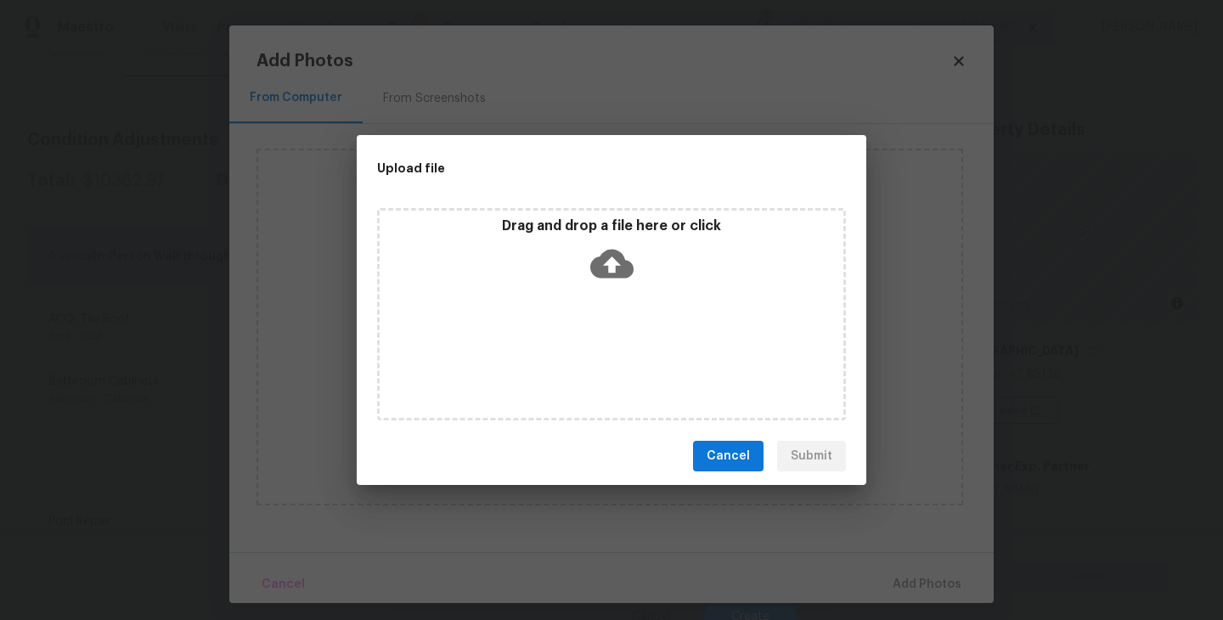
click at [602, 273] on icon at bounding box center [611, 264] width 43 height 29
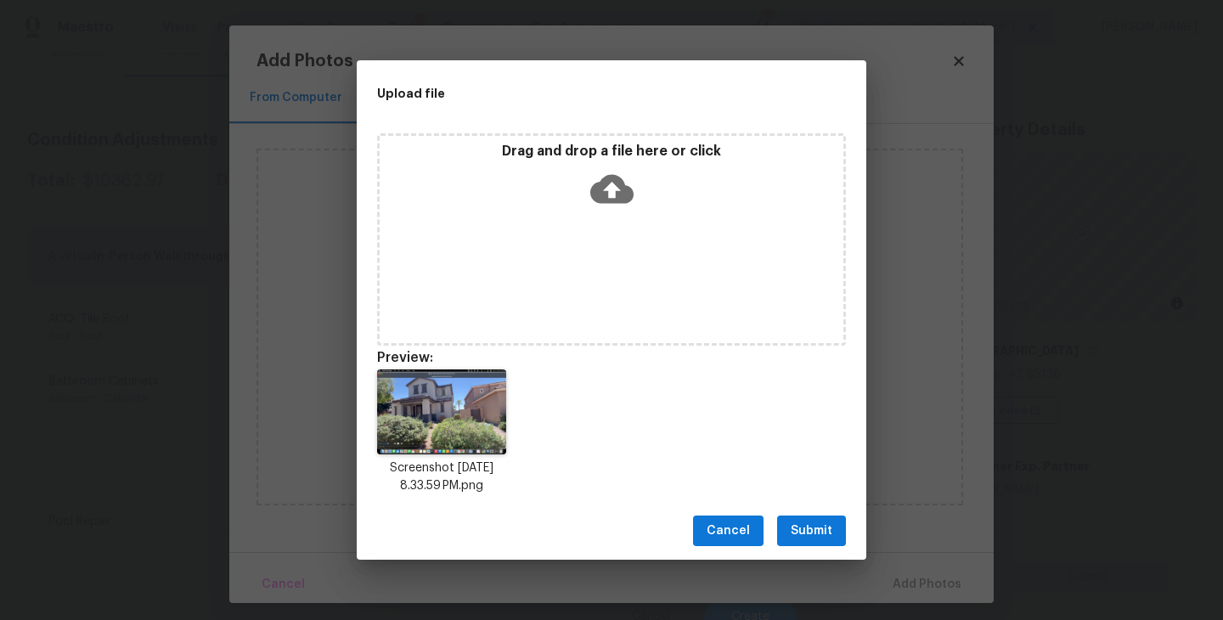
click at [815, 533] on span "Submit" at bounding box center [812, 531] width 42 height 21
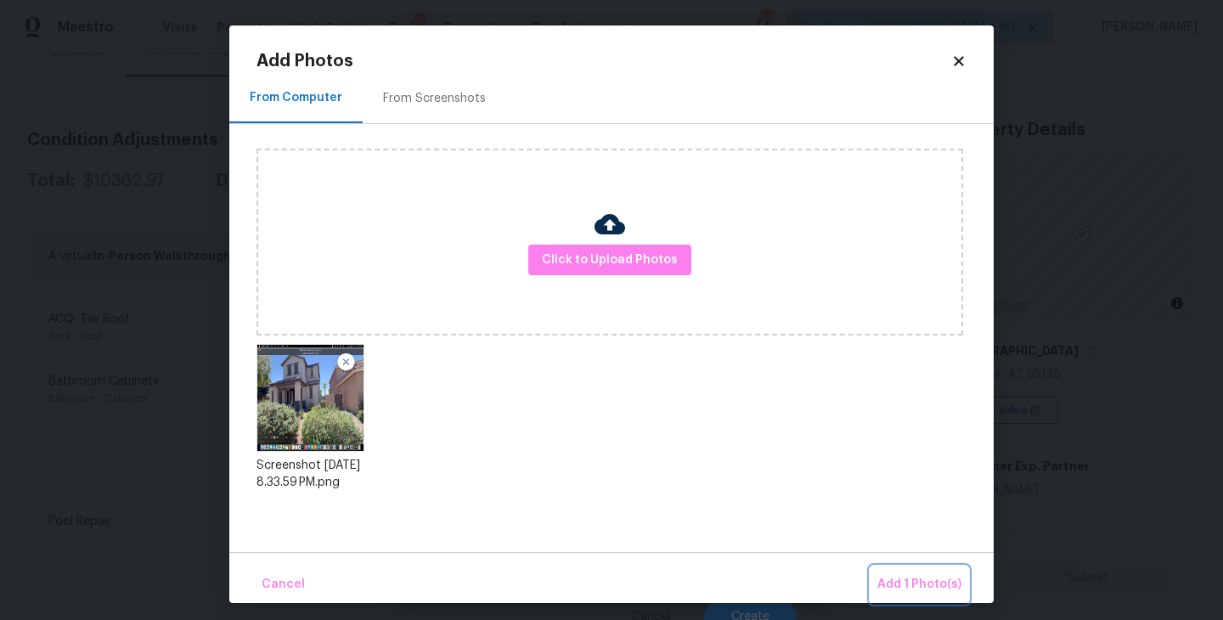
click at [899, 572] on button "Add 1 Photo(s)" at bounding box center [919, 584] width 98 height 37
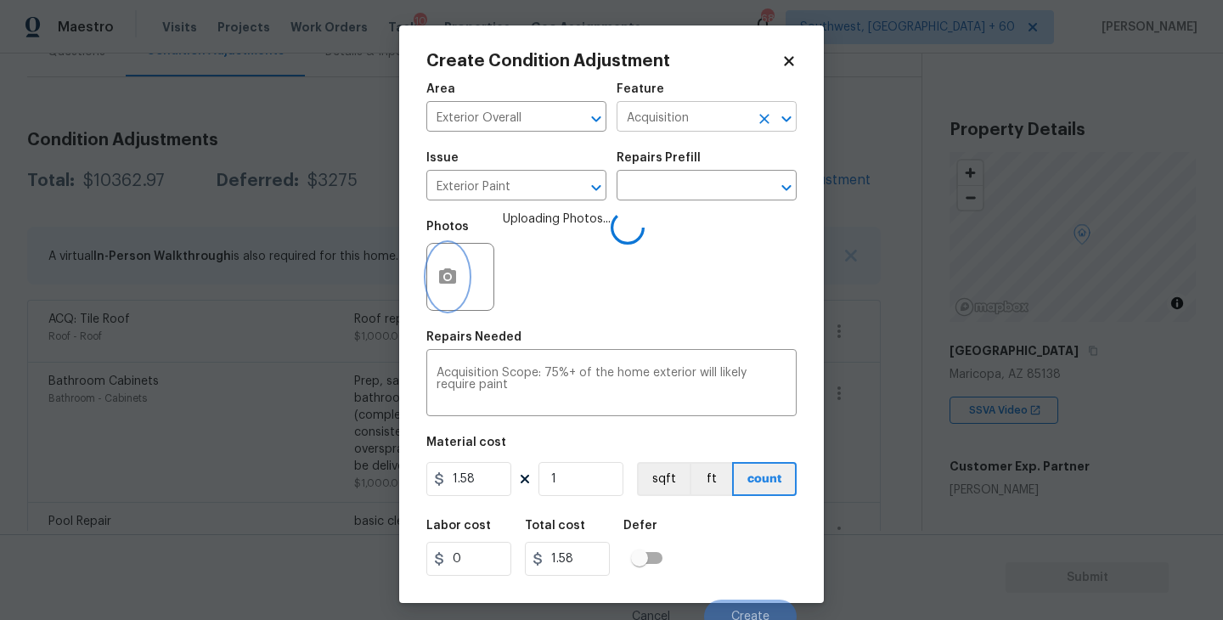
click at [768, 121] on icon "Clear" at bounding box center [764, 118] width 17 height 17
click at [709, 184] on li "Siding" at bounding box center [706, 197] width 180 height 28
click at [571, 188] on icon "Clear" at bounding box center [574, 187] width 17 height 17
type input "Siding"
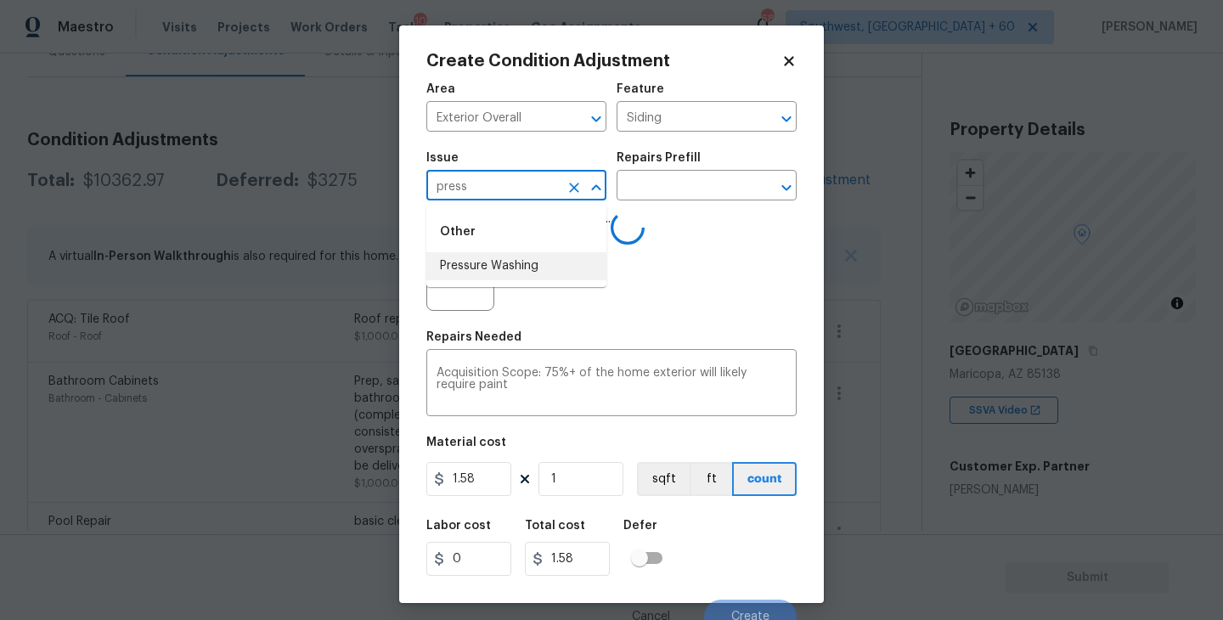
click at [521, 265] on li "Pressure Washing" at bounding box center [516, 266] width 180 height 28
type input "Pressure Washing"
click at [740, 183] on input "text" at bounding box center [682, 187] width 132 height 26
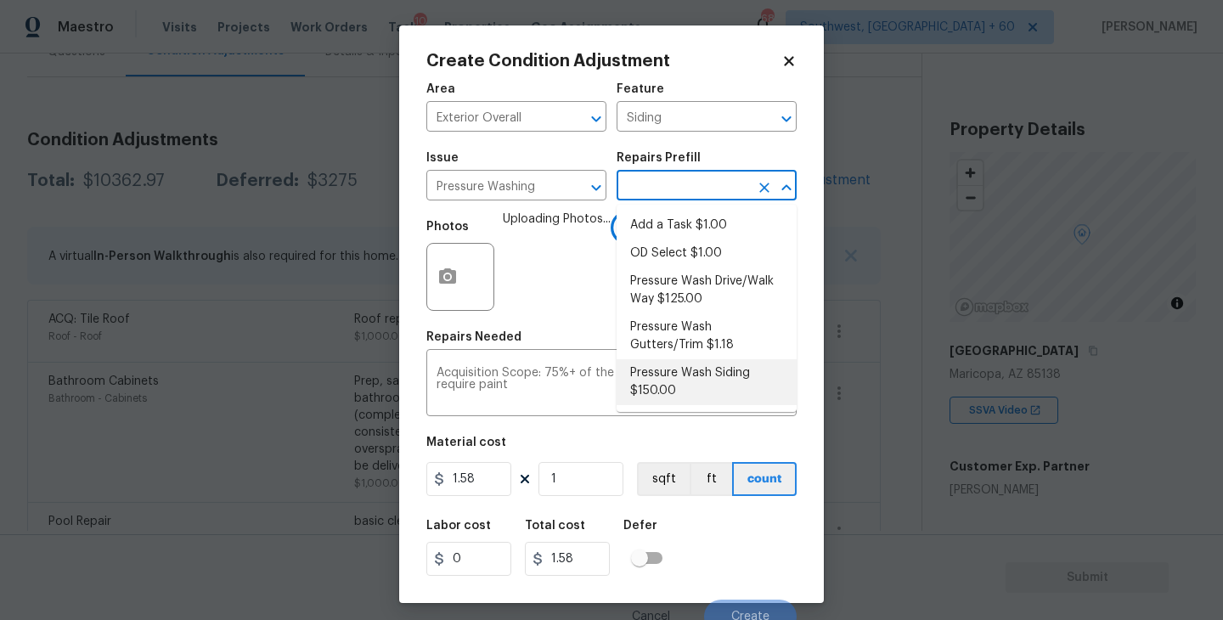
click at [698, 379] on li "Pressure Wash Siding $150.00" at bounding box center [706, 382] width 180 height 46
type textarea "Protect areas as needed for pressure washing. Pressure wash the siding on the h…"
type input "150"
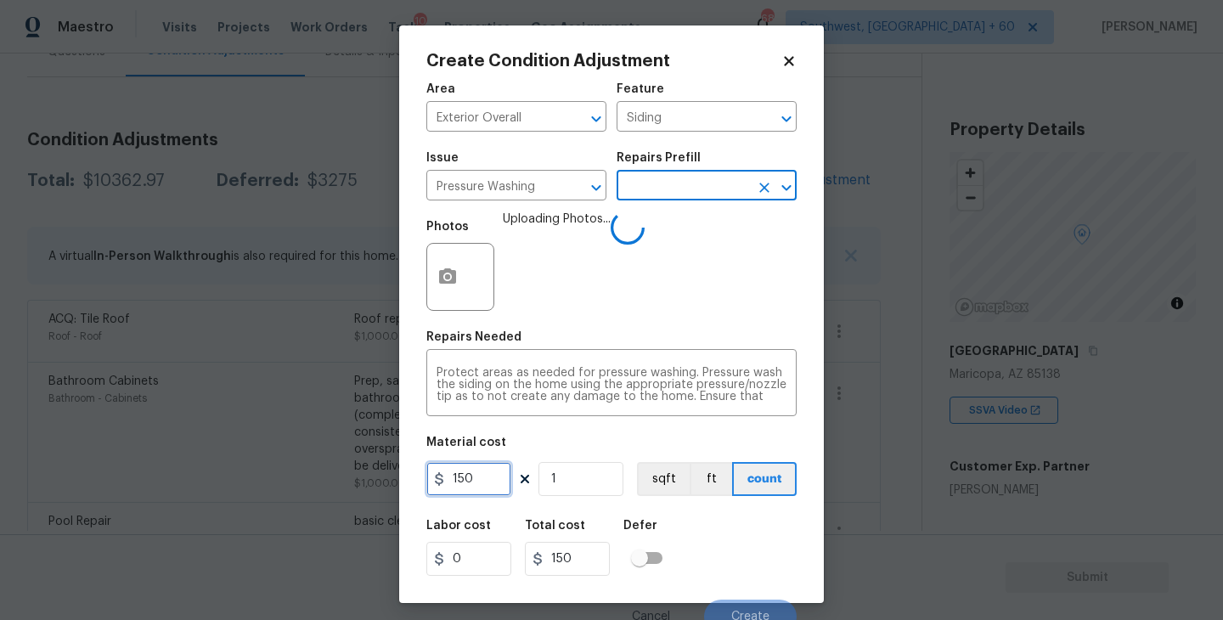
drag, startPoint x: 489, startPoint y: 482, endPoint x: 350, endPoint y: 481, distance: 139.3
click at [350, 481] on div "Create Condition Adjustment Area Exterior Overall ​ Feature Siding ​ Issue Pres…" at bounding box center [611, 310] width 1223 height 620
type input "200"
click at [733, 538] on div "Labor cost 0 Total cost 200 Defer" at bounding box center [611, 547] width 370 height 76
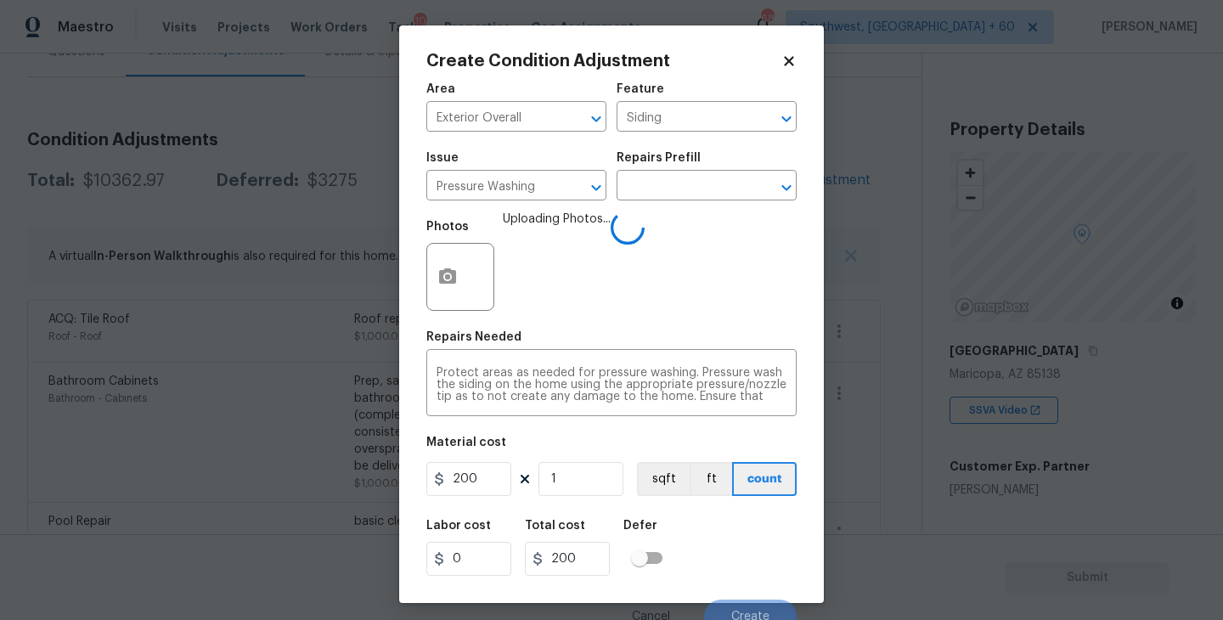
click at [729, 532] on div "Labor cost 0 Total cost 200 Defer" at bounding box center [611, 547] width 370 height 76
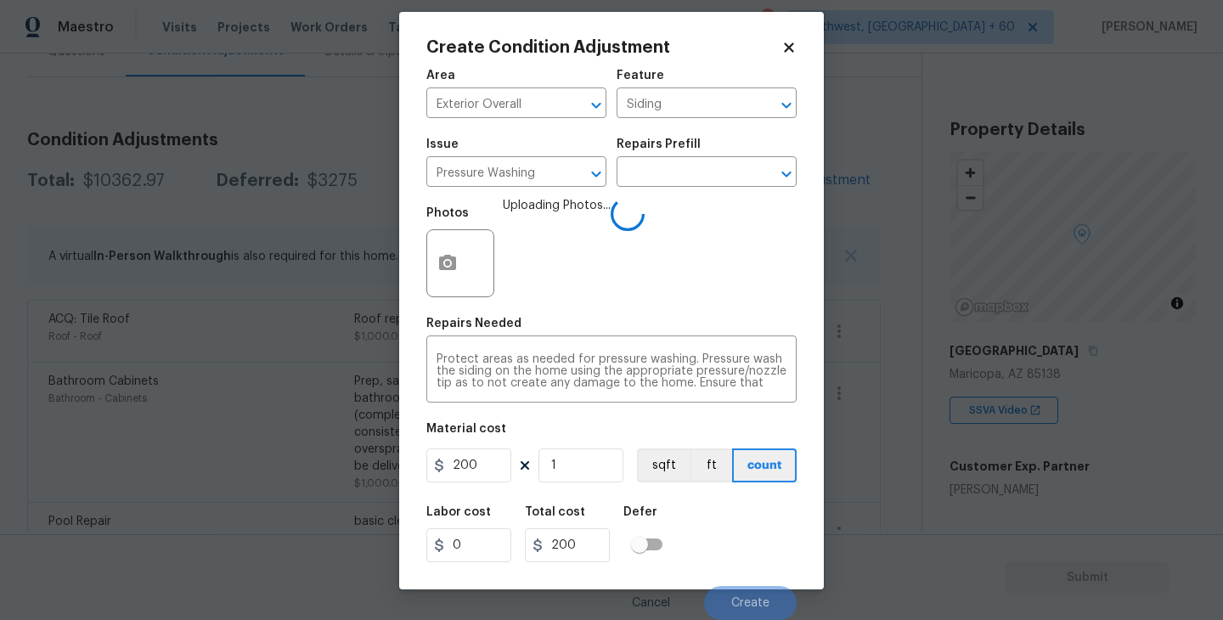
click at [729, 532] on div "Labor cost 0 Total cost 200 Defer" at bounding box center [611, 534] width 370 height 76
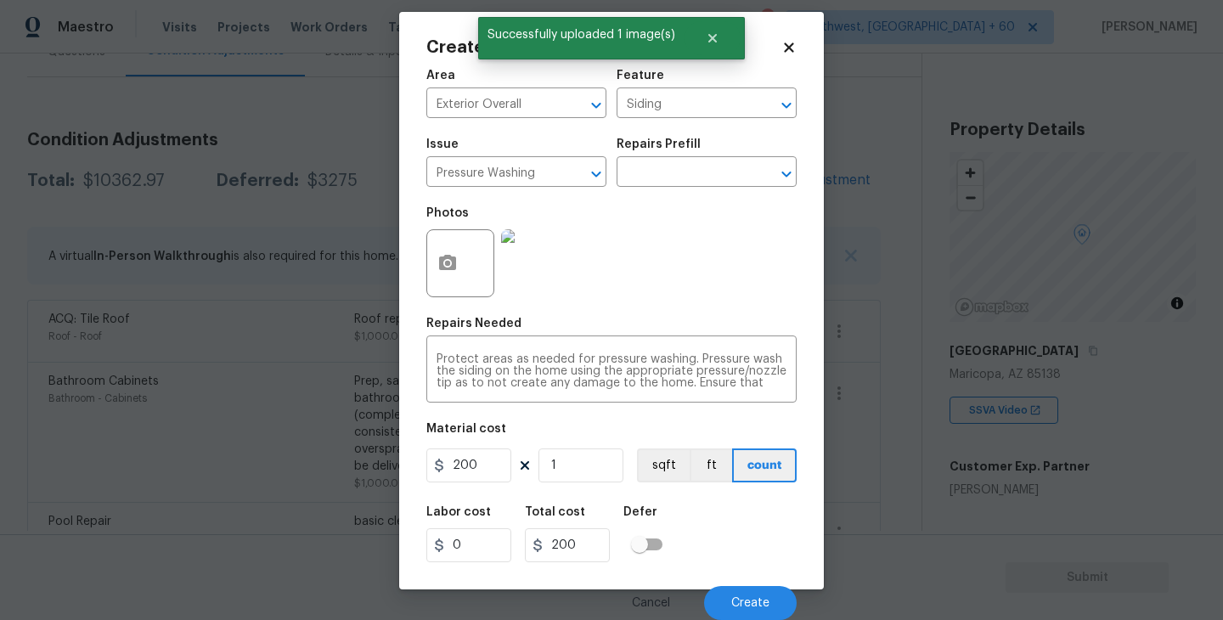
click at [729, 532] on div "Labor cost 0 Total cost 200 Defer" at bounding box center [611, 534] width 370 height 76
click at [751, 599] on span "Create" at bounding box center [750, 603] width 38 height 13
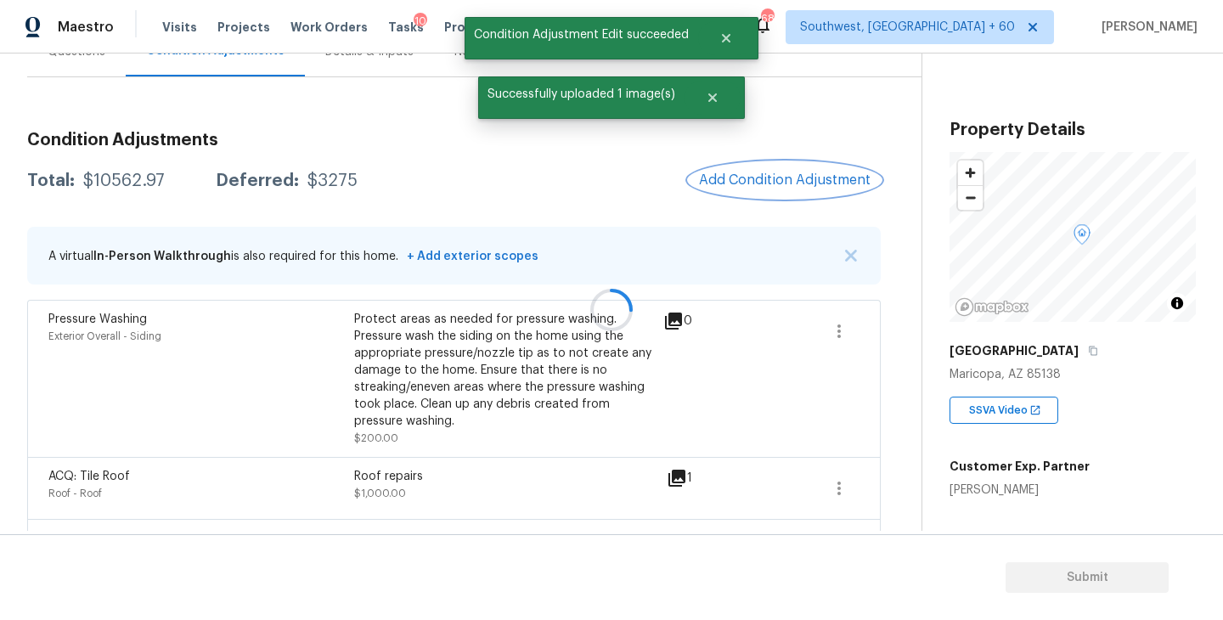
scroll to position [0, 0]
click at [788, 173] on span "Add Condition Adjustment" at bounding box center [785, 179] width 172 height 15
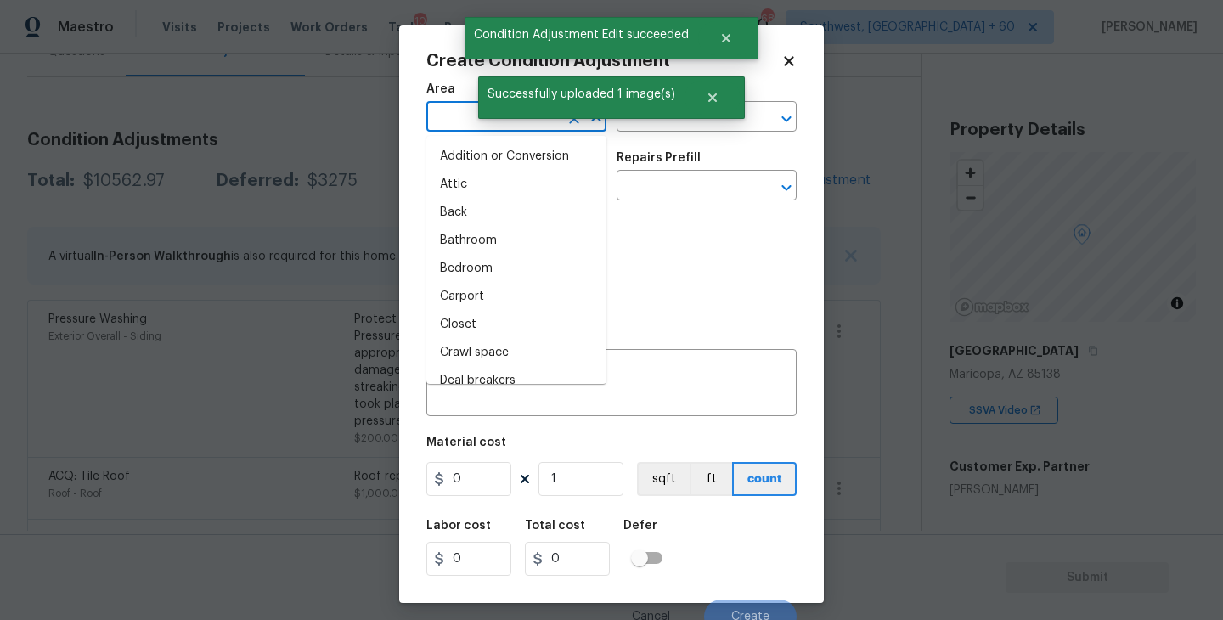
click at [463, 114] on input "text" at bounding box center [492, 118] width 132 height 26
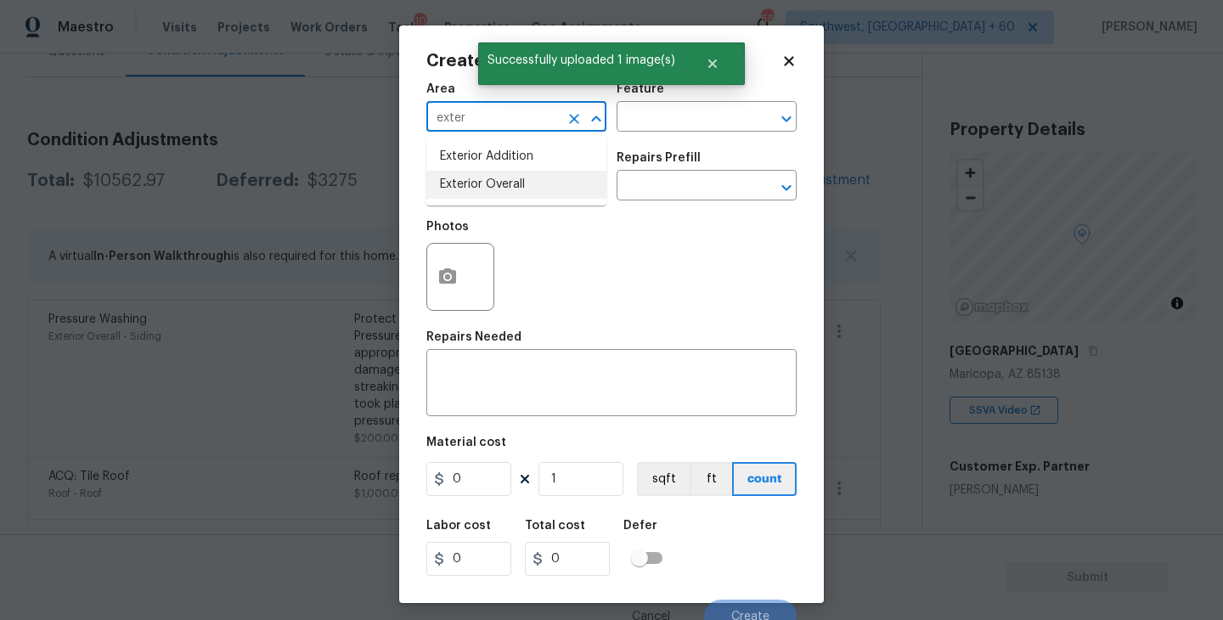
click at [521, 173] on li "Exterior Overall" at bounding box center [516, 185] width 180 height 28
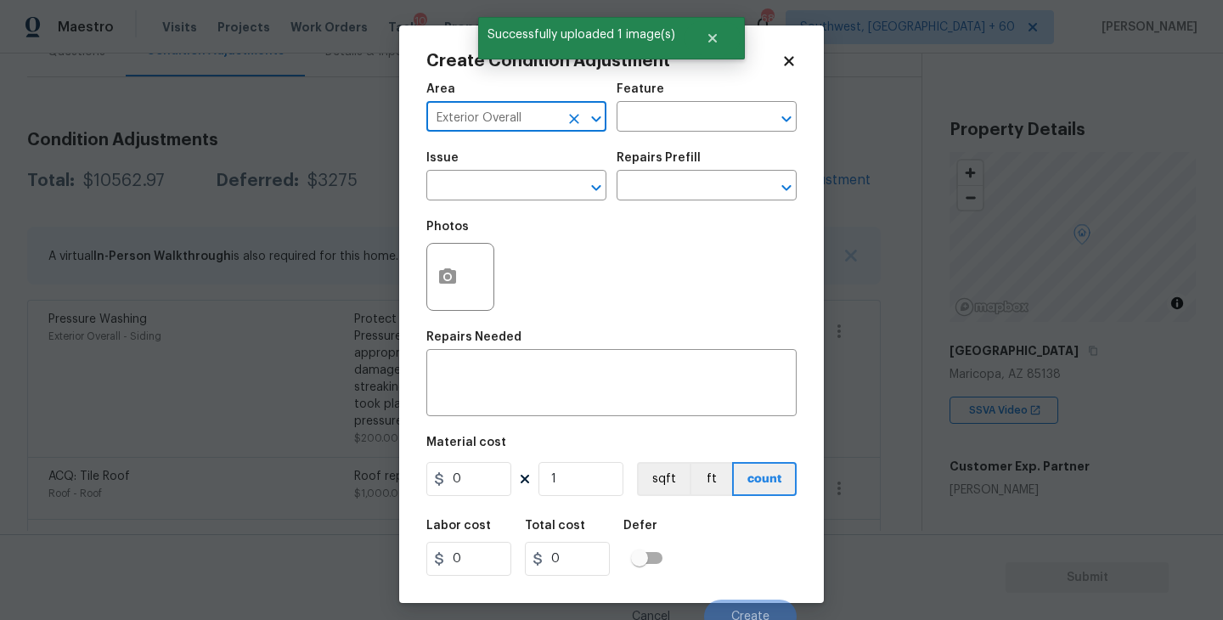
type input "Exterior Overall"
click at [656, 135] on div "Area Exterior Overall ​ Feature ​" at bounding box center [611, 107] width 370 height 69
click at [674, 123] on input "text" at bounding box center [682, 118] width 132 height 26
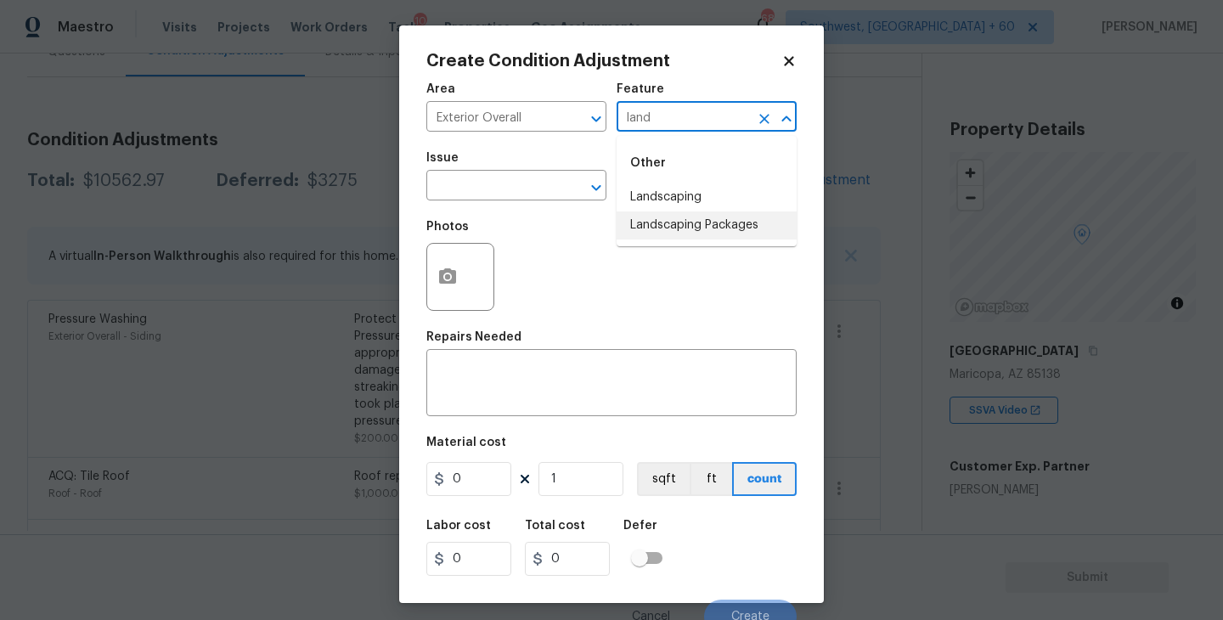
click at [685, 217] on li "Landscaping Packages" at bounding box center [706, 225] width 180 height 28
click at [564, 198] on div at bounding box center [584, 188] width 44 height 24
type input "Landscaping Packages"
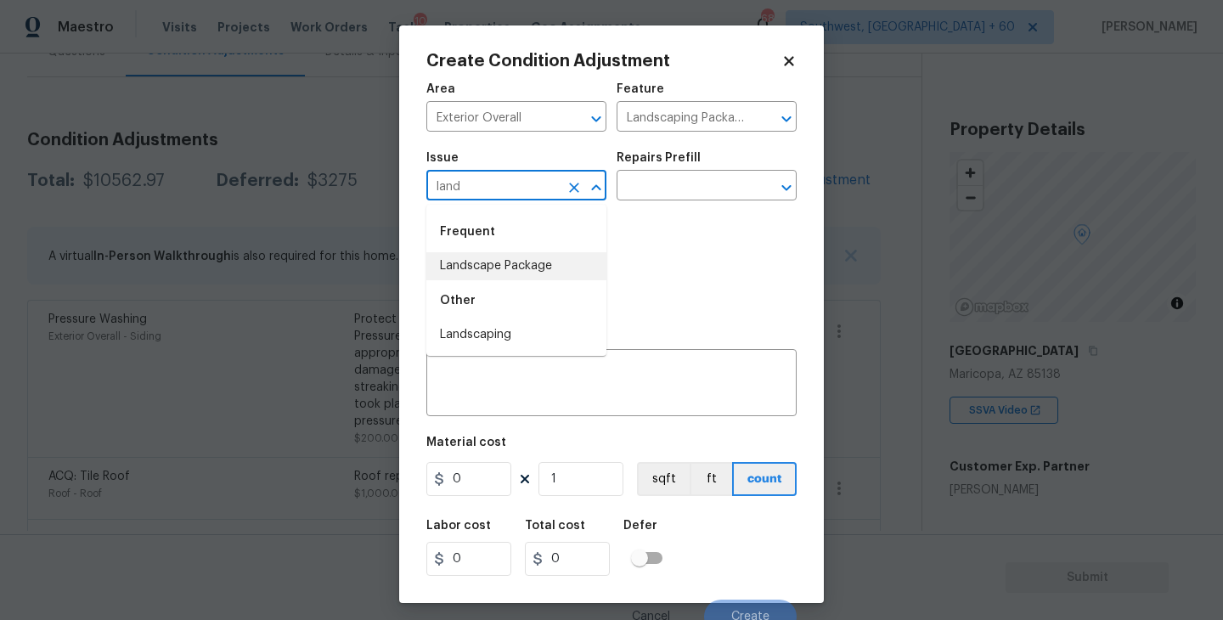
click at [564, 271] on li "Landscape Package" at bounding box center [516, 266] width 180 height 28
type input "Landscape Package"
click at [685, 192] on input "text" at bounding box center [682, 187] width 132 height 26
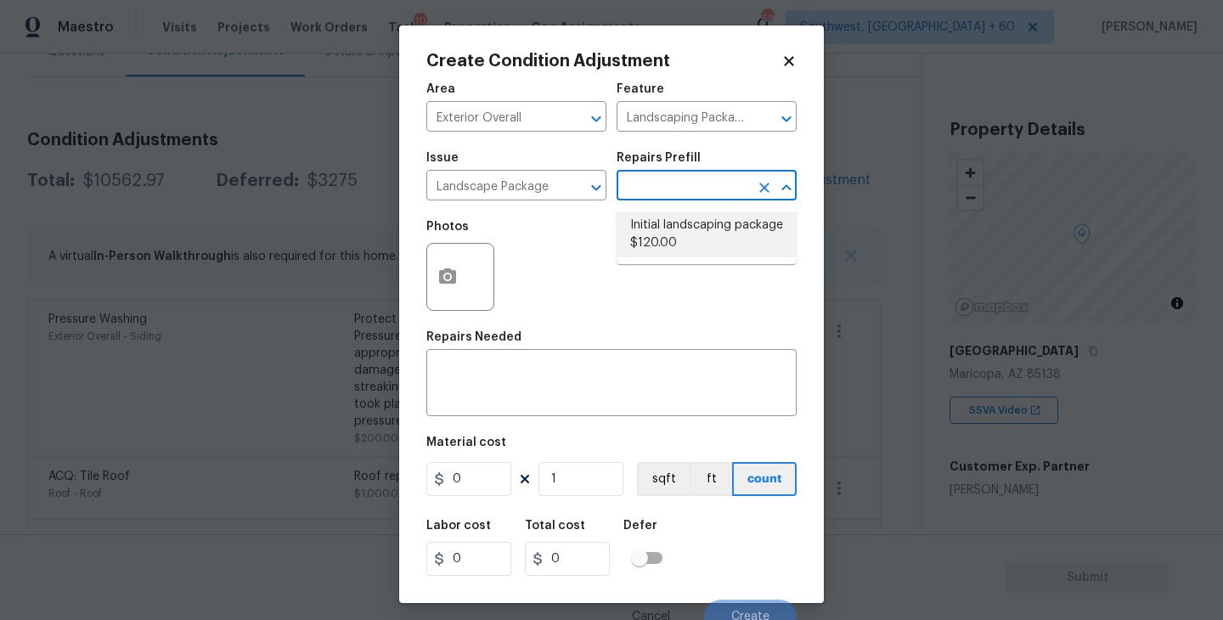
click at [690, 226] on li "Initial landscaping package $120.00" at bounding box center [706, 234] width 180 height 46
type input "Home Readiness Packages"
type textarea "Mowing of grass up to 6" in height. Mow, edge along driveways & sidewalks, trim…"
type input "120"
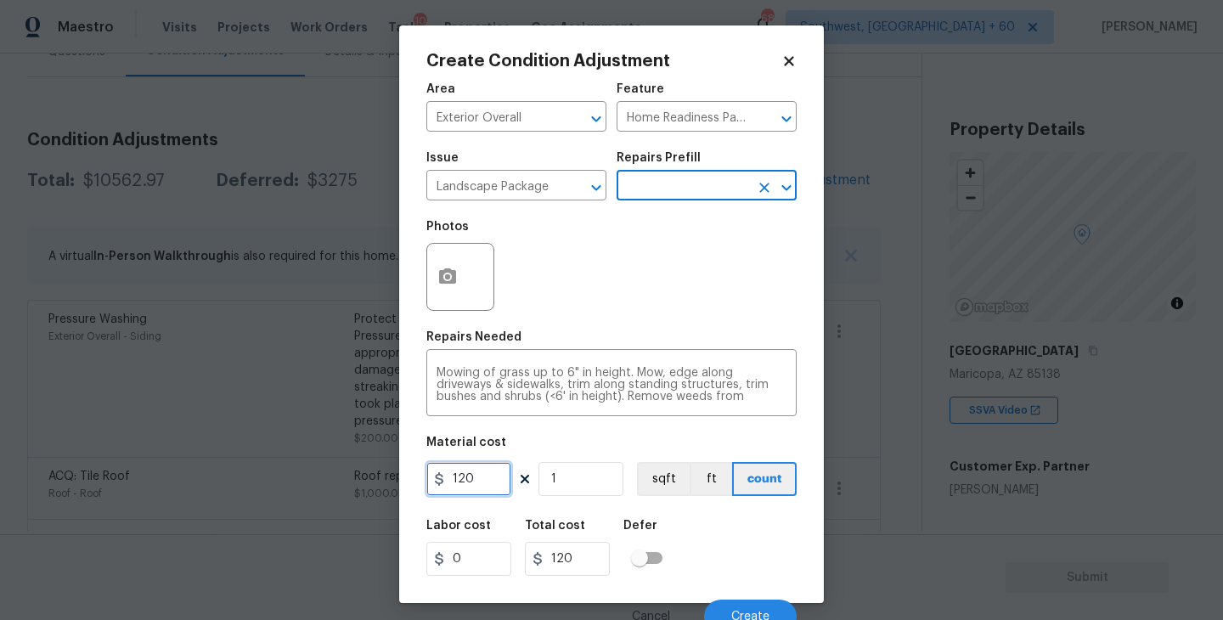
drag, startPoint x: 486, startPoint y: 474, endPoint x: 363, endPoint y: 476, distance: 122.3
click at [363, 476] on div "Create Condition Adjustment Area Exterior Overall ​ Feature Home Readiness Pack…" at bounding box center [611, 310] width 1223 height 620
type input "300"
click at [464, 260] on button "button" at bounding box center [447, 277] width 41 height 66
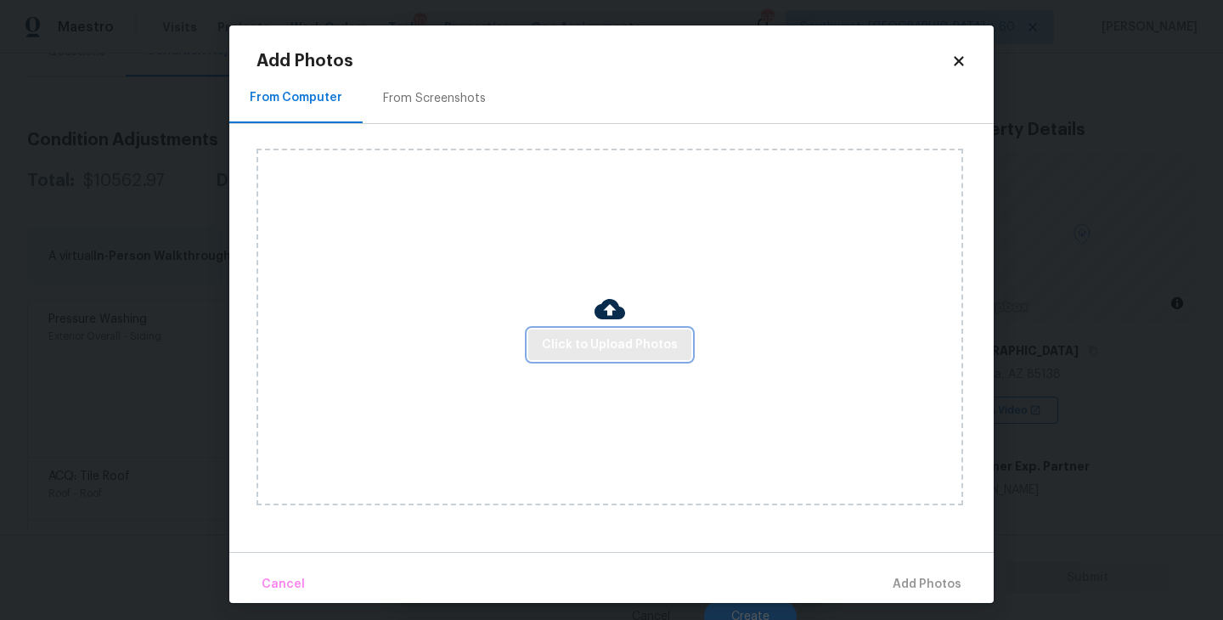
click at [602, 342] on span "Click to Upload Photos" at bounding box center [610, 345] width 136 height 21
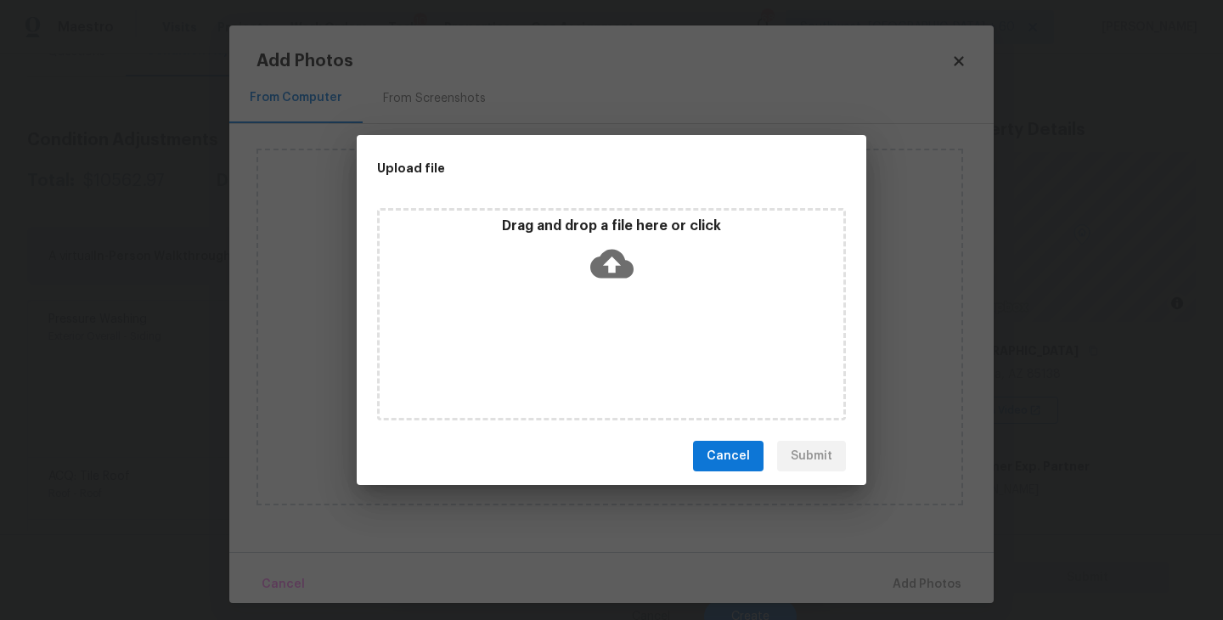
click at [604, 295] on div "Drag and drop a file here or click" at bounding box center [611, 314] width 469 height 212
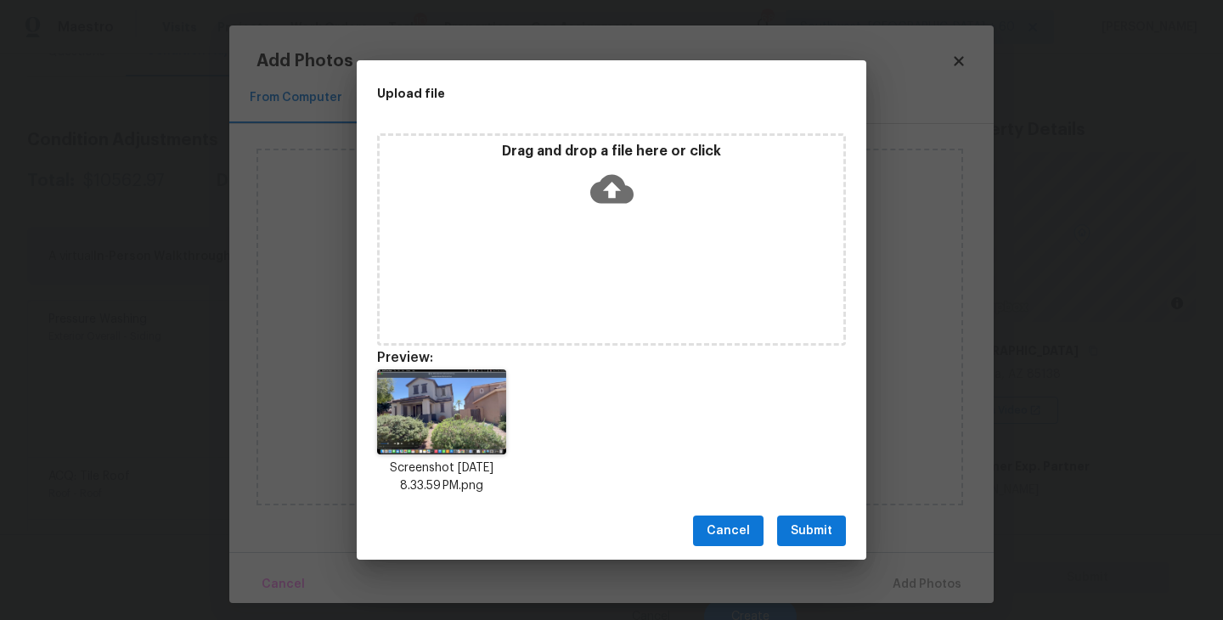
click at [809, 535] on span "Submit" at bounding box center [812, 531] width 42 height 21
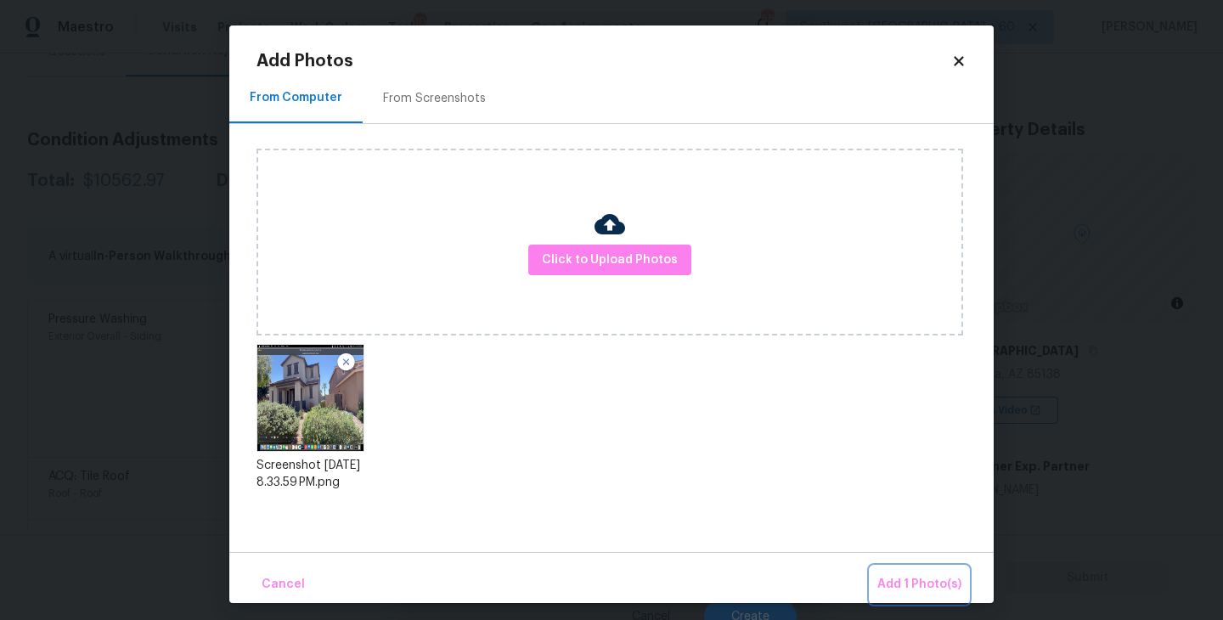
click at [881, 588] on span "Add 1 Photo(s)" at bounding box center [919, 584] width 84 height 21
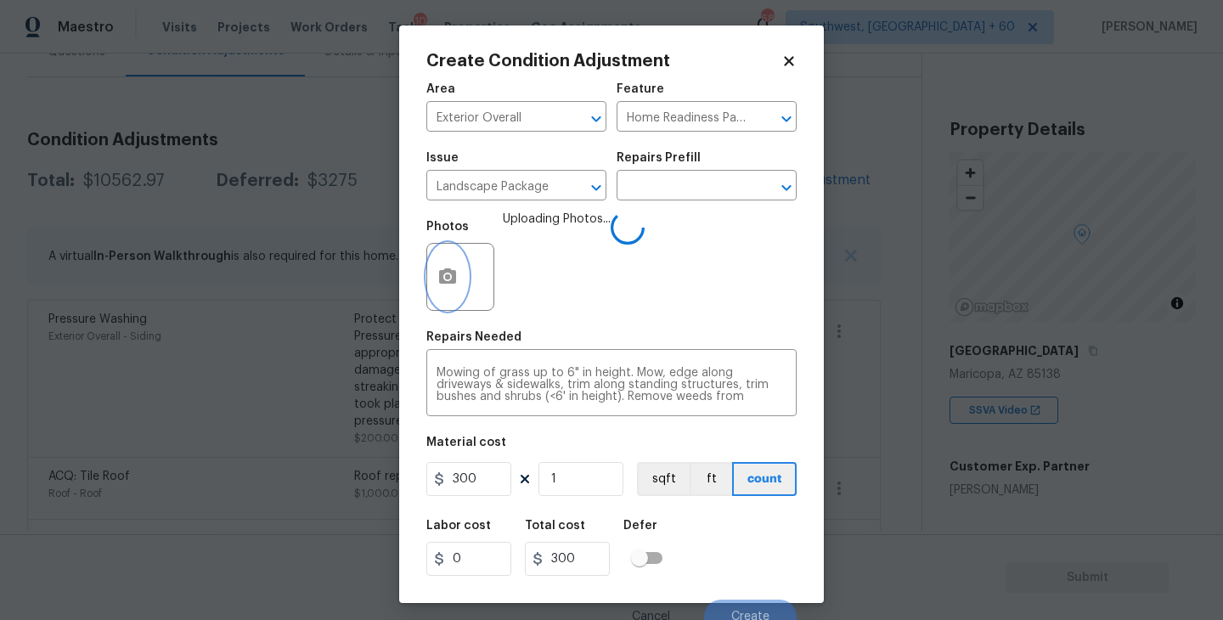
scroll to position [14, 0]
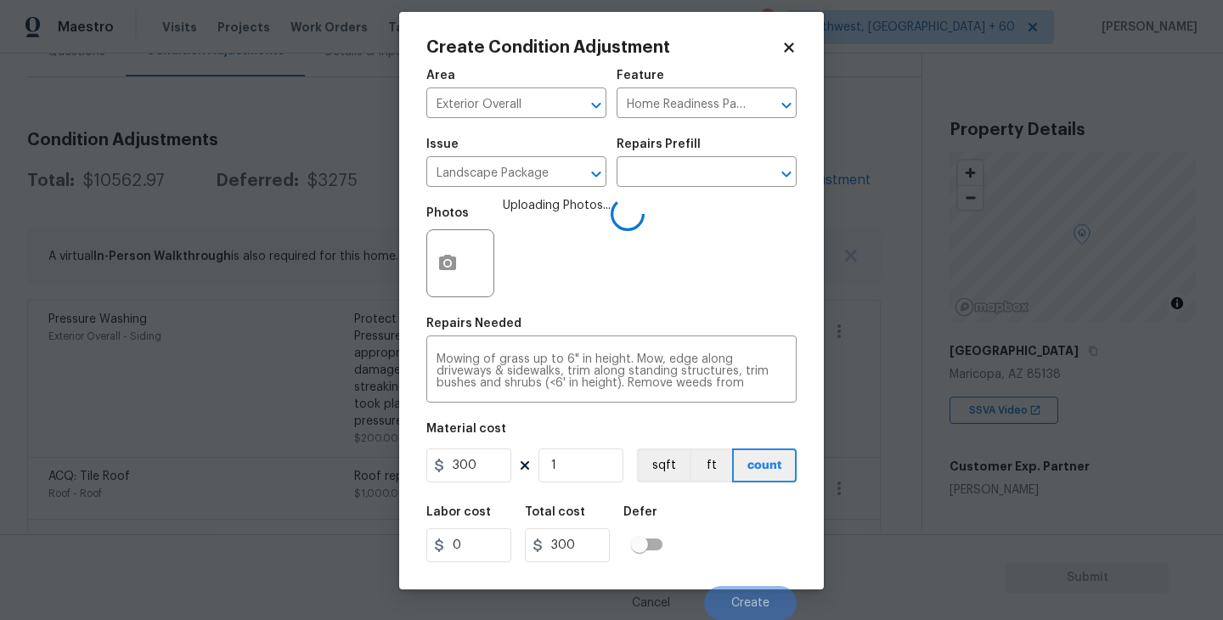
click at [744, 521] on div "Labor cost 0 Total cost 300 Defer" at bounding box center [611, 534] width 370 height 76
click at [740, 530] on div "Labor cost 0 Total cost 300 Defer" at bounding box center [611, 534] width 370 height 76
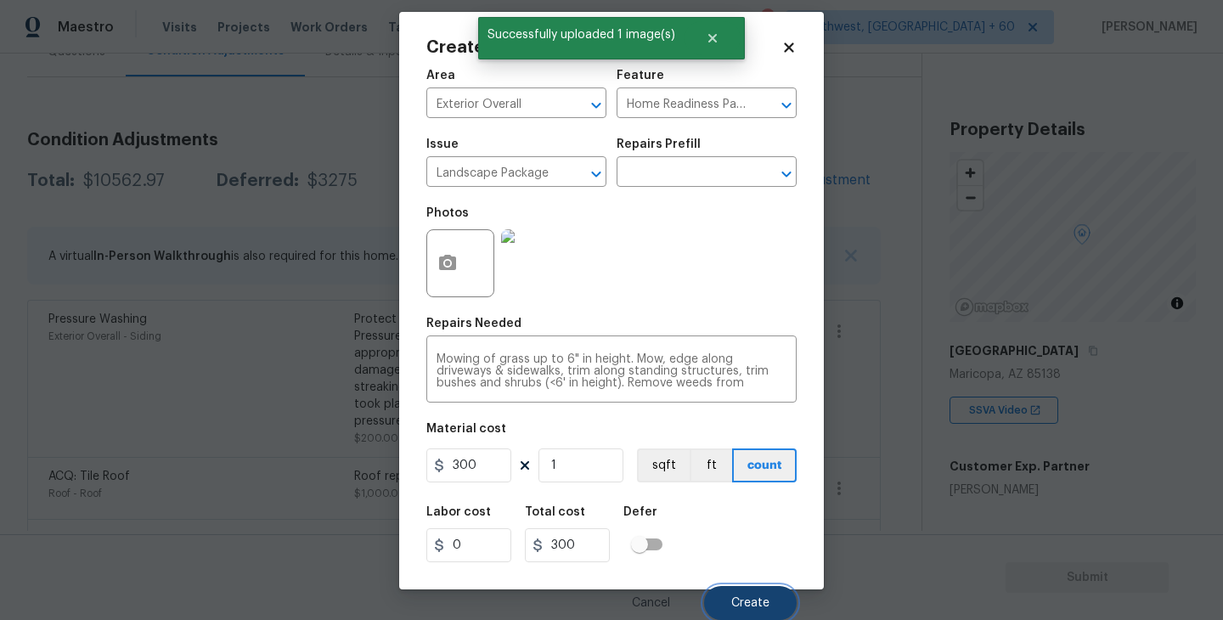
click at [761, 604] on span "Create" at bounding box center [750, 603] width 38 height 13
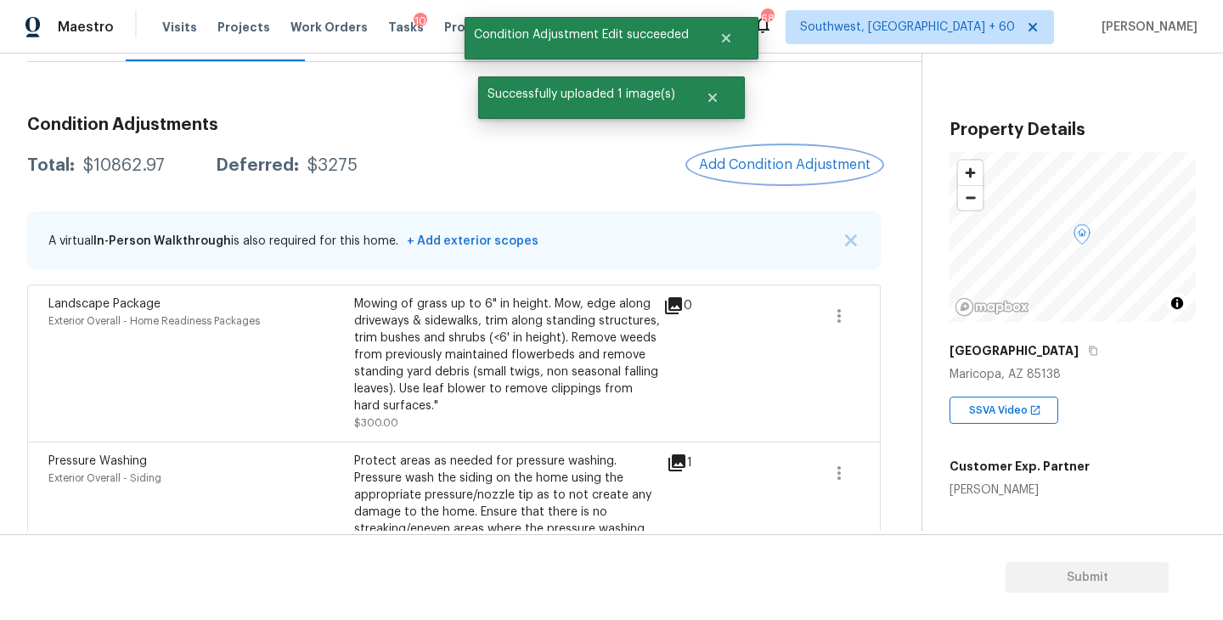
scroll to position [209, 0]
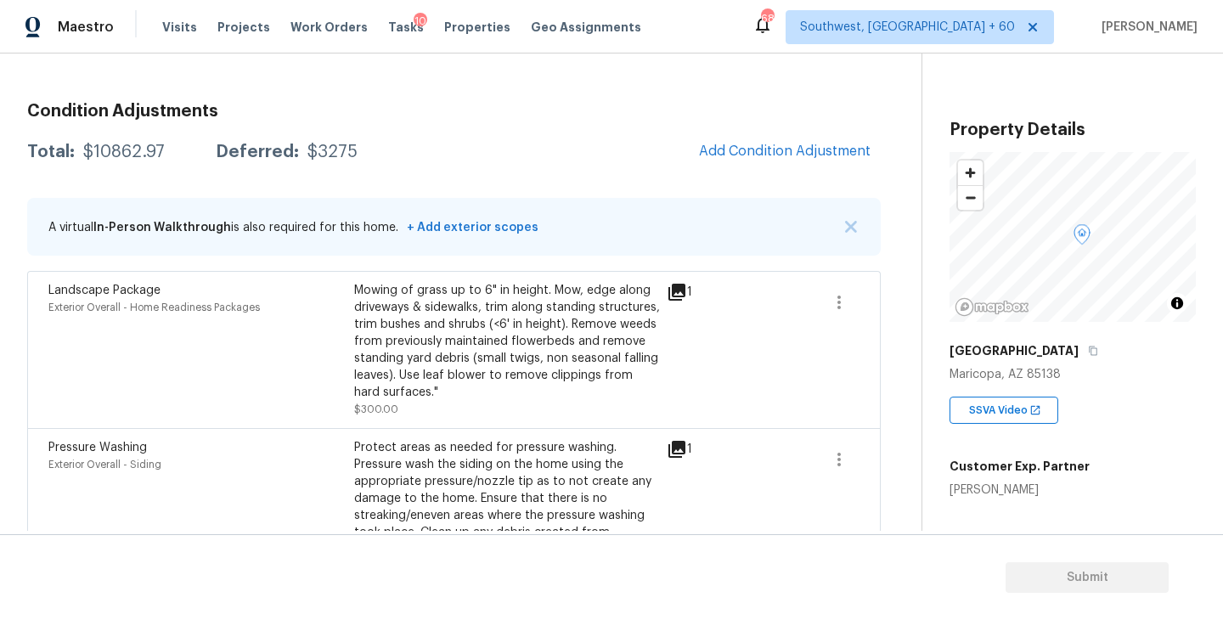
click at [750, 154] on span "Add Condition Adjustment" at bounding box center [785, 151] width 172 height 15
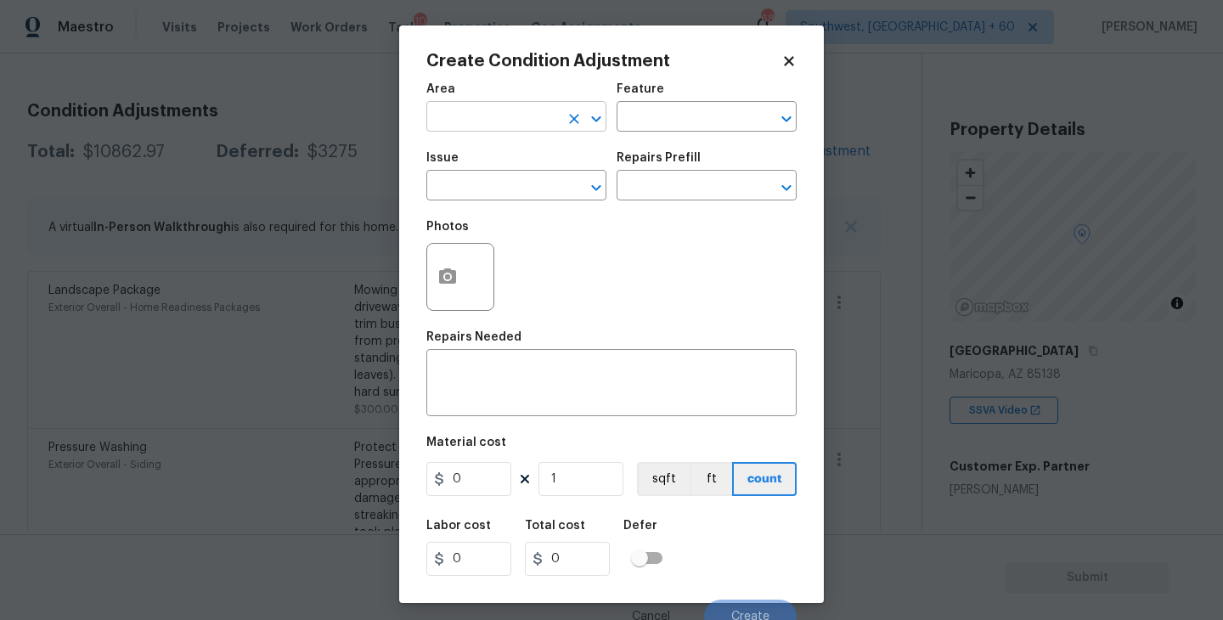
click at [492, 119] on input "text" at bounding box center [492, 118] width 132 height 26
click at [523, 188] on li "Exterior Overall" at bounding box center [516, 185] width 180 height 28
type input "Exterior Overall"
click at [523, 188] on input "text" at bounding box center [492, 187] width 132 height 26
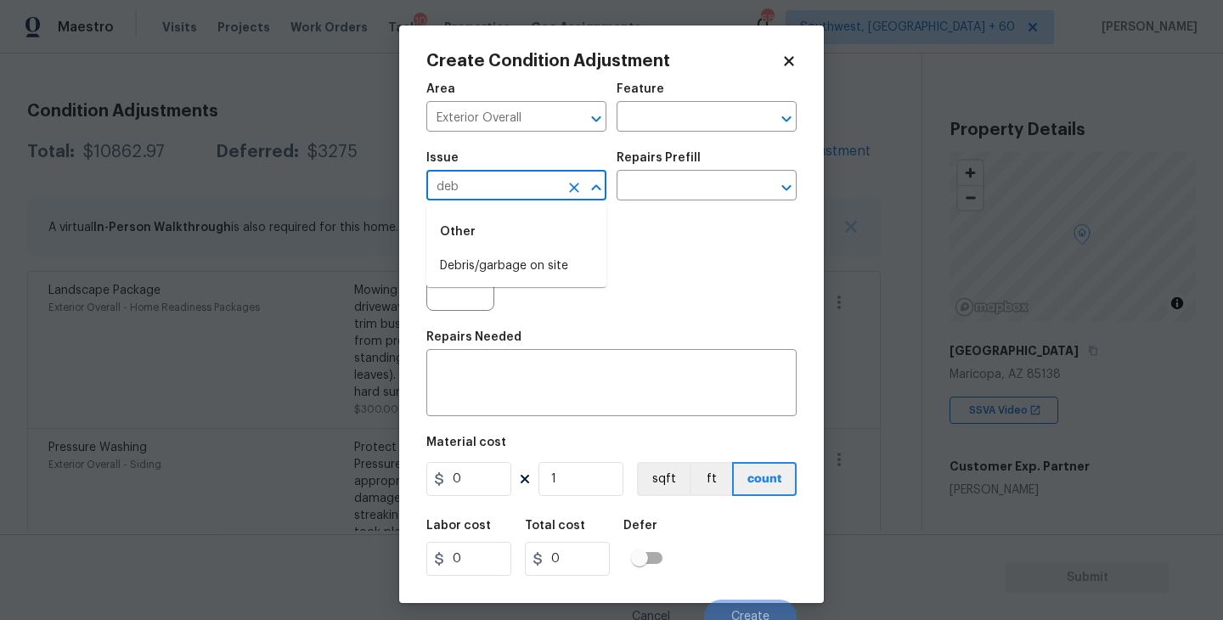
click at [549, 272] on li "Debris/garbage on site" at bounding box center [516, 266] width 180 height 28
type input "Debris/garbage on site"
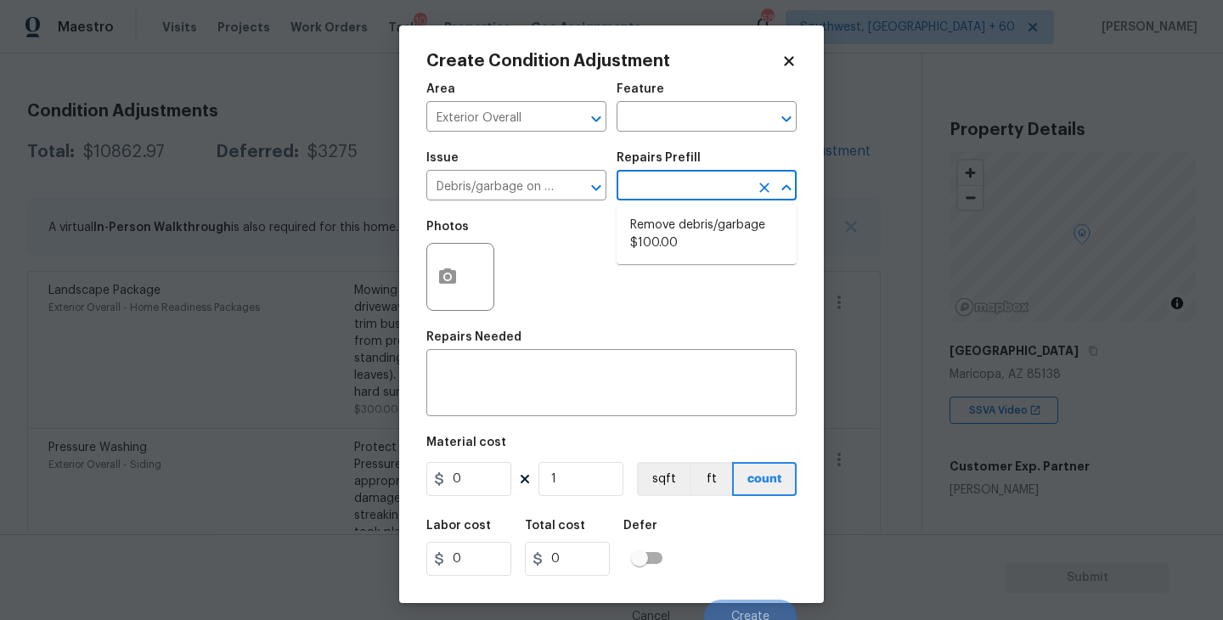
click at [686, 188] on input "text" at bounding box center [682, 187] width 132 height 26
click at [688, 245] on li "Remove debris/garbage $100.00" at bounding box center [706, 234] width 180 height 46
type textarea "Remove, haul off, and properly dispose of any debris left by seller to offsite …"
type input "100"
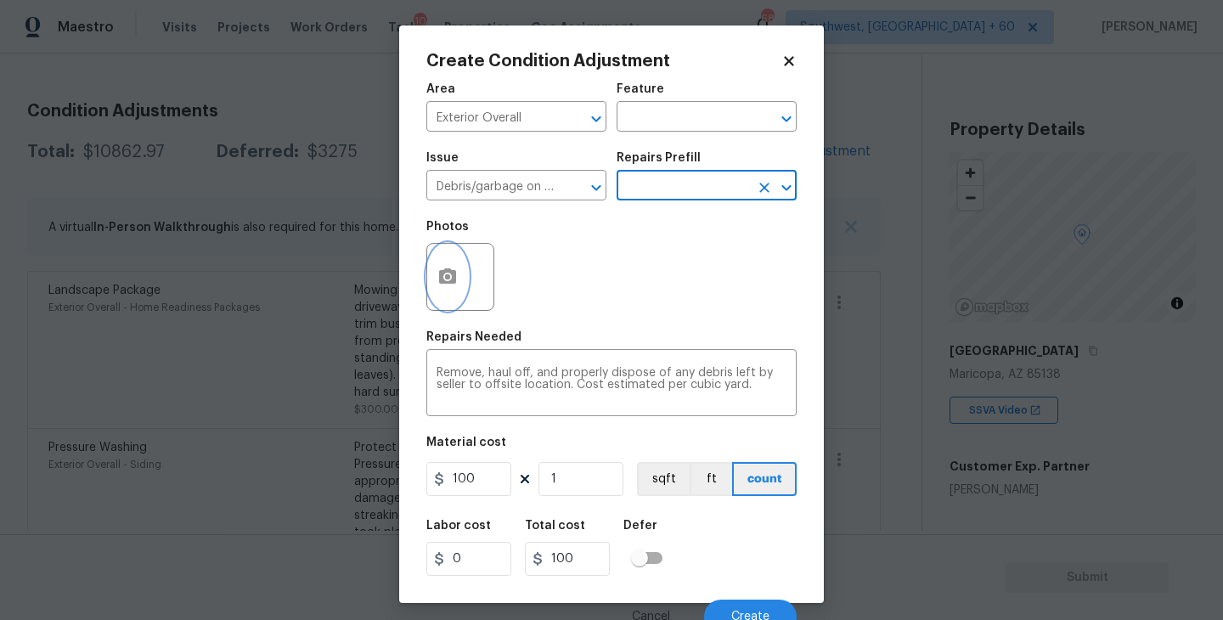
click at [448, 298] on button "button" at bounding box center [447, 277] width 41 height 66
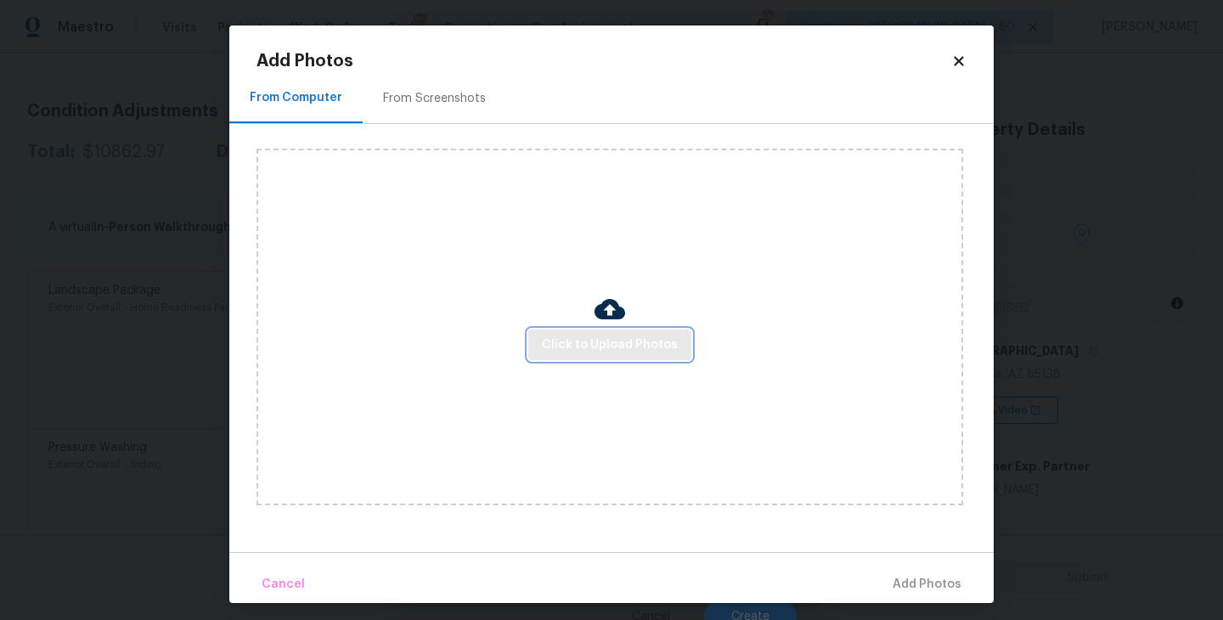
click at [572, 352] on span "Click to Upload Photos" at bounding box center [610, 345] width 136 height 21
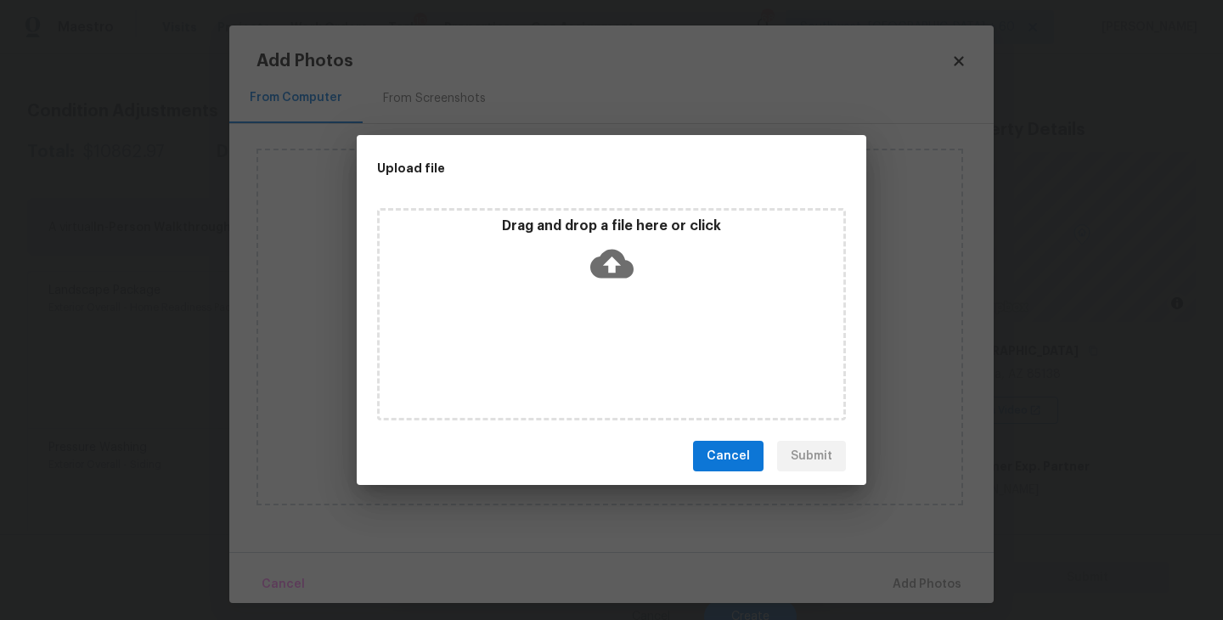
click at [639, 279] on div "Drag and drop a file here or click" at bounding box center [612, 253] width 464 height 73
